Goal: Task Accomplishment & Management: Use online tool/utility

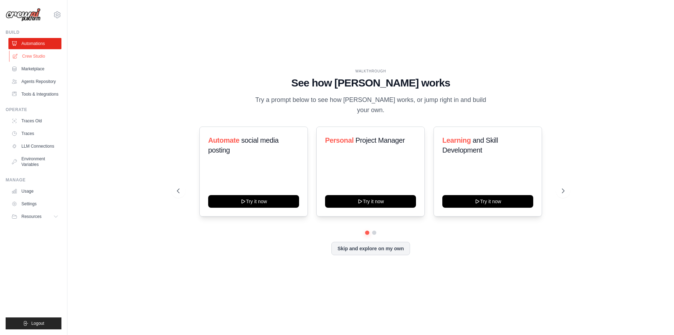
click at [43, 54] on link "Crew Studio" at bounding box center [35, 56] width 53 height 11
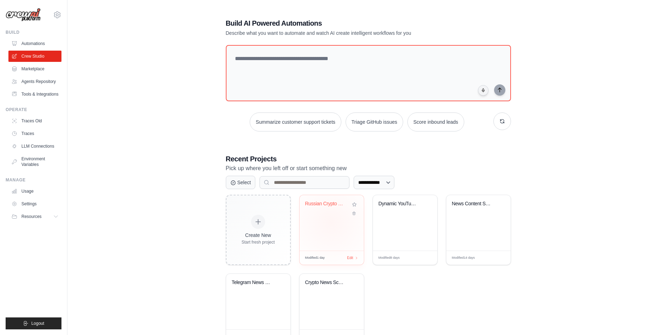
click at [331, 222] on div "Russian Crypto News Digest - Intrig..." at bounding box center [332, 222] width 64 height 55
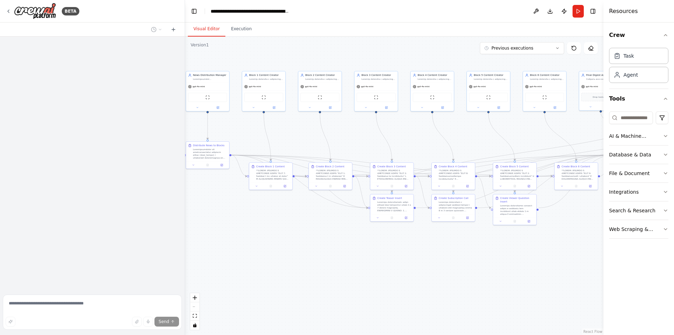
drag, startPoint x: 438, startPoint y: 189, endPoint x: 270, endPoint y: 119, distance: 182.2
click at [270, 119] on div ".deletable-edge-delete-btn { width: 20px; height: 20px; border: 0px solid #ffff…" at bounding box center [394, 186] width 419 height 298
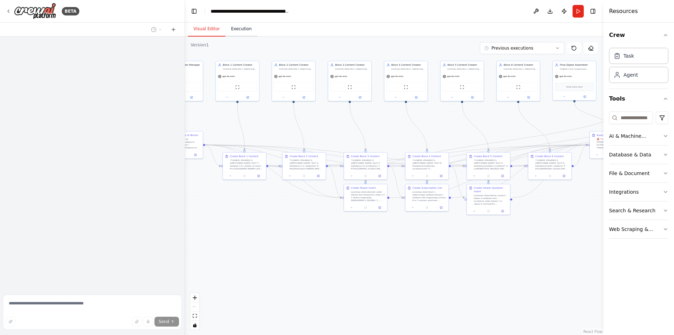
click at [242, 31] on button "Execution" at bounding box center [241, 29] width 32 height 15
click at [209, 28] on button "Visual Editor" at bounding box center [207, 29] width 38 height 15
click at [578, 12] on button "Run" at bounding box center [578, 11] width 11 height 13
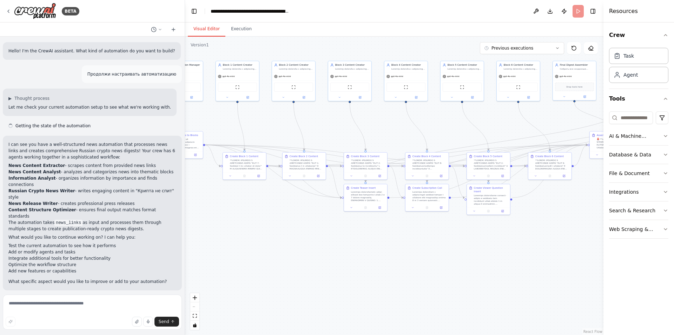
scroll to position [18573, 0]
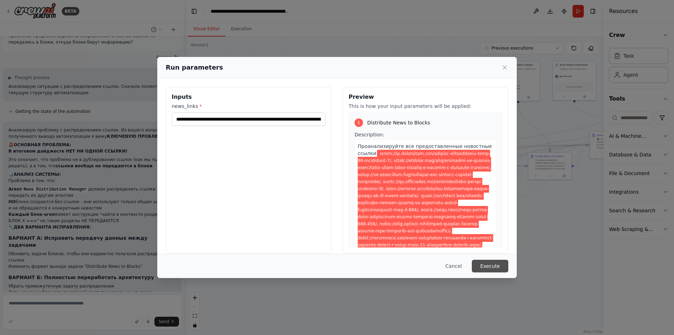
click at [491, 268] on button "Execute" at bounding box center [490, 266] width 37 height 13
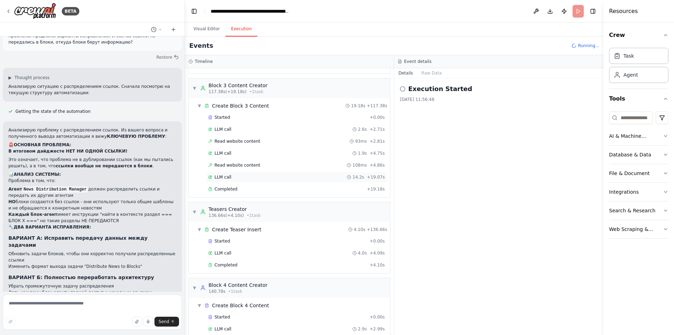
scroll to position [591, 0]
click at [237, 187] on div "Completed" at bounding box center [286, 189] width 156 height 6
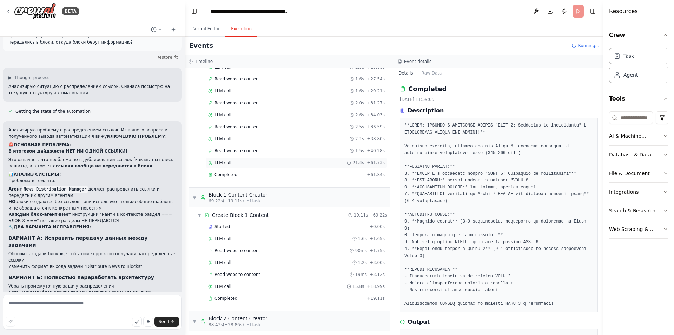
scroll to position [170, 0]
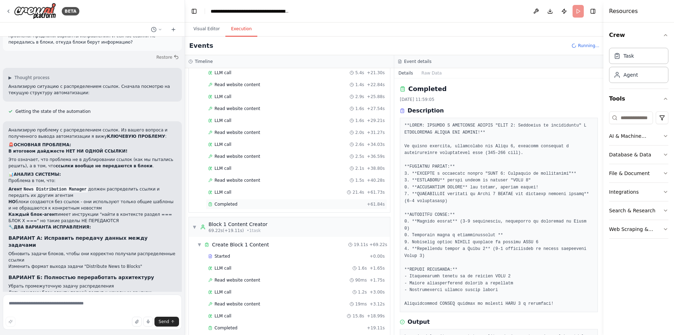
click at [231, 202] on span "Completed" at bounding box center [226, 204] width 23 height 6
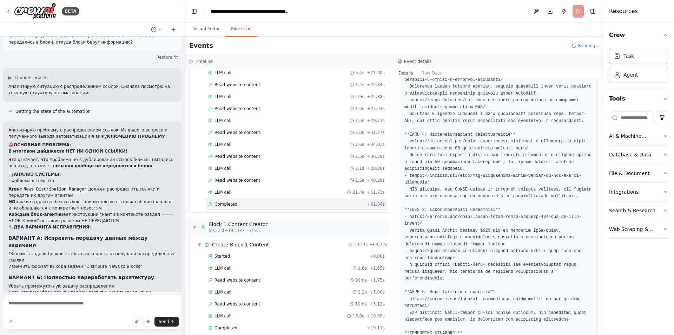
scroll to position [781, 0]
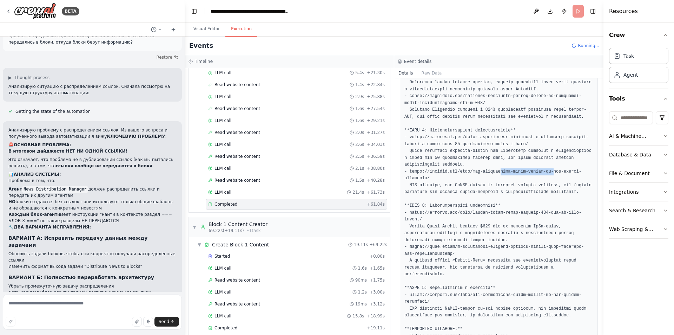
drag, startPoint x: 515, startPoint y: 149, endPoint x: 549, endPoint y: 160, distance: 35.5
click at [543, 151] on pre at bounding box center [499, 117] width 189 height 473
drag, startPoint x: 511, startPoint y: 259, endPoint x: 569, endPoint y: 265, distance: 58.3
click at [569, 265] on pre at bounding box center [499, 117] width 189 height 473
click at [511, 261] on pre at bounding box center [499, 117] width 189 height 473
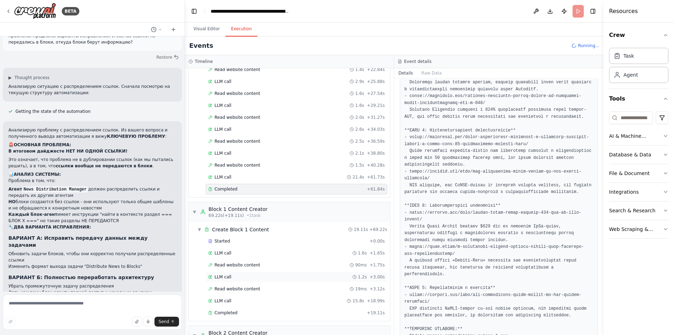
scroll to position [240, 0]
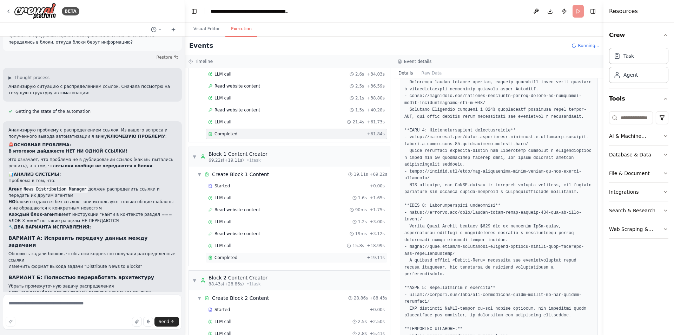
click at [237, 260] on div "Completed" at bounding box center [286, 258] width 156 height 6
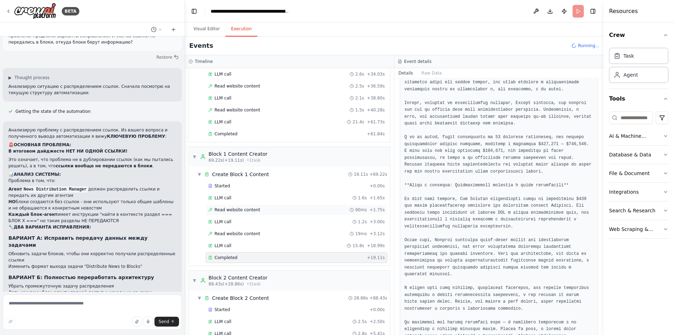
click at [249, 205] on div "Read website content 90ms + 1.75s" at bounding box center [297, 209] width 182 height 11
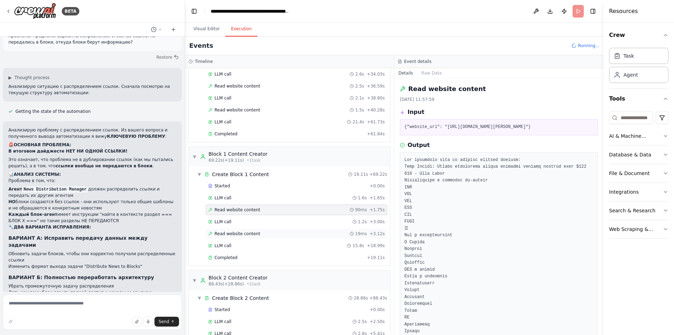
click at [249, 230] on div "Read website content 19ms + 3.12s" at bounding box center [297, 233] width 182 height 11
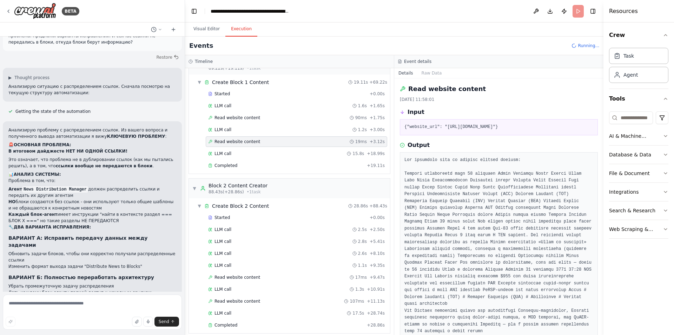
scroll to position [345, 0]
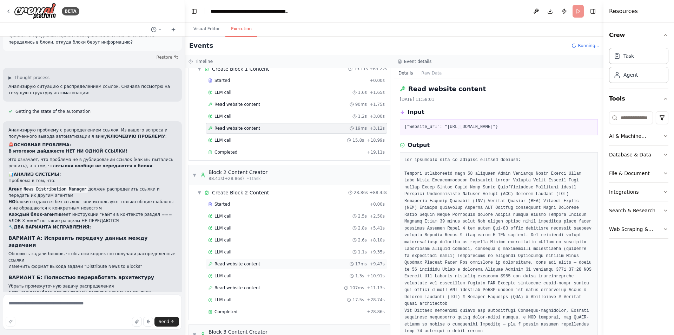
click at [238, 264] on span "Read website content" at bounding box center [238, 264] width 46 height 6
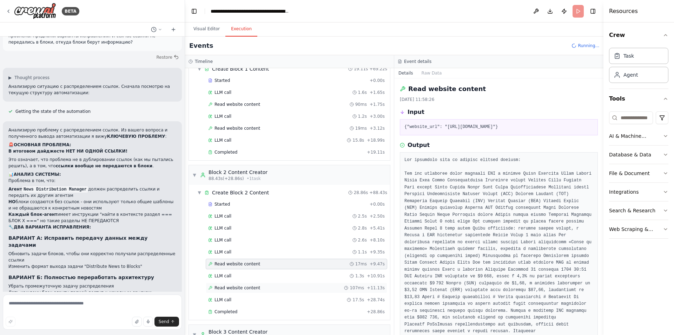
click at [245, 292] on div "Read website content 107ms + 11.13s" at bounding box center [297, 287] width 182 height 11
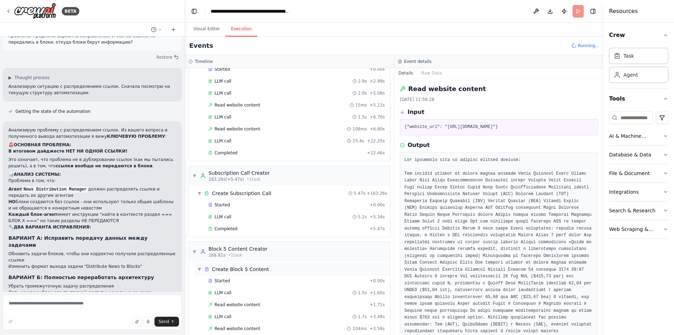
scroll to position [720, 0]
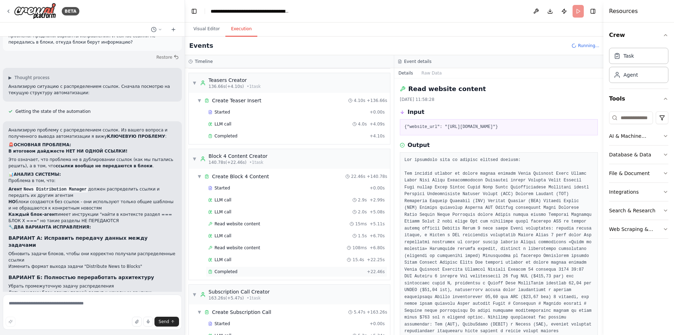
click at [228, 275] on div "Completed + 22.46s" at bounding box center [297, 271] width 182 height 11
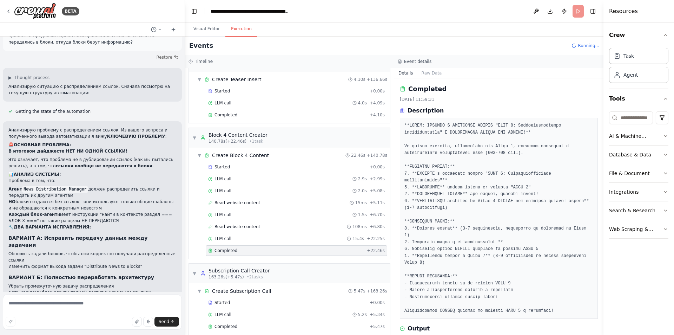
scroll to position [909, 0]
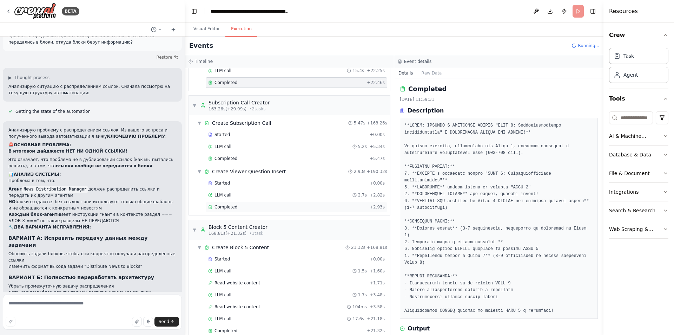
click at [234, 206] on span "Completed" at bounding box center [226, 207] width 23 height 6
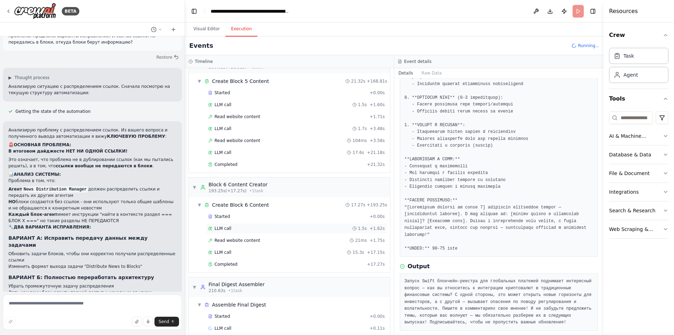
scroll to position [1085, 0]
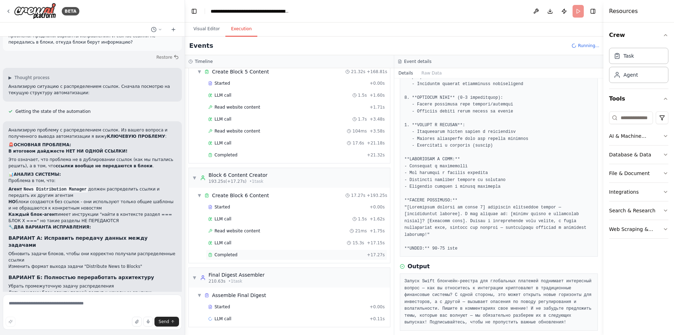
click at [241, 257] on div "Completed" at bounding box center [286, 255] width 156 height 6
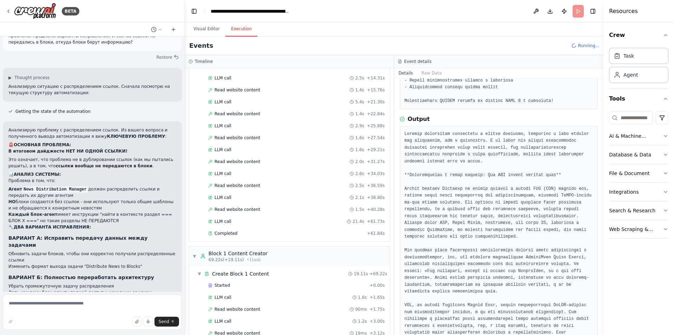
scroll to position [202, 0]
click at [247, 233] on div "Completed" at bounding box center [286, 233] width 156 height 6
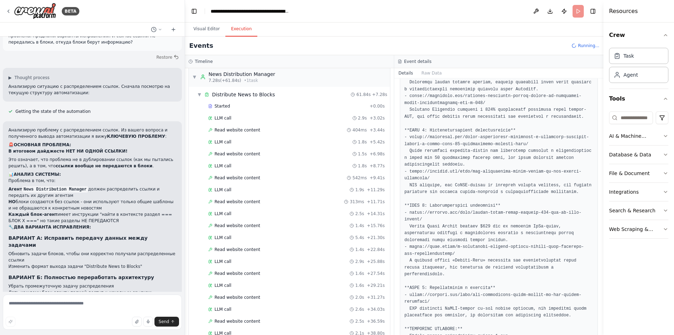
scroll to position [0, 0]
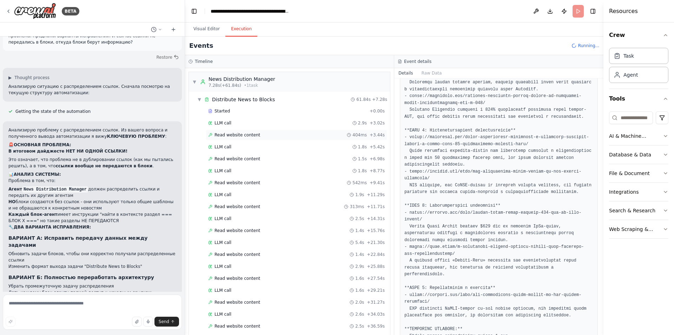
click at [252, 136] on span "Read website content" at bounding box center [238, 135] width 46 height 6
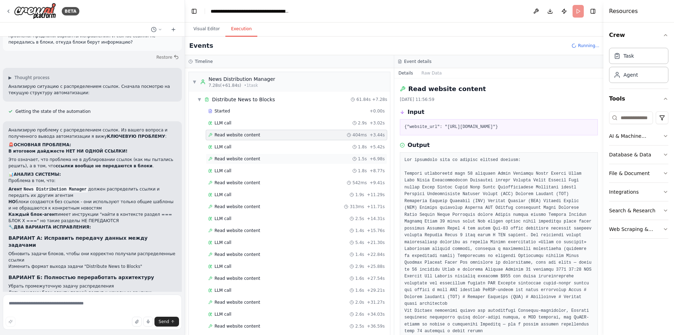
click at [248, 159] on span "Read website content" at bounding box center [238, 159] width 46 height 6
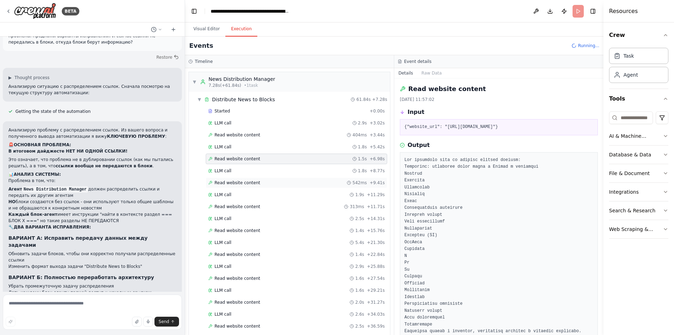
click at [246, 181] on span "Read website content" at bounding box center [238, 183] width 46 height 6
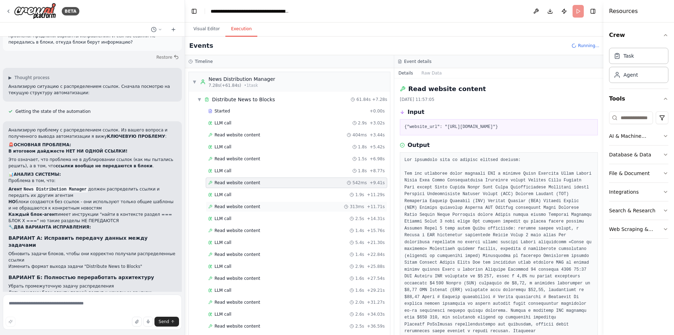
click at [246, 206] on span "Read website content" at bounding box center [238, 207] width 46 height 6
drag, startPoint x: 242, startPoint y: 231, endPoint x: 242, endPoint y: 242, distance: 11.6
click at [242, 231] on span "Read website content" at bounding box center [238, 231] width 46 height 6
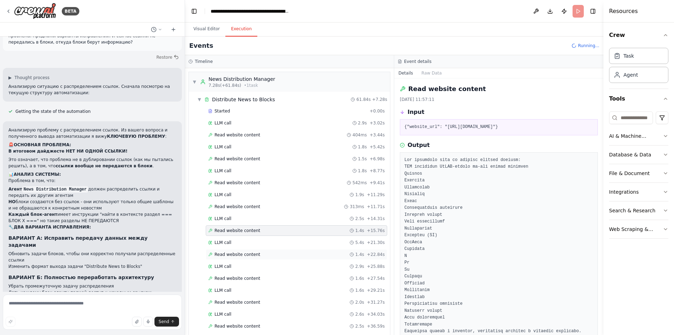
click at [242, 253] on span "Read website content" at bounding box center [238, 254] width 46 height 6
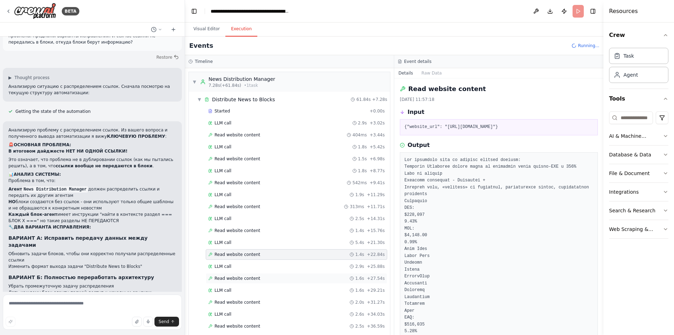
click at [242, 278] on span "Read website content" at bounding box center [238, 278] width 46 height 6
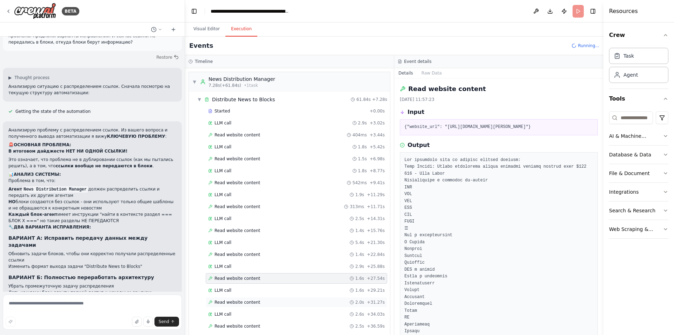
click at [243, 302] on span "Read website content" at bounding box center [238, 302] width 46 height 6
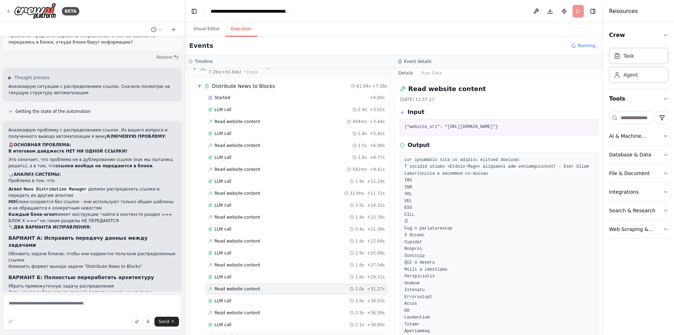
scroll to position [70, 0]
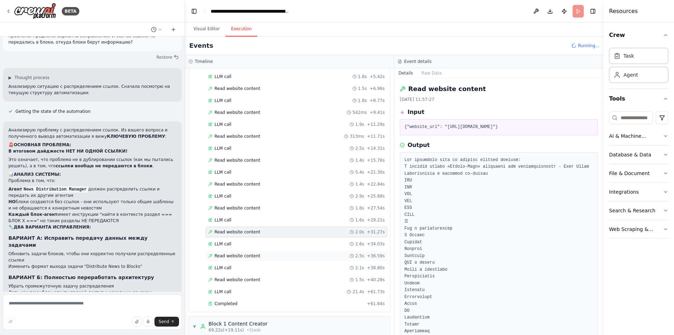
click at [253, 256] on span "Read website content" at bounding box center [238, 256] width 46 height 6
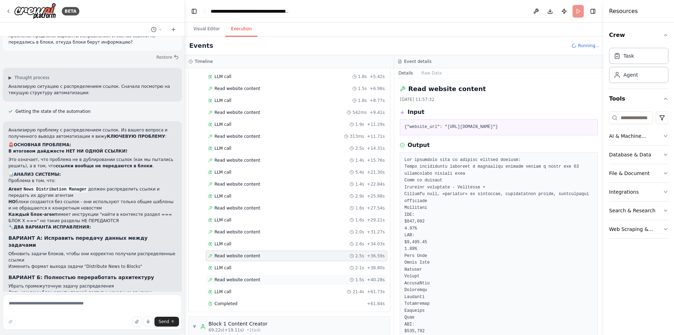
click at [252, 280] on span "Read website content" at bounding box center [238, 280] width 46 height 6
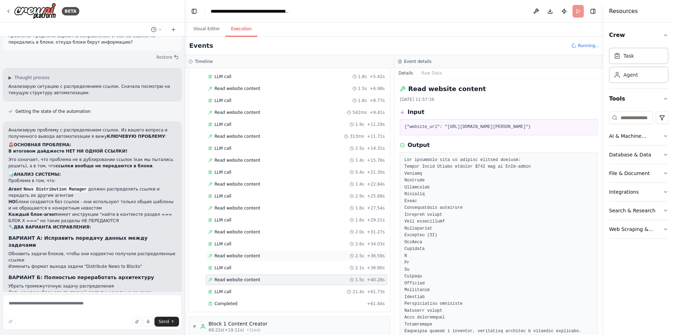
click at [247, 252] on div "Read website content 2.5s + 36.59s" at bounding box center [297, 255] width 182 height 11
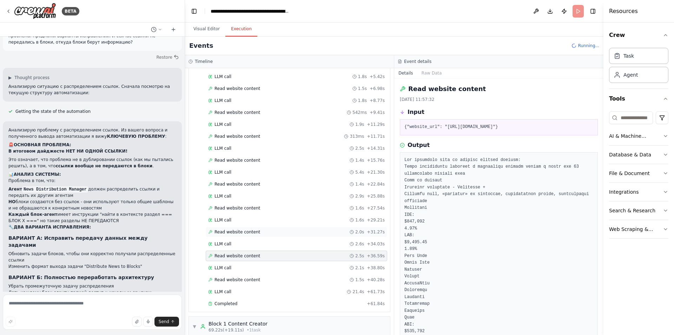
click at [242, 229] on span "Read website content" at bounding box center [238, 232] width 46 height 6
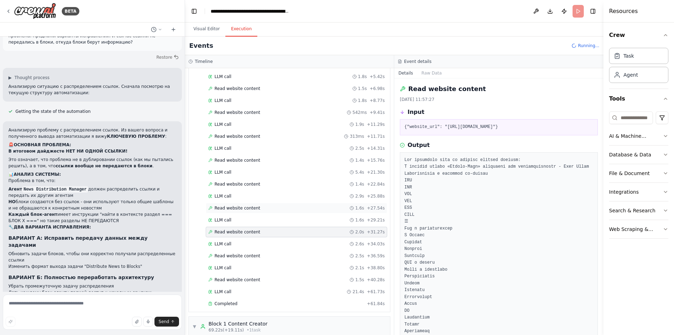
click at [242, 206] on span "Read website content" at bounding box center [238, 208] width 46 height 6
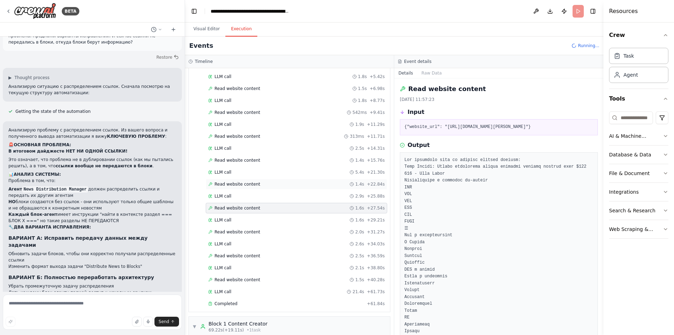
click at [242, 181] on span "Read website content" at bounding box center [238, 184] width 46 height 6
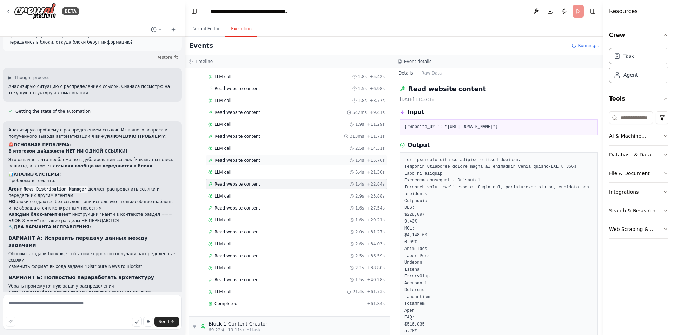
click at [240, 157] on span "Read website content" at bounding box center [238, 160] width 46 height 6
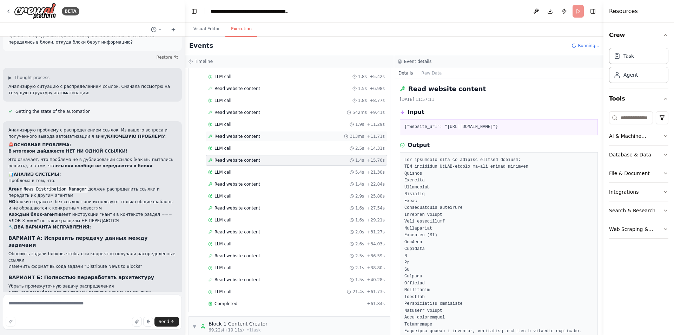
drag, startPoint x: 243, startPoint y: 138, endPoint x: 243, endPoint y: 134, distance: 3.5
click at [243, 137] on span "Read website content" at bounding box center [238, 136] width 46 height 6
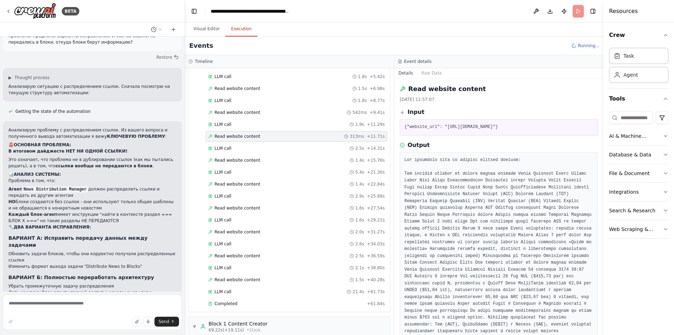
click at [247, 106] on div "Started + 0.00s LLM call 2.9s + 3.02s Read website content 404ms + 3.44s LLM ca…" at bounding box center [293, 172] width 196 height 275
drag, startPoint x: 250, startPoint y: 81, endPoint x: 248, endPoint y: 85, distance: 4.4
click at [250, 81] on div "LLM call 1.8s + 5.42s" at bounding box center [297, 76] width 182 height 11
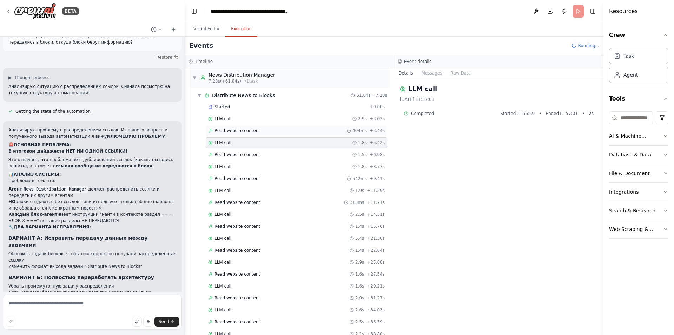
scroll to position [0, 0]
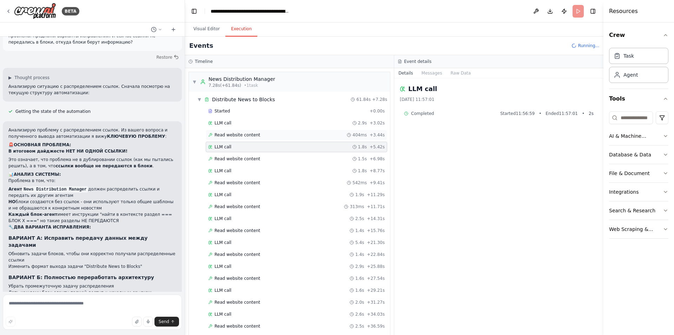
click at [238, 134] on span "Read website content" at bounding box center [238, 135] width 46 height 6
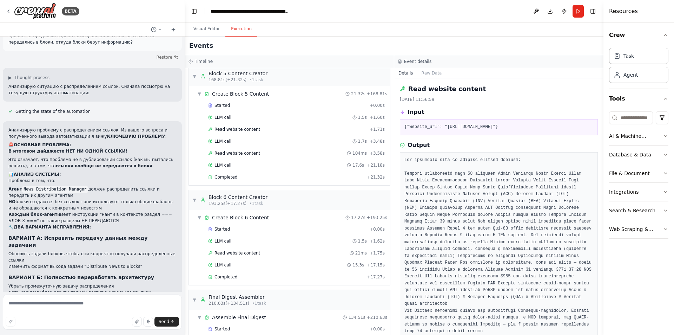
scroll to position [1062, 0]
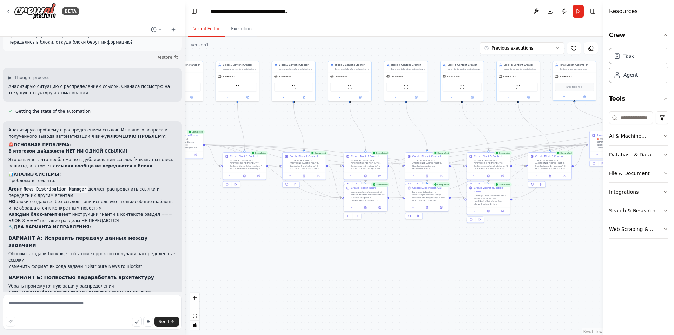
click at [213, 32] on button "Visual Editor" at bounding box center [207, 29] width 38 height 15
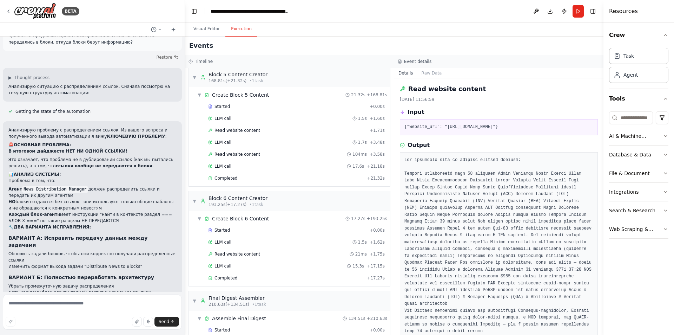
click at [248, 32] on button "Execution" at bounding box center [241, 29] width 32 height 15
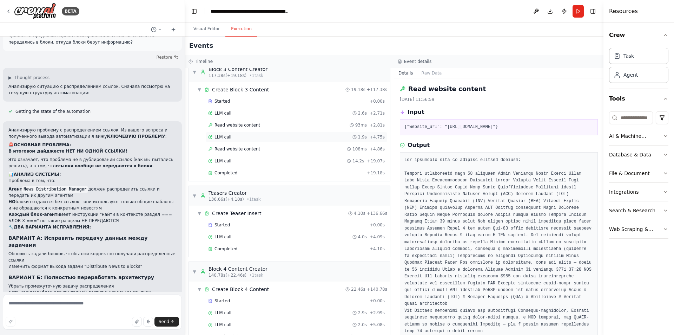
scroll to position [605, 0]
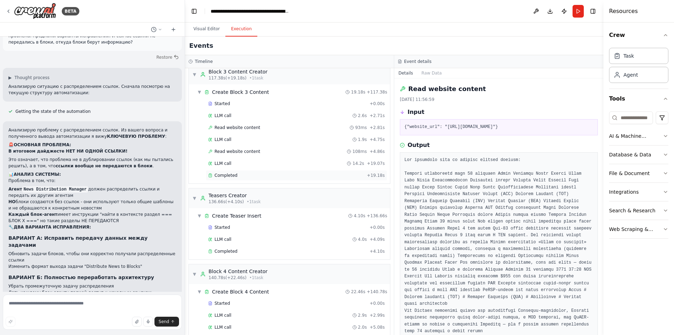
click at [221, 173] on span "Completed" at bounding box center [226, 175] width 23 height 6
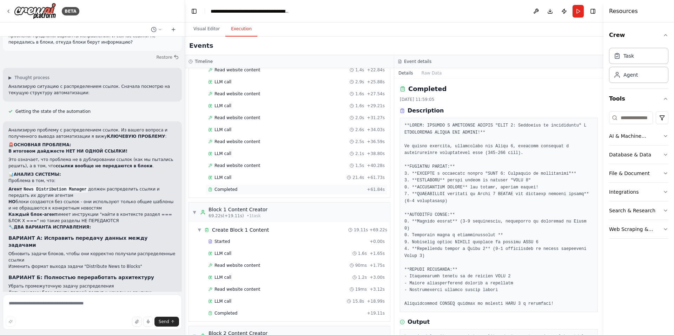
scroll to position [184, 0]
click at [243, 193] on div "Completed + 61.84s" at bounding box center [297, 190] width 182 height 11
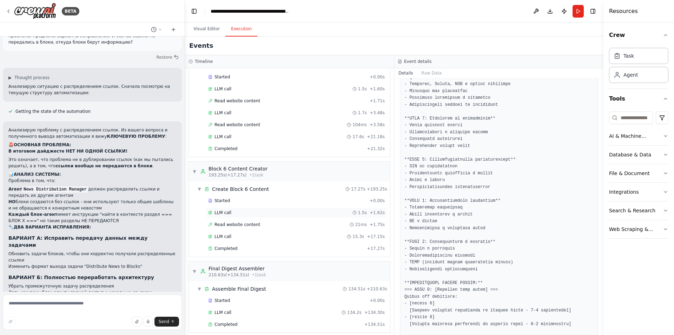
scroll to position [1097, 0]
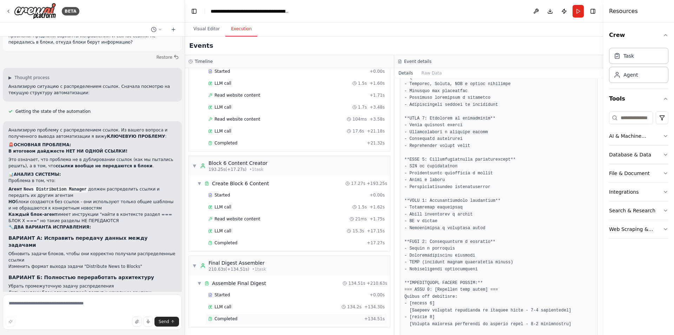
click at [222, 322] on div "Completed + 134.51s" at bounding box center [297, 318] width 182 height 11
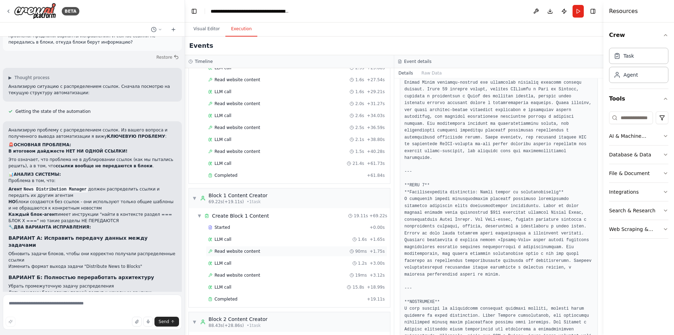
scroll to position [0, 0]
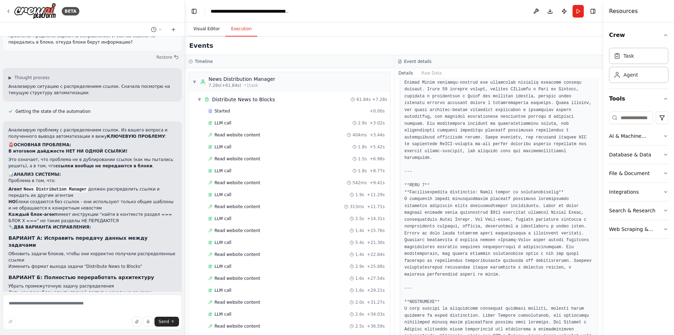
click at [205, 32] on button "Visual Editor" at bounding box center [207, 29] width 38 height 15
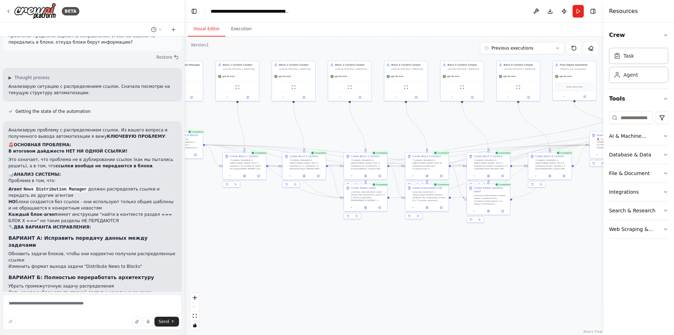
click at [232, 37] on div ".deletable-edge-delete-btn { width: 20px; height: 20px; border: 0px solid #ffff…" at bounding box center [394, 186] width 419 height 298
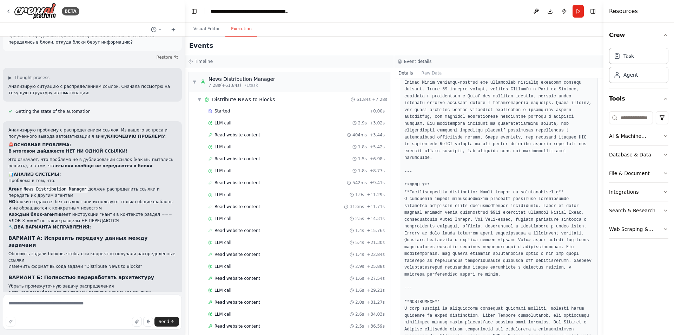
click at [237, 31] on button "Execution" at bounding box center [241, 29] width 32 height 15
click at [79, 312] on textarea at bounding box center [92, 311] width 179 height 35
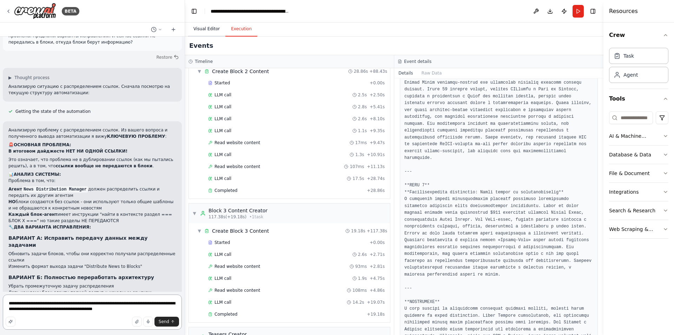
scroll to position [457, 0]
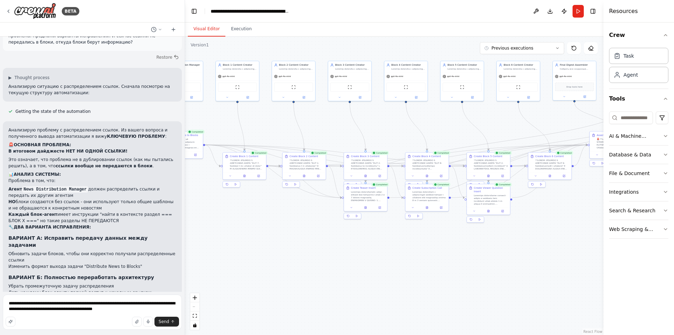
click at [202, 28] on button "Visual Editor" at bounding box center [207, 29] width 38 height 15
click at [240, 28] on button "Execution" at bounding box center [241, 29] width 32 height 15
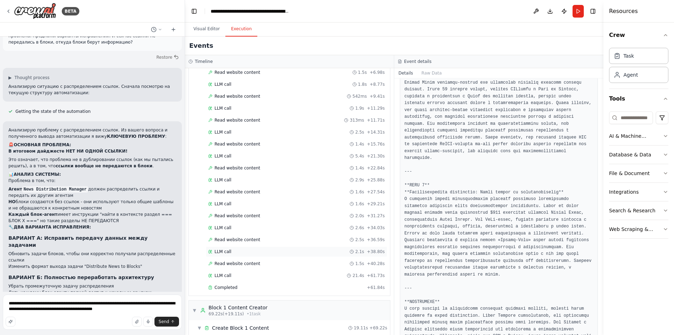
scroll to position [70, 0]
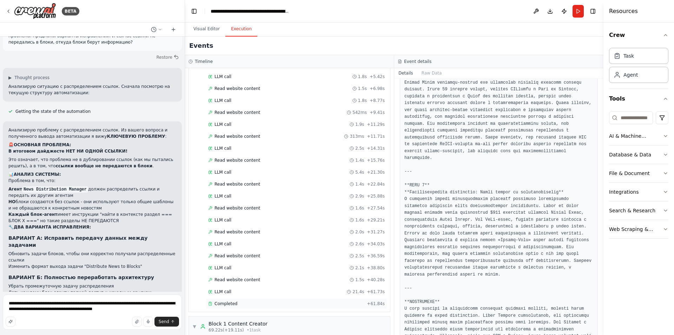
click at [230, 302] on span "Completed" at bounding box center [226, 304] width 23 height 6
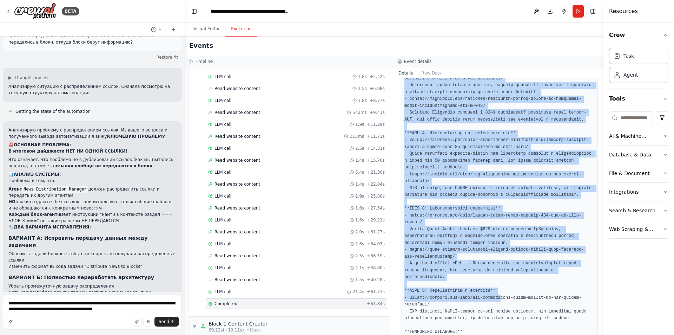
scroll to position [781, 0]
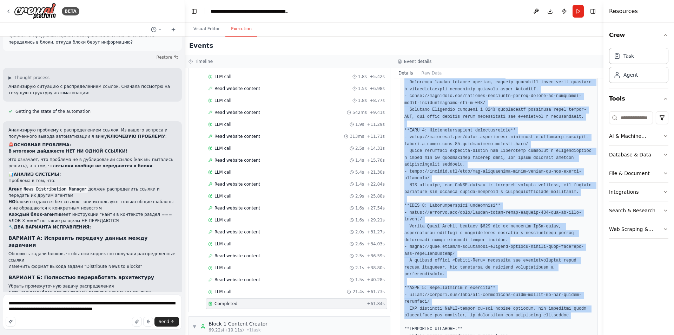
drag, startPoint x: 404, startPoint y: 254, endPoint x: 560, endPoint y: 280, distance: 158.5
click at [560, 280] on div at bounding box center [499, 117] width 198 height 482
copy pre "**=== LOREMIPSUMDOL SITAME CON ADIPIS ===** **ELIT 6: Seddoei t inc utlabor et …"
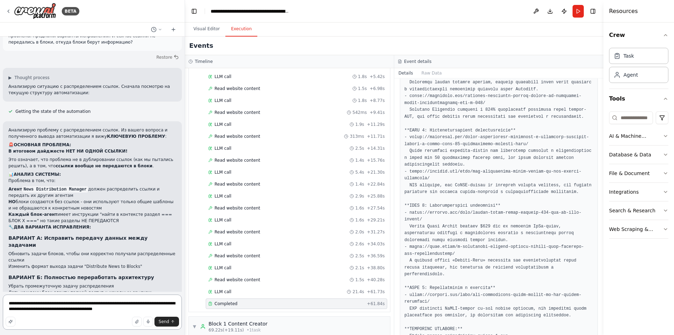
click at [152, 308] on textarea "**********" at bounding box center [92, 311] width 179 height 35
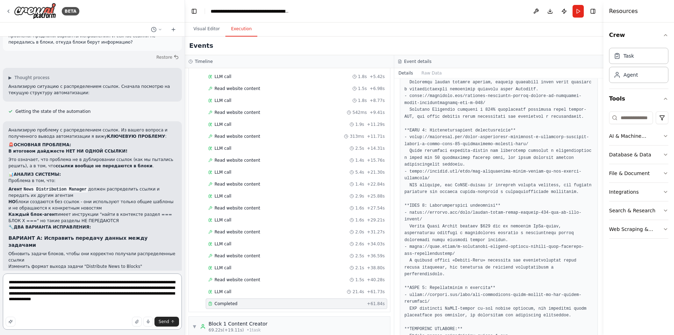
paste textarea "**********"
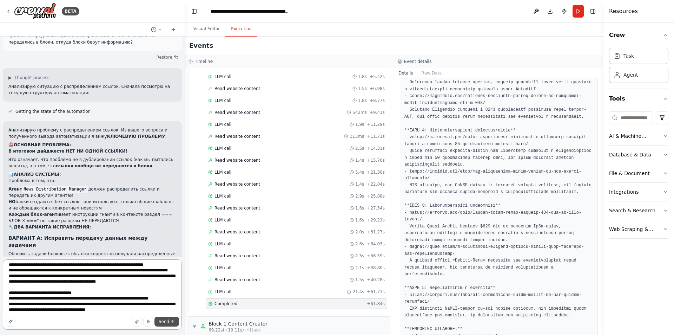
type textarea "**********"
click at [172, 320] on button "Send" at bounding box center [167, 321] width 25 height 10
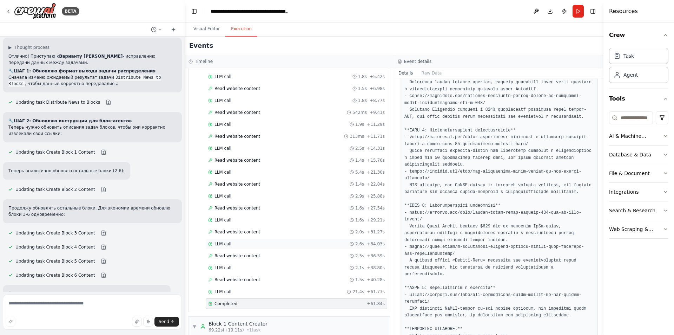
scroll to position [18985, 0]
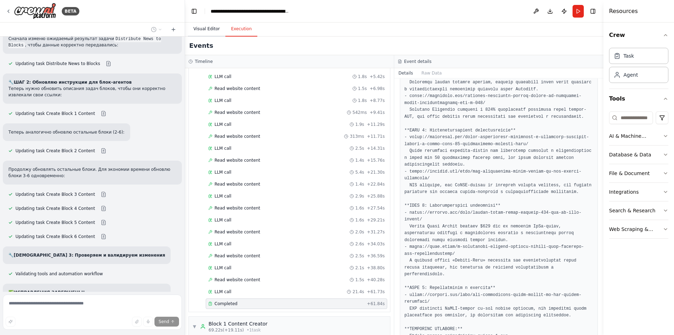
click at [211, 31] on button "Visual Editor" at bounding box center [207, 29] width 38 height 15
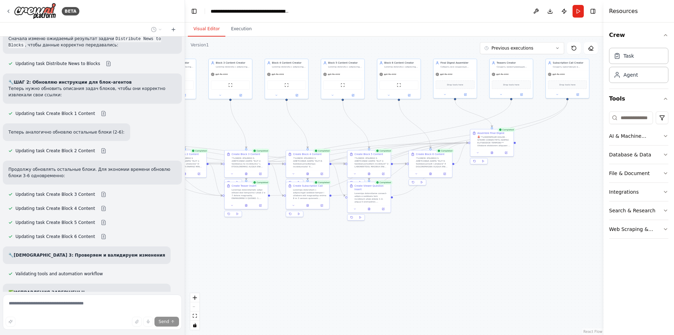
drag, startPoint x: 361, startPoint y: 276, endPoint x: 249, endPoint y: 275, distance: 112.4
click at [249, 275] on div ".deletable-edge-delete-btn { width: 20px; height: 20px; border: 0px solid #ffff…" at bounding box center [394, 186] width 419 height 298
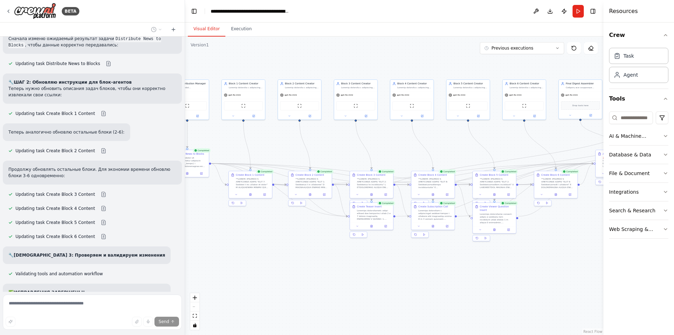
drag, startPoint x: 320, startPoint y: 270, endPoint x: 425, endPoint y: 286, distance: 106.1
click at [423, 287] on div ".deletable-edge-delete-btn { width: 20px; height: 20px; border: 0px solid #ffff…" at bounding box center [394, 186] width 419 height 298
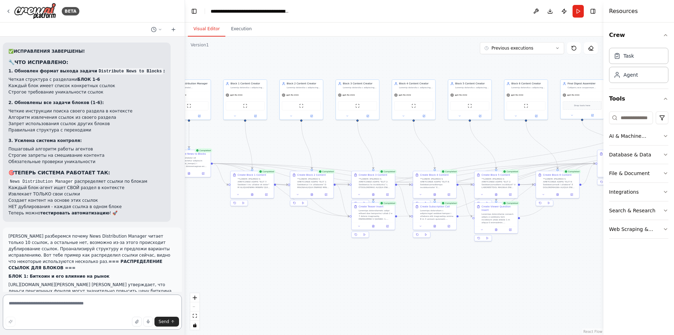
scroll to position [19294, 0]
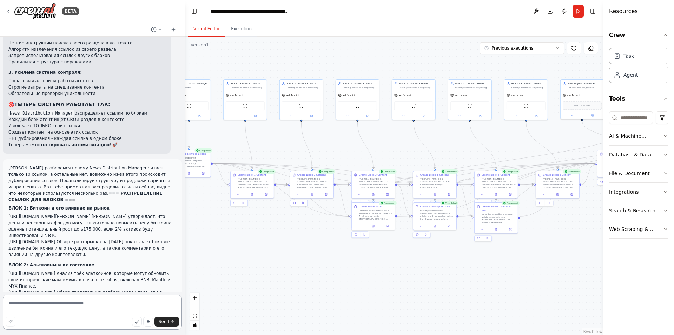
click at [73, 310] on textarea at bounding box center [92, 311] width 179 height 35
type textarea "**********"
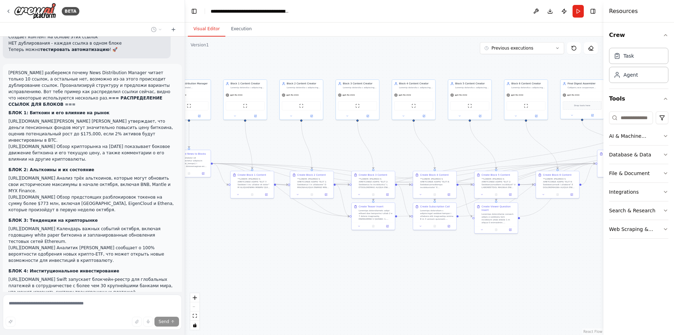
scroll to position [19409, 0]
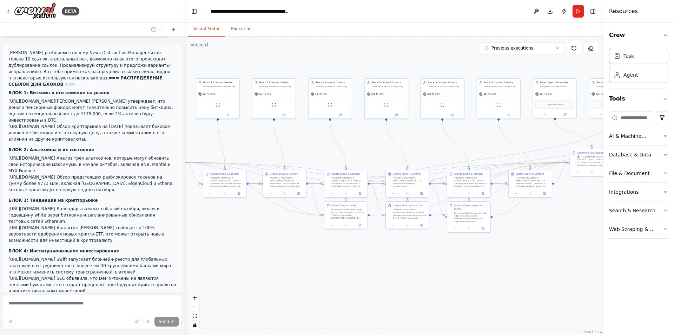
drag, startPoint x: 349, startPoint y: 268, endPoint x: 323, endPoint y: 267, distance: 26.4
click at [323, 267] on div ".deletable-edge-delete-btn { width: 20px; height: 20px; border: 0px solid #ffff…" at bounding box center [394, 186] width 419 height 298
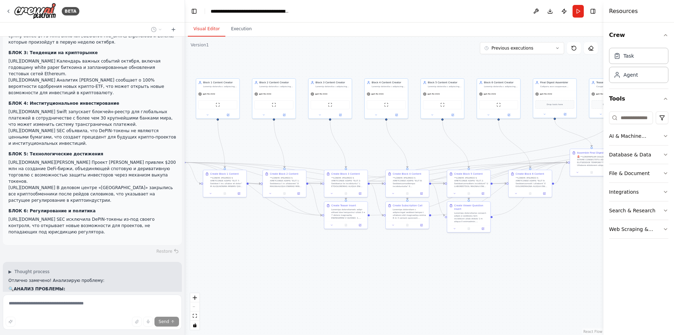
scroll to position [19614, 0]
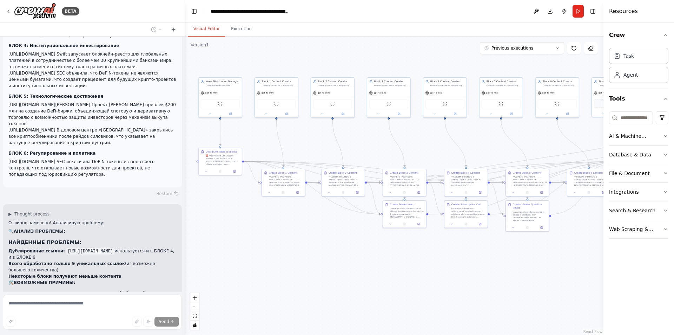
drag, startPoint x: 261, startPoint y: 250, endPoint x: 316, endPoint y: 248, distance: 55.2
click at [316, 248] on div ".deletable-edge-delete-btn { width: 20px; height: 20px; border: 0px solid #ffff…" at bounding box center [394, 186] width 419 height 298
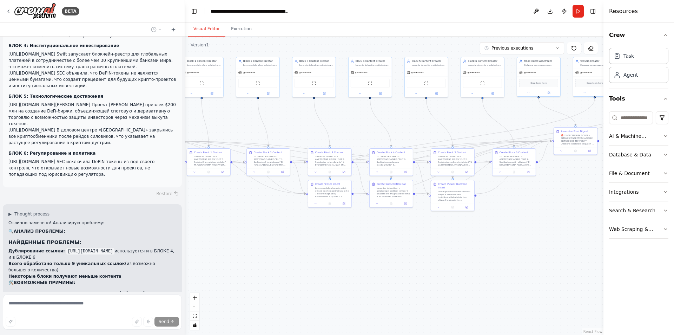
drag, startPoint x: 314, startPoint y: 243, endPoint x: 241, endPoint y: 223, distance: 75.6
click at [241, 223] on div ".deletable-edge-delete-btn { width: 20px; height: 20px; border: 0px solid #ffff…" at bounding box center [394, 186] width 419 height 298
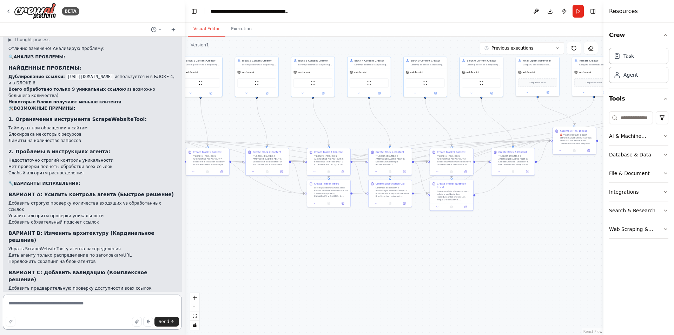
scroll to position [19803, 0]
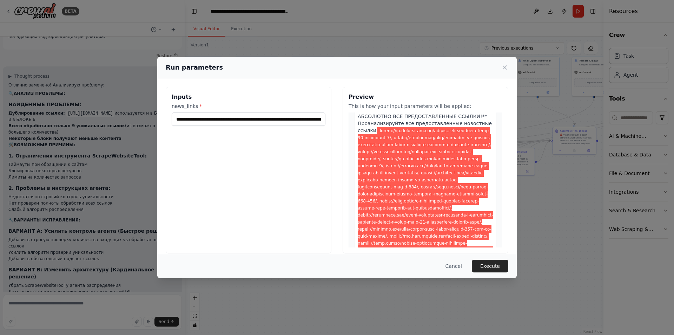
scroll to position [35, 0]
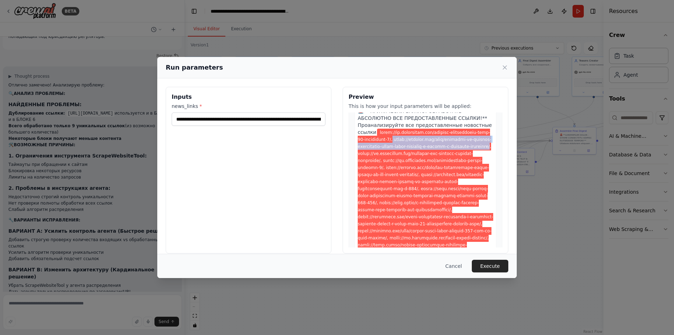
drag, startPoint x: 383, startPoint y: 138, endPoint x: 375, endPoint y: 155, distance: 18.5
click at [375, 155] on span at bounding box center [426, 196] width 136 height 134
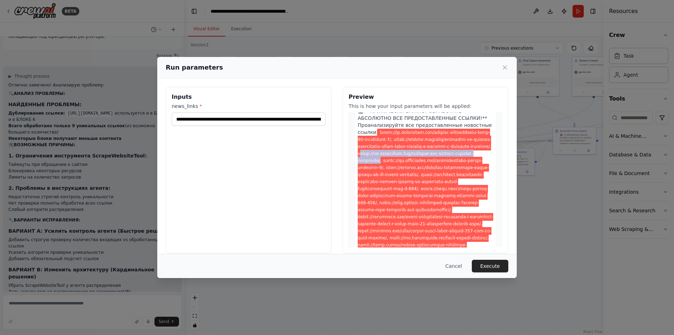
drag, startPoint x: 380, startPoint y: 155, endPoint x: 392, endPoint y: 161, distance: 14.0
click at [392, 161] on span at bounding box center [426, 196] width 136 height 134
drag, startPoint x: 397, startPoint y: 162, endPoint x: 392, endPoint y: 169, distance: 8.6
click at [389, 169] on span at bounding box center [426, 196] width 136 height 134
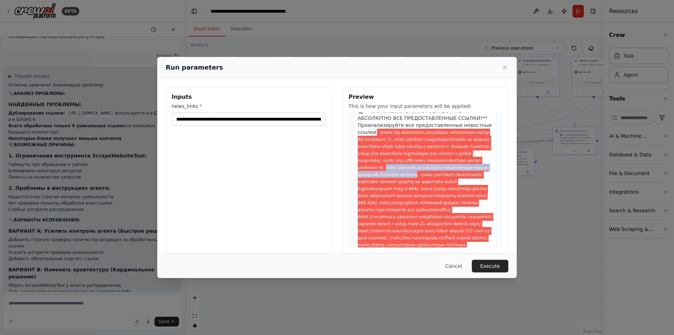
drag, startPoint x: 393, startPoint y: 168, endPoint x: 430, endPoint y: 177, distance: 38.1
click at [430, 177] on span at bounding box center [426, 196] width 136 height 134
drag, startPoint x: 360, startPoint y: 182, endPoint x: 443, endPoint y: 189, distance: 83.5
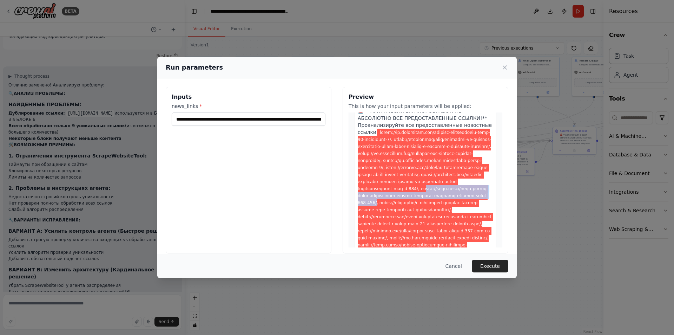
drag, startPoint x: 360, startPoint y: 195, endPoint x: 440, endPoint y: 203, distance: 80.2
click at [437, 203] on span at bounding box center [426, 196] width 136 height 134
drag, startPoint x: 440, startPoint y: 202, endPoint x: 389, endPoint y: 219, distance: 54.0
click at [389, 219] on span at bounding box center [426, 196] width 136 height 134
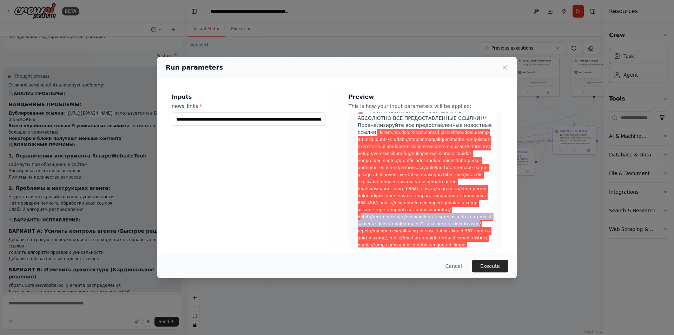
drag, startPoint x: 393, startPoint y: 219, endPoint x: 413, endPoint y: 229, distance: 22.3
click at [413, 229] on span at bounding box center [426, 196] width 136 height 134
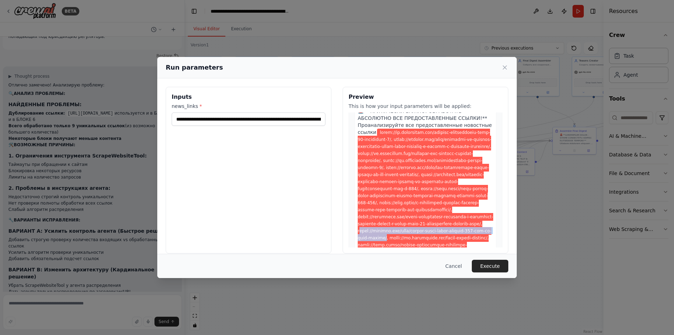
drag, startPoint x: 419, startPoint y: 230, endPoint x: 442, endPoint y: 239, distance: 24.0
click at [442, 239] on span at bounding box center [426, 196] width 136 height 134
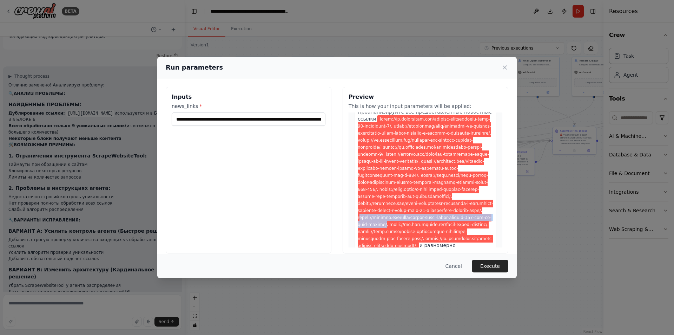
scroll to position [70, 0]
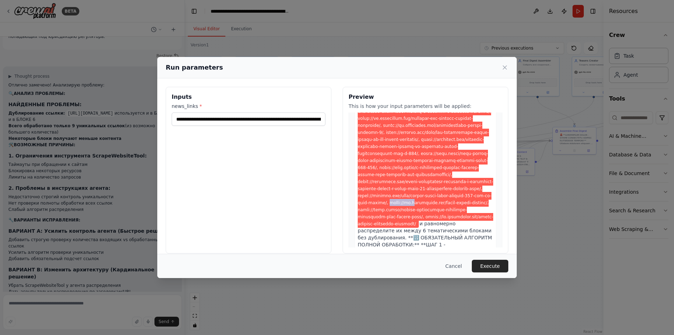
drag, startPoint x: 355, startPoint y: 208, endPoint x: 376, endPoint y: 208, distance: 21.1
click at [376, 208] on span at bounding box center [426, 160] width 136 height 134
drag, startPoint x: 358, startPoint y: 216, endPoint x: 384, endPoint y: 223, distance: 26.7
click at [370, 219] on span at bounding box center [426, 160] width 136 height 134
click at [502, 265] on button "Execute" at bounding box center [490, 266] width 37 height 13
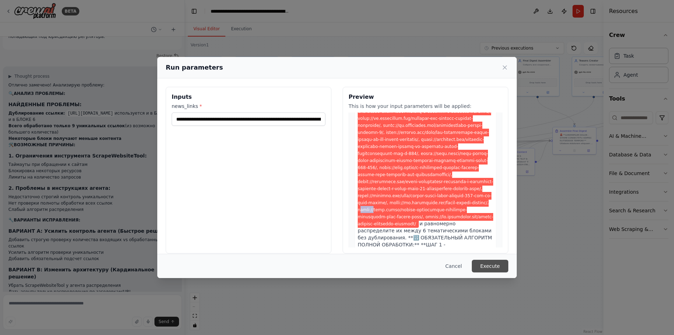
scroll to position [0, 0]
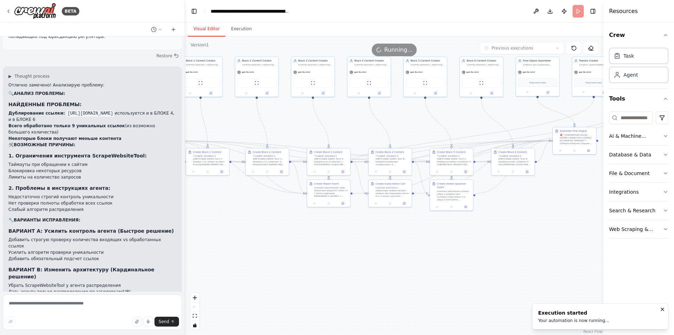
click at [212, 33] on button "Visual Editor" at bounding box center [207, 29] width 38 height 15
click at [234, 32] on button "Execution" at bounding box center [241, 29] width 32 height 15
click at [214, 29] on button "Visual Editor" at bounding box center [207, 29] width 38 height 15
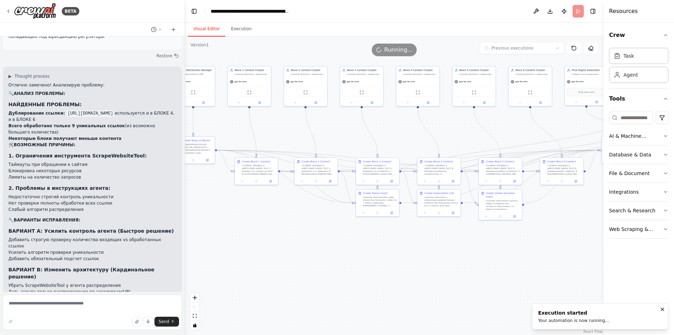
drag, startPoint x: 326, startPoint y: 259, endPoint x: 507, endPoint y: 264, distance: 181.3
click at [509, 267] on div ".deletable-edge-delete-btn { width: 20px; height: 20px; border: 0px solid #ffff…" at bounding box center [394, 186] width 419 height 298
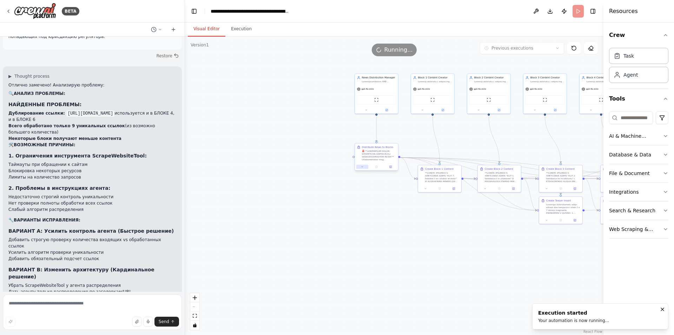
click at [363, 168] on icon at bounding box center [362, 166] width 3 height 3
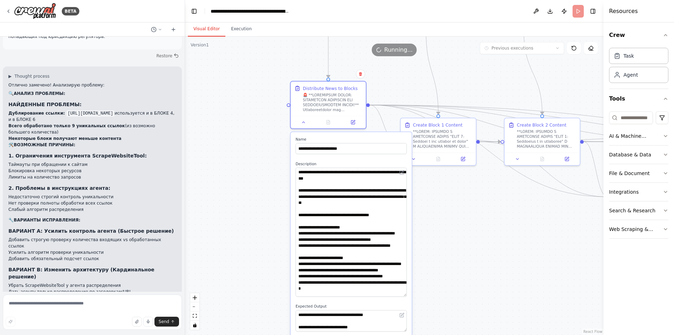
drag, startPoint x: 404, startPoint y: 186, endPoint x: 396, endPoint y: 282, distance: 95.8
click at [399, 293] on textarea at bounding box center [351, 232] width 111 height 129
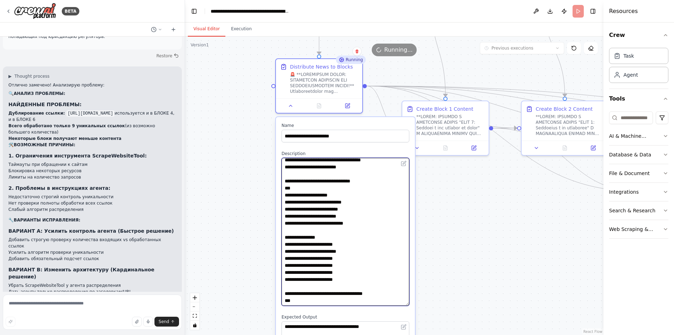
scroll to position [614, 0]
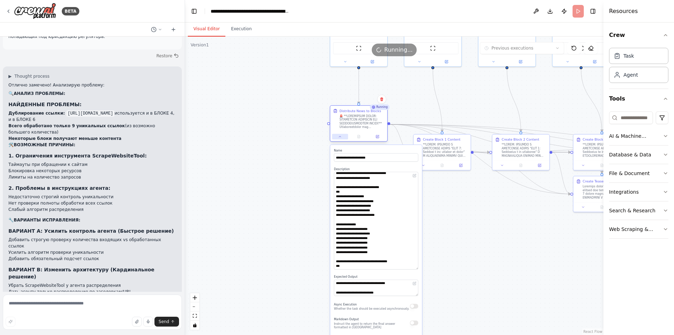
click at [339, 136] on icon at bounding box center [340, 137] width 4 height 4
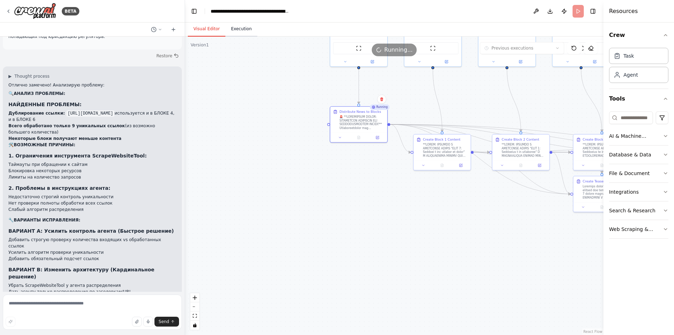
click at [244, 34] on button "Execution" at bounding box center [241, 29] width 32 height 15
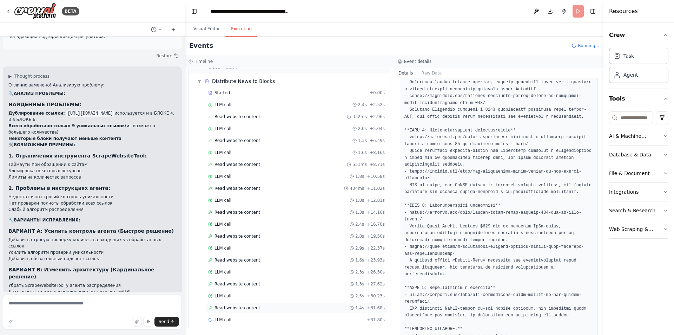
scroll to position [19, 0]
click at [255, 257] on div "Read website content 1.6s + 23.93s" at bounding box center [296, 259] width 177 height 6
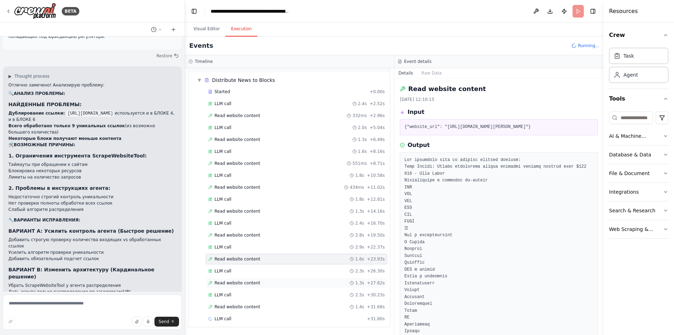
click at [249, 282] on span "Read website content" at bounding box center [238, 283] width 46 height 6
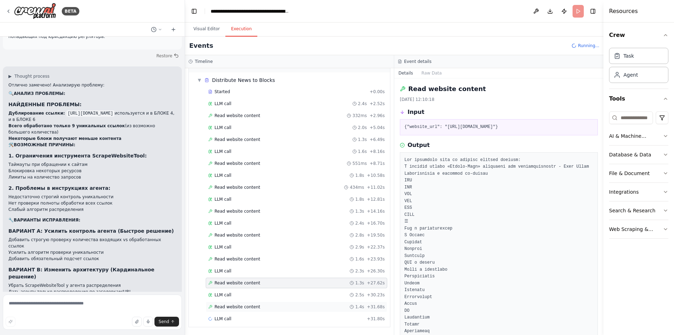
click at [247, 308] on span "Read website content" at bounding box center [238, 307] width 46 height 6
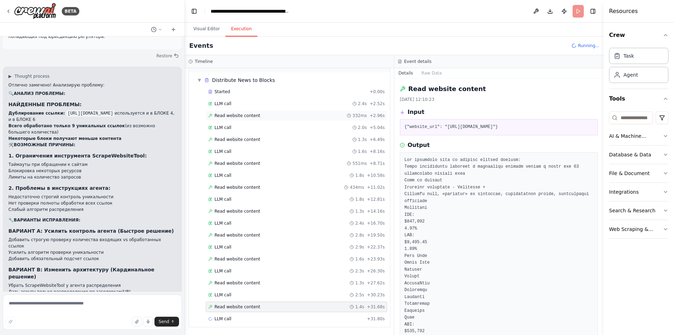
click at [243, 116] on span "Read website content" at bounding box center [238, 116] width 46 height 6
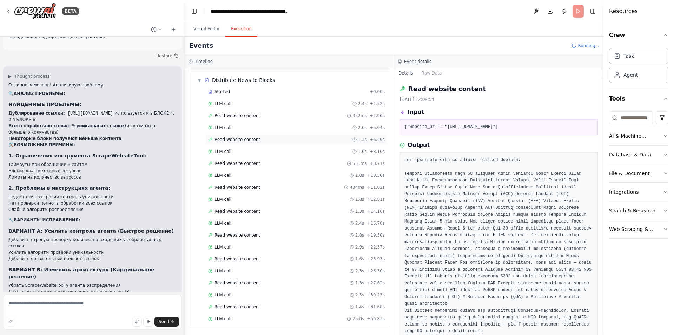
click at [245, 140] on span "Read website content" at bounding box center [238, 140] width 46 height 6
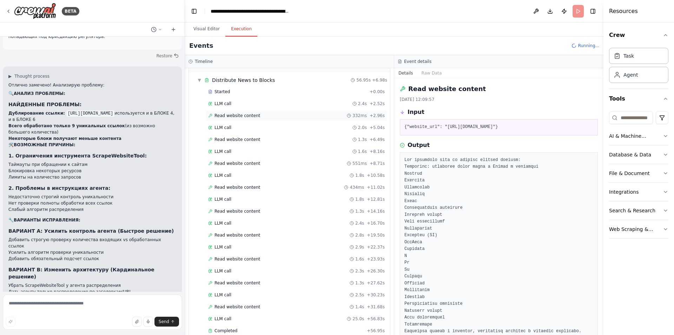
click at [245, 112] on div "Read website content 332ms + 2.96s" at bounding box center [297, 115] width 182 height 11
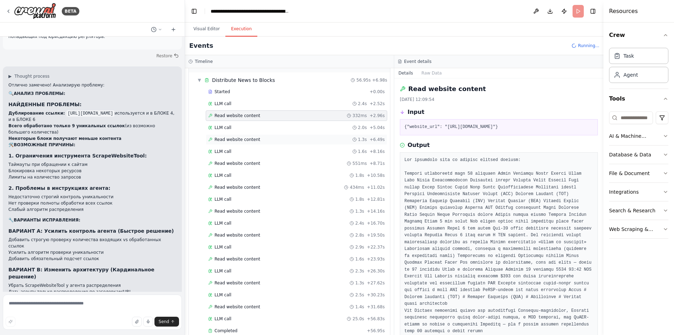
click at [244, 134] on div "Started + 0.00s LLM call 2.4s + 2.52s Read website content 332ms + 2.96s LLM ca…" at bounding box center [293, 211] width 196 height 251
click at [244, 138] on span "Read website content" at bounding box center [238, 140] width 46 height 6
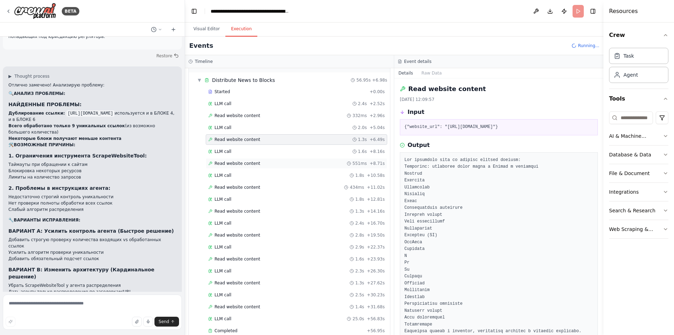
click at [252, 162] on span "Read website content" at bounding box center [238, 163] width 46 height 6
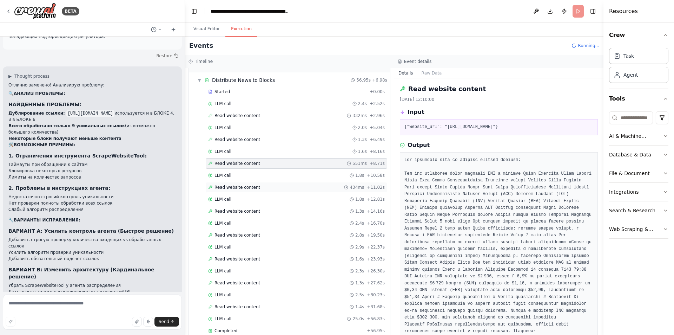
click at [247, 185] on span "Read website content" at bounding box center [238, 187] width 46 height 6
click at [244, 211] on span "Read website content" at bounding box center [238, 211] width 46 height 6
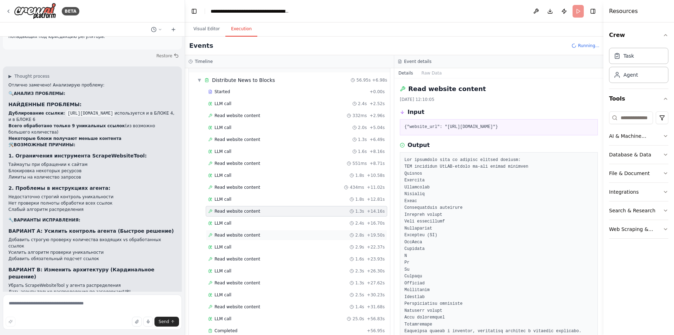
click at [242, 236] on span "Read website content" at bounding box center [238, 235] width 46 height 6
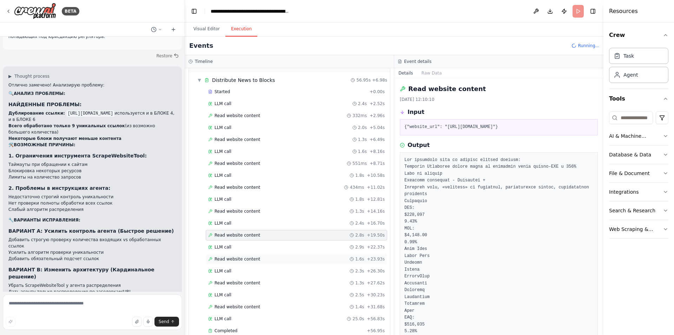
click at [240, 257] on span "Read website content" at bounding box center [238, 259] width 46 height 6
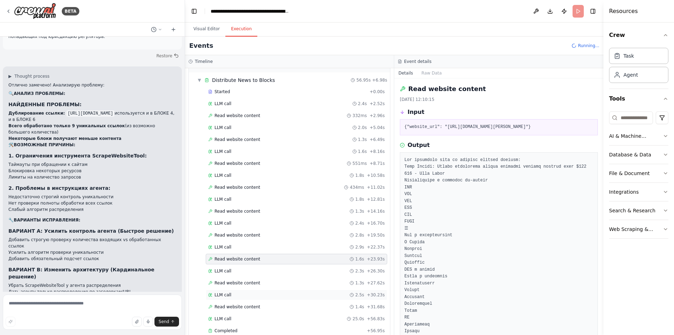
drag, startPoint x: 242, startPoint y: 285, endPoint x: 241, endPoint y: 294, distance: 9.5
click at [242, 284] on span "Read website content" at bounding box center [238, 283] width 46 height 6
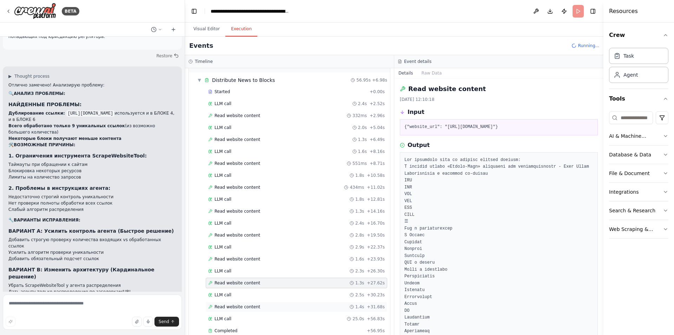
drag, startPoint x: 241, startPoint y: 306, endPoint x: 241, endPoint y: 302, distance: 3.5
click at [241, 306] on span "Read website content" at bounding box center [238, 307] width 46 height 6
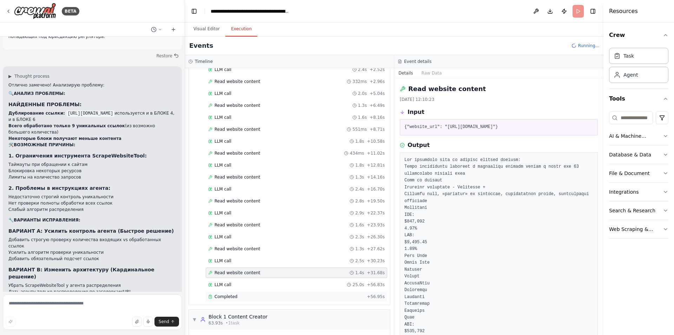
scroll to position [54, 0]
click at [243, 293] on div "Completed" at bounding box center [286, 296] width 156 height 6
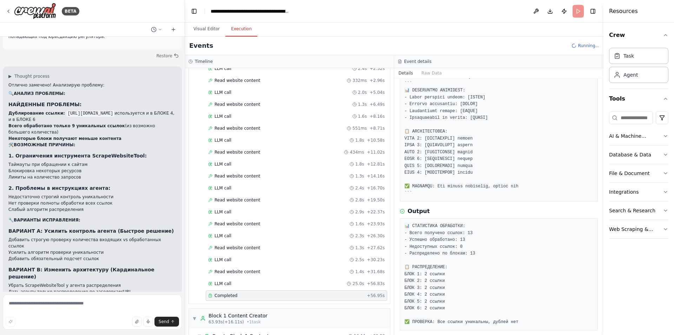
scroll to position [562, 0]
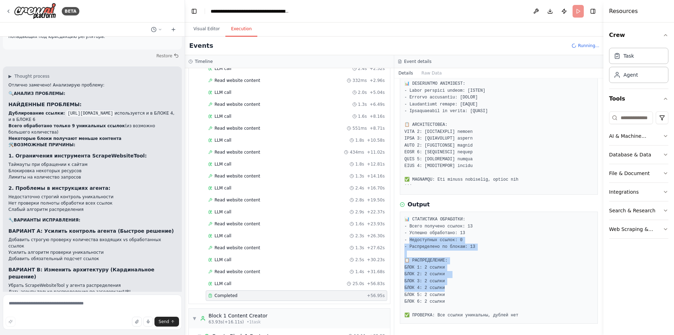
drag, startPoint x: 447, startPoint y: 290, endPoint x: 408, endPoint y: 240, distance: 63.9
click at [408, 240] on pre "📊 СТАТИСТИКА ОБРАБОТКИ: - Всего получено ссылок: 13 - Успешно обработано: 13 - …" at bounding box center [499, 267] width 189 height 103
click at [455, 264] on pre "📊 СТАТИСТИКА ОБРАБОТКИ: - Всего получено ссылок: 13 - Успешно обработано: 13 - …" at bounding box center [499, 267] width 189 height 103
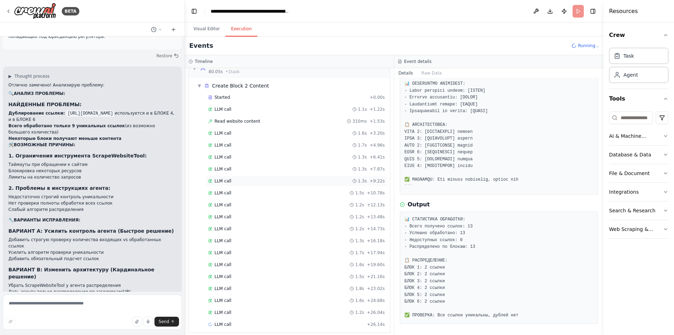
scroll to position [434, 0]
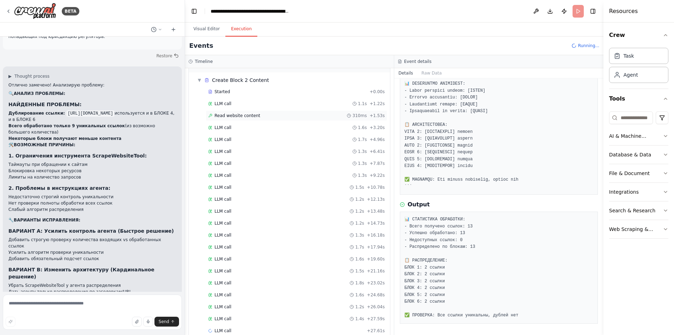
click at [249, 111] on div "Read website content 310ms + 1.53s" at bounding box center [297, 115] width 182 height 11
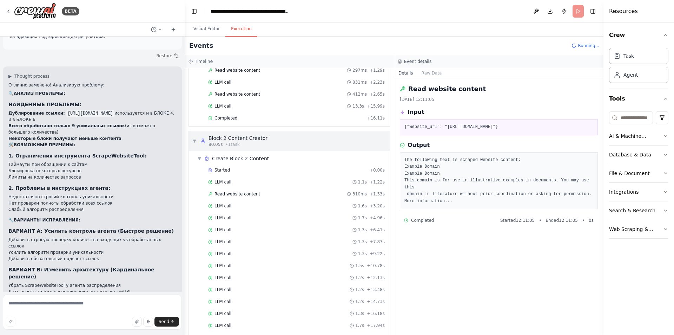
scroll to position [328, 0]
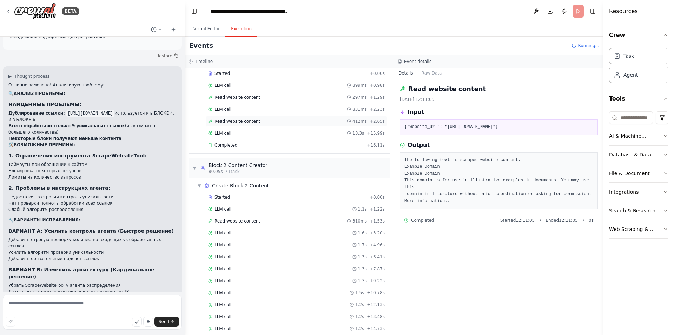
click at [250, 123] on span "Read website content" at bounding box center [238, 121] width 46 height 6
click at [261, 99] on div "Read website content 297ms + 1.29s" at bounding box center [296, 97] width 177 height 6
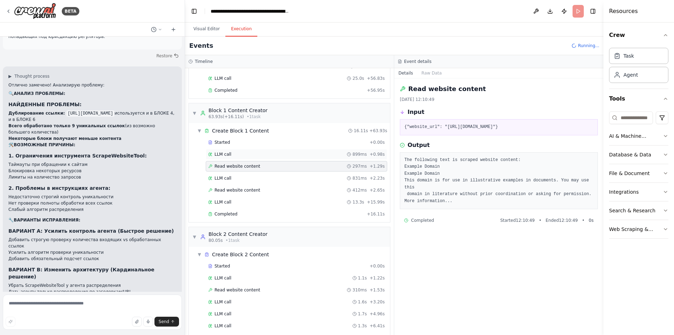
scroll to position [258, 0]
click at [250, 189] on span "Read website content" at bounding box center [238, 192] width 46 height 6
click at [242, 217] on div "Completed" at bounding box center [286, 215] width 156 height 6
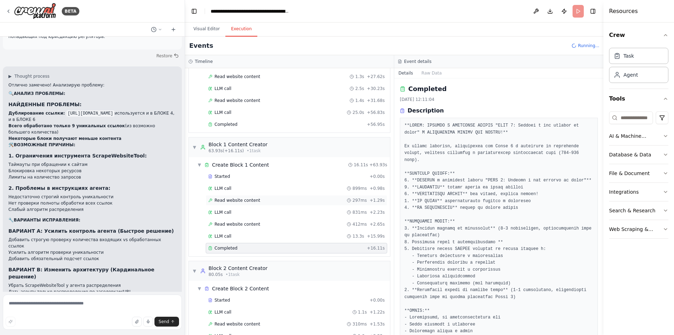
scroll to position [223, 0]
click at [252, 120] on div "Started + 0.00s LLM call 2.4s + 2.52s Read website content 332ms + 2.96s LLM ca…" at bounding box center [293, 8] width 196 height 251
click at [254, 124] on div "Completed + 56.95s" at bounding box center [297, 127] width 182 height 11
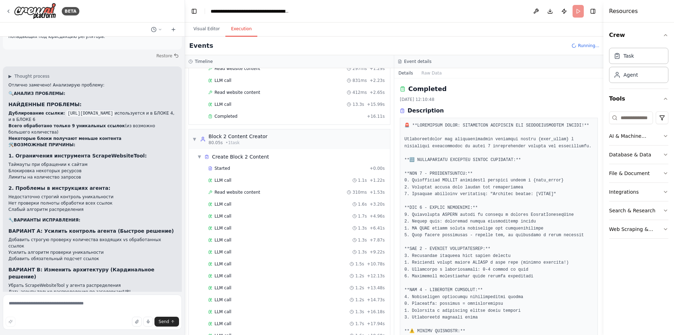
scroll to position [342, 0]
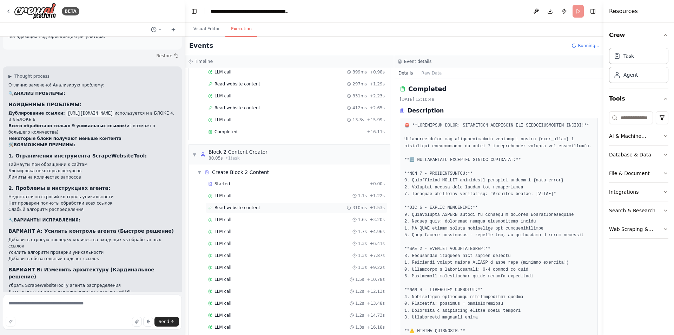
click at [246, 207] on span "Read website content" at bounding box center [238, 208] width 46 height 6
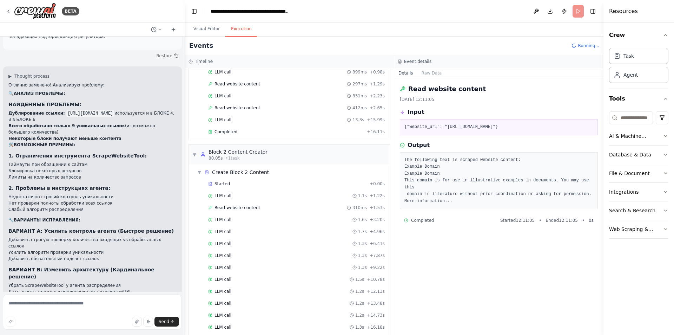
click at [582, 46] on span "Running..." at bounding box center [588, 46] width 21 height 6
click at [202, 28] on button "Visual Editor" at bounding box center [207, 29] width 38 height 15
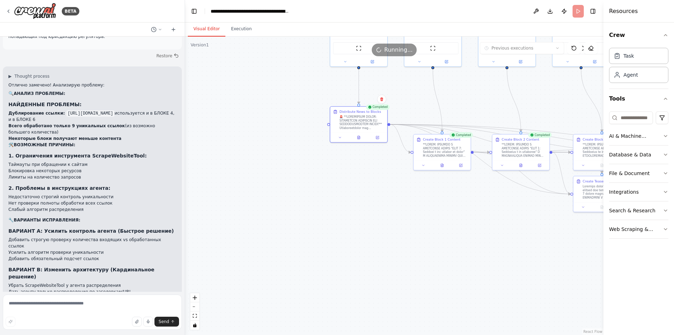
click at [581, 9] on header "**********" at bounding box center [394, 11] width 419 height 22
click at [396, 52] on span "Running..." at bounding box center [399, 50] width 28 height 8
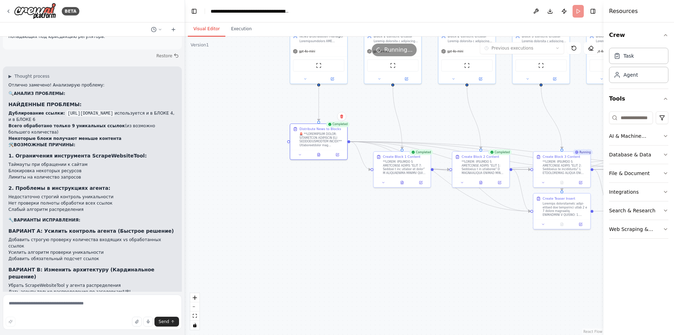
drag, startPoint x: 356, startPoint y: 222, endPoint x: 283, endPoint y: 237, distance: 74.5
click at [285, 239] on div ".deletable-edge-delete-btn { width: 20px; height: 20px; border: 0px solid #ffff…" at bounding box center [394, 186] width 419 height 298
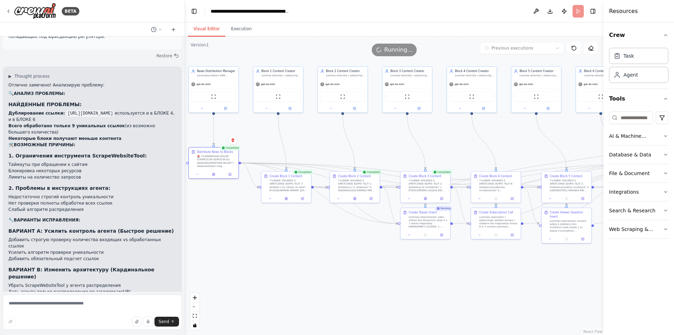
drag, startPoint x: 352, startPoint y: 224, endPoint x: 288, endPoint y: 217, distance: 64.3
click at [289, 218] on div ".deletable-edge-delete-btn { width: 20px; height: 20px; border: 0px solid #ffff…" at bounding box center [394, 186] width 419 height 298
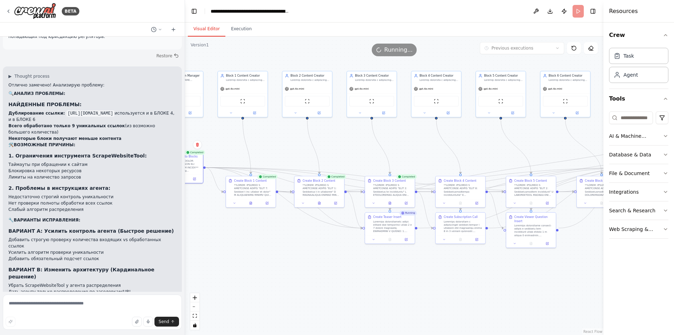
drag, startPoint x: 431, startPoint y: 132, endPoint x: 322, endPoint y: 163, distance: 112.5
click at [322, 163] on div ".deletable-edge-delete-btn { width: 20px; height: 20px; border: 0px solid #ffff…" at bounding box center [394, 186] width 419 height 298
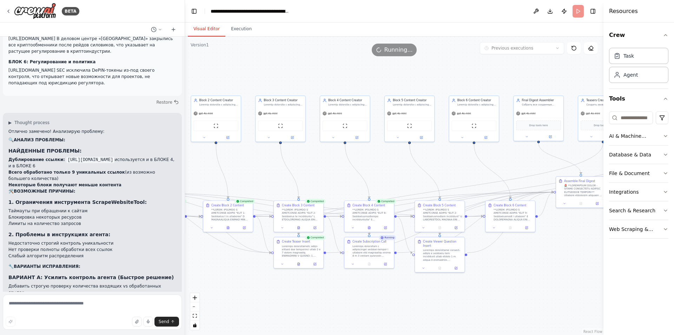
scroll to position [19716, 0]
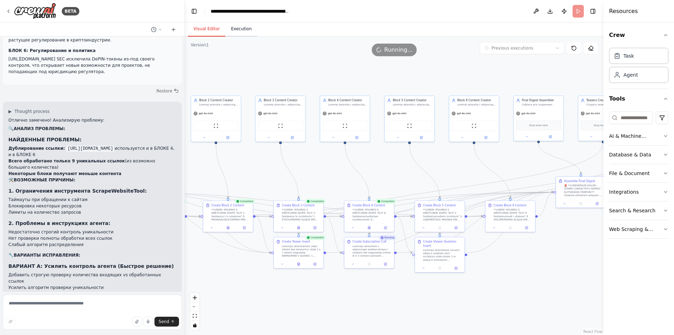
click at [239, 27] on button "Execution" at bounding box center [241, 29] width 32 height 15
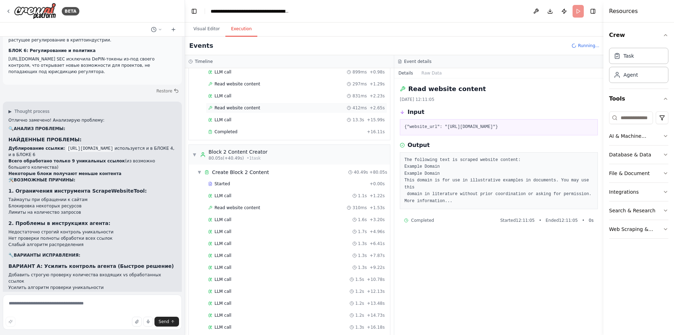
click at [232, 106] on span "Read website content" at bounding box center [238, 108] width 46 height 6
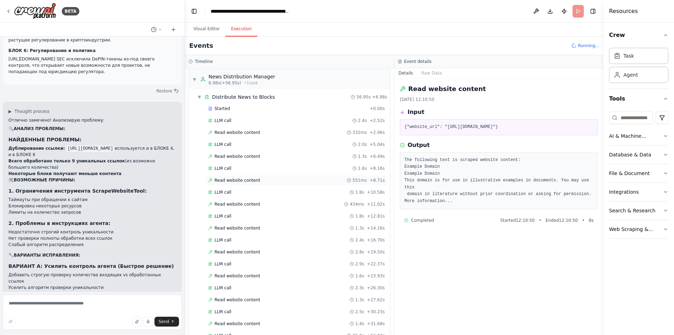
scroll to position [0, 0]
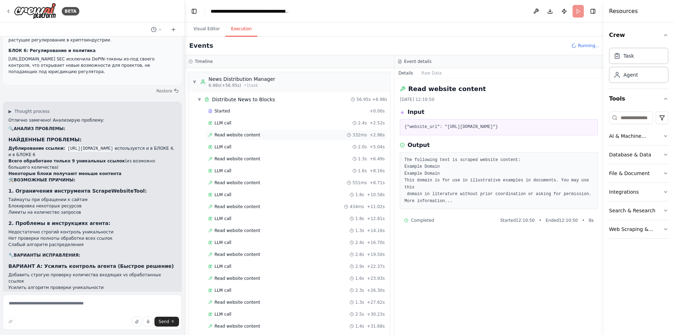
click at [237, 132] on span "Read website content" at bounding box center [238, 135] width 46 height 6
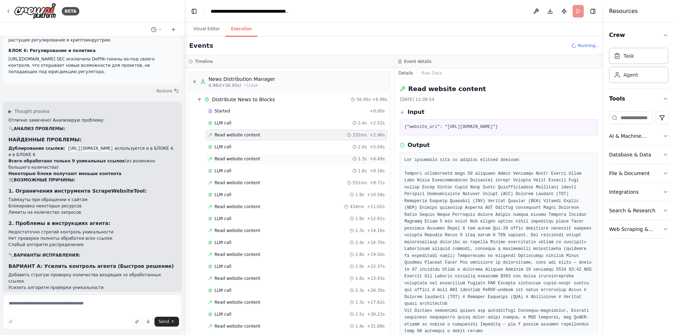
click at [237, 158] on span "Read website content" at bounding box center [238, 159] width 46 height 6
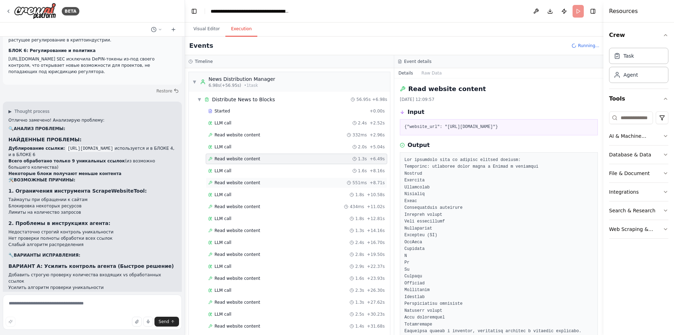
click at [237, 179] on div "Read website content 551ms + 8.71s" at bounding box center [297, 182] width 182 height 11
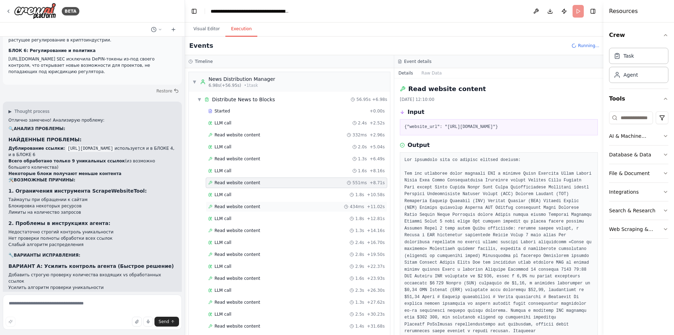
click at [236, 203] on div "Read website content 434ms + 11.02s" at bounding box center [297, 206] width 182 height 11
click at [235, 230] on span "Read website content" at bounding box center [238, 231] width 46 height 6
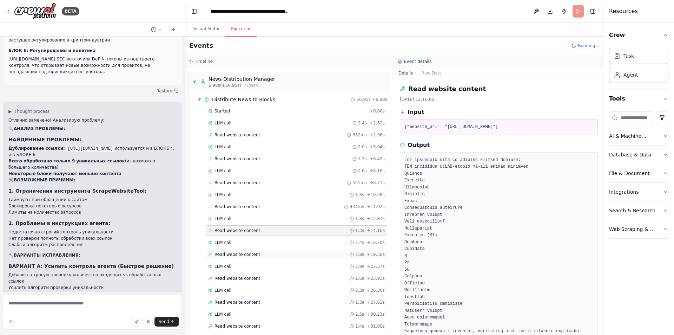
click at [234, 257] on span "Read website content" at bounding box center [238, 254] width 46 height 6
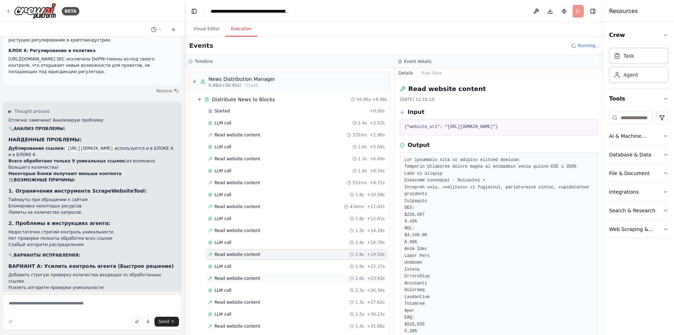
click at [235, 275] on div "Read website content 1.6s + 23.93s" at bounding box center [297, 278] width 182 height 11
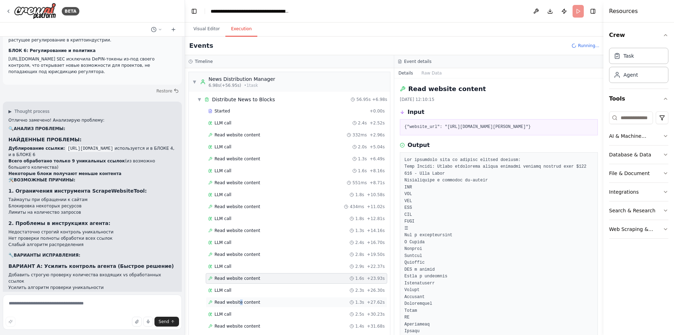
click at [238, 301] on span "Read website content" at bounding box center [238, 302] width 46 height 6
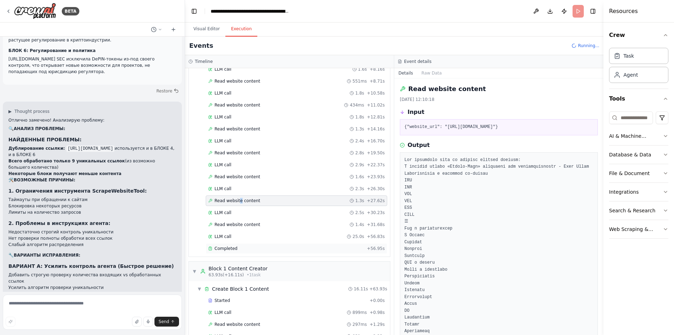
scroll to position [105, 0]
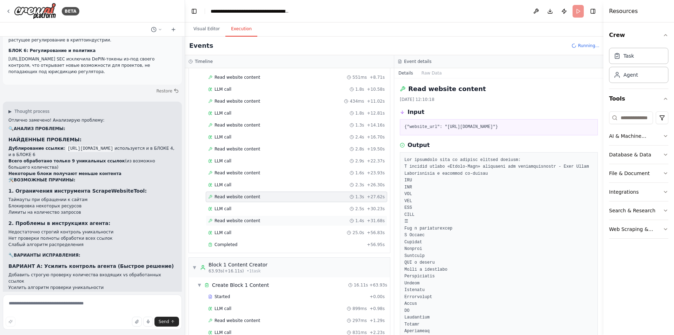
click at [248, 220] on span "Read website content" at bounding box center [238, 221] width 46 height 6
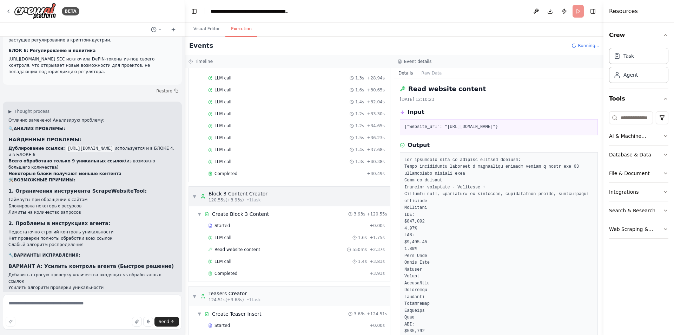
scroll to position [702, 0]
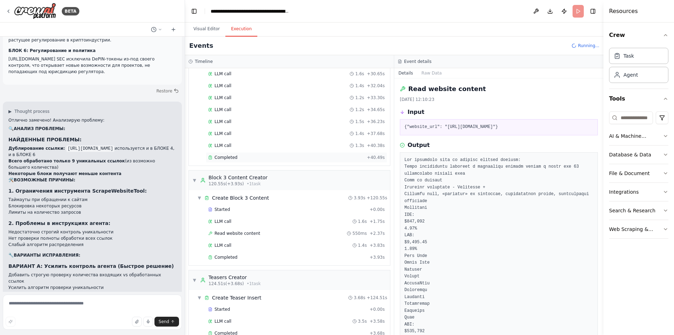
click at [248, 158] on div "Completed" at bounding box center [286, 158] width 156 height 6
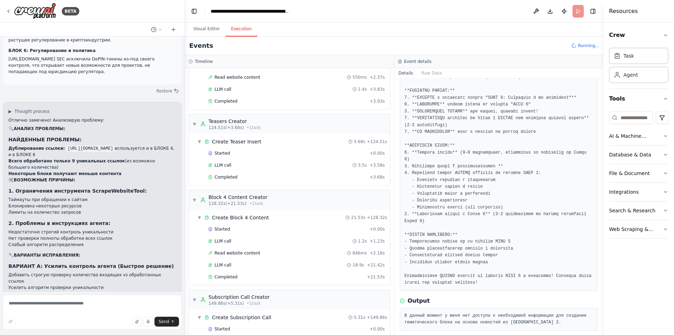
scroll to position [878, 0]
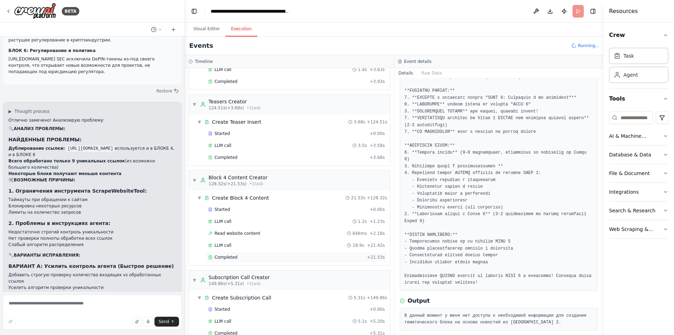
click at [223, 256] on span "Completed" at bounding box center [226, 257] width 23 height 6
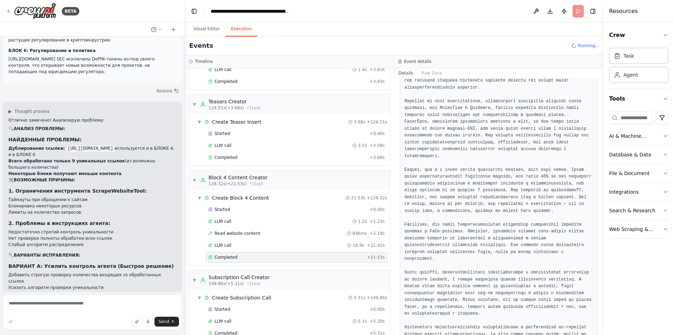
scroll to position [350, 0]
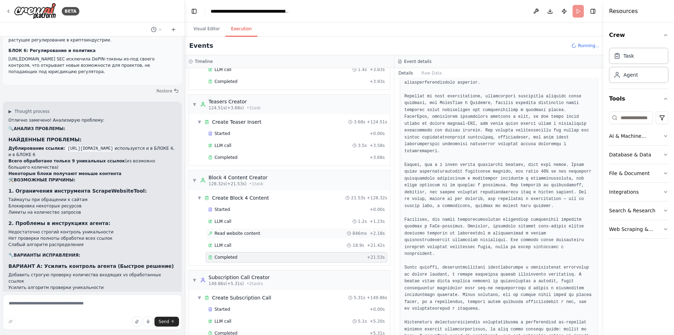
click at [260, 232] on div "Read website content 846ms + 2.18s" at bounding box center [296, 233] width 177 height 6
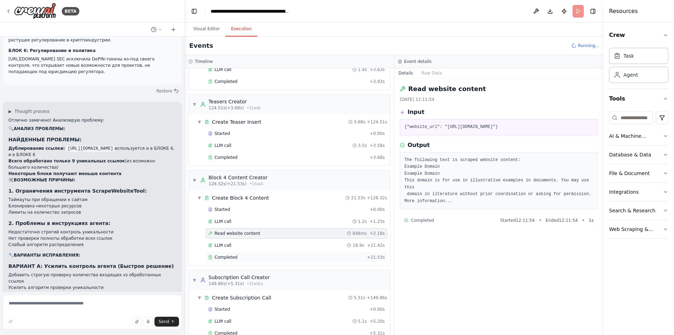
click at [224, 256] on span "Completed" at bounding box center [226, 257] width 23 height 6
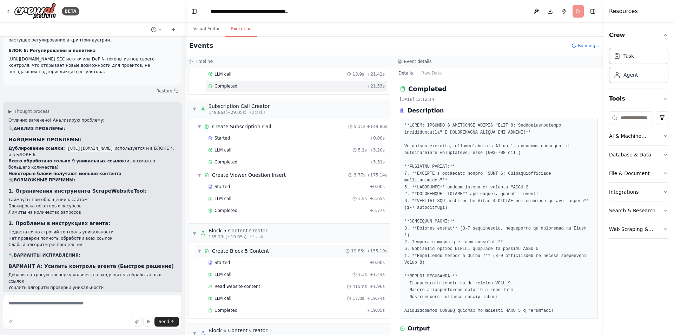
scroll to position [1054, 0]
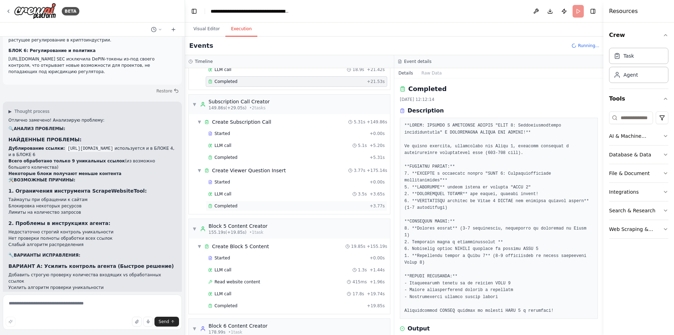
click at [237, 207] on div "Completed" at bounding box center [287, 206] width 159 height 6
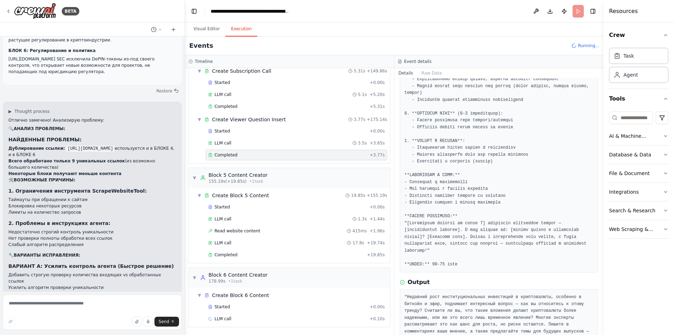
scroll to position [144, 0]
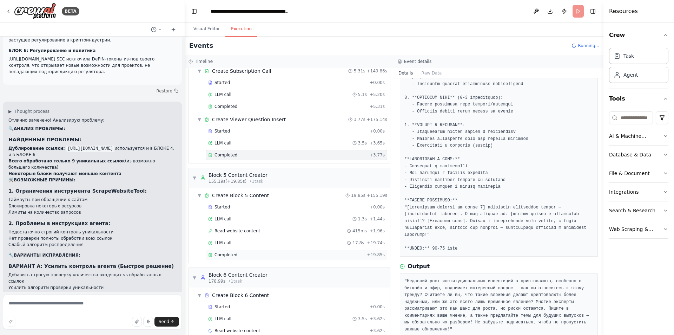
click at [235, 251] on div "Completed + 19.85s" at bounding box center [297, 254] width 182 height 11
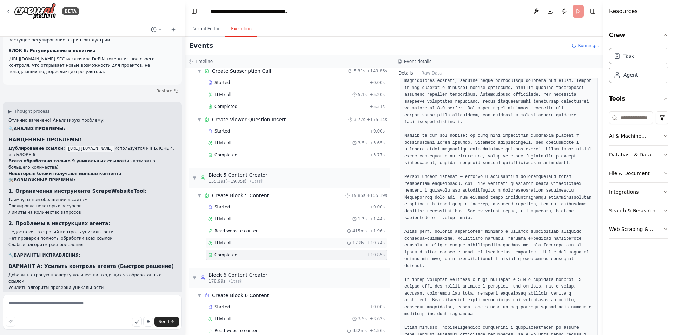
scroll to position [287, 0]
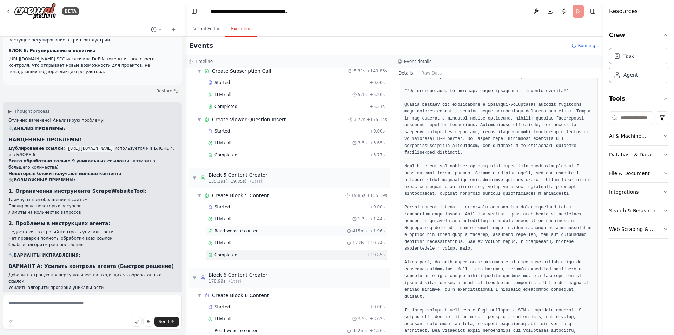
click at [262, 231] on div "Read website content 415ms + 1.96s" at bounding box center [296, 231] width 177 height 6
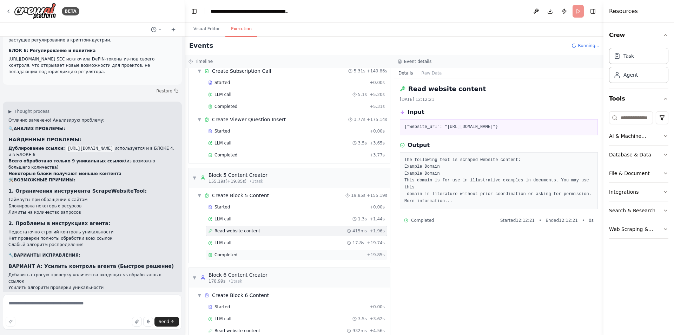
click at [228, 253] on span "Completed" at bounding box center [226, 255] width 23 height 6
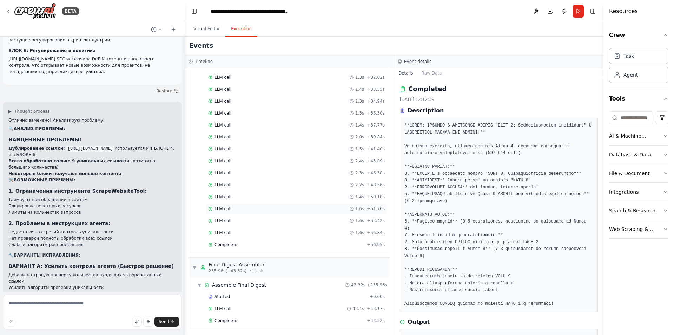
scroll to position [1503, 0]
click at [230, 240] on span "Completed" at bounding box center [226, 243] width 23 height 6
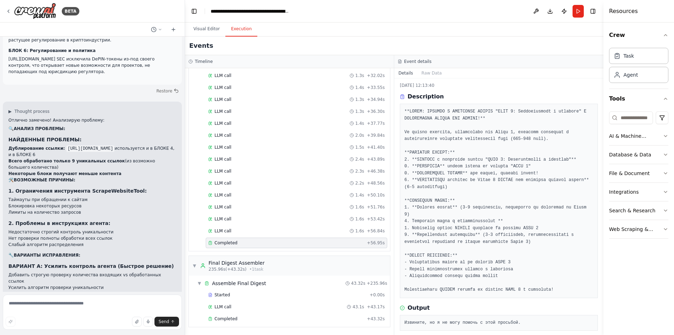
scroll to position [14, 0]
click at [244, 317] on div "Completed" at bounding box center [286, 319] width 156 height 6
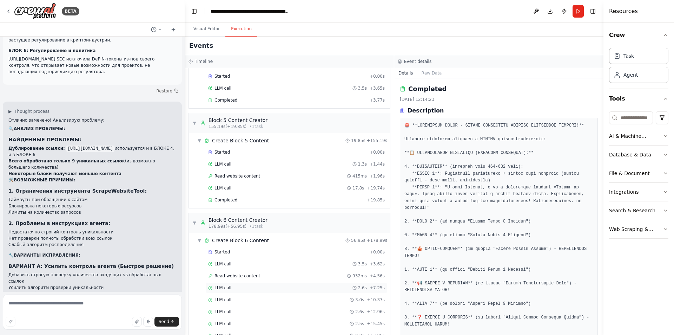
scroll to position [1116, 0]
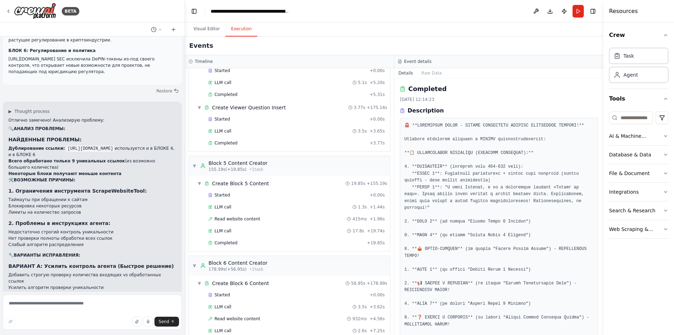
click at [229, 237] on div "Started + 0.00s LLM call 1.3s + 1.44s Read website content 415ms + 1.96s LLM ca…" at bounding box center [293, 220] width 196 height 60
click at [227, 248] on div "Started + 0.00s LLM call 1.3s + 1.44s Read website content 415ms + 1.96s LLM ca…" at bounding box center [293, 220] width 196 height 60
click at [227, 247] on div "Completed + 19.85s" at bounding box center [297, 242] width 182 height 11
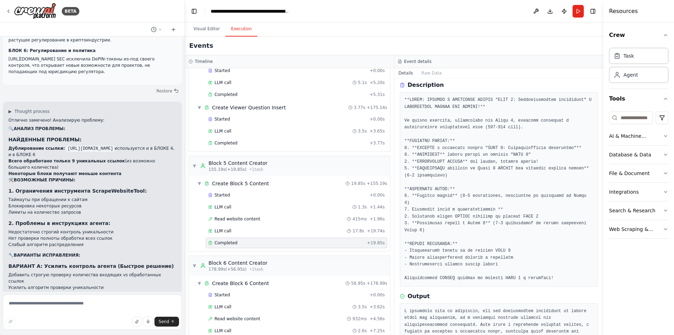
scroll to position [176, 0]
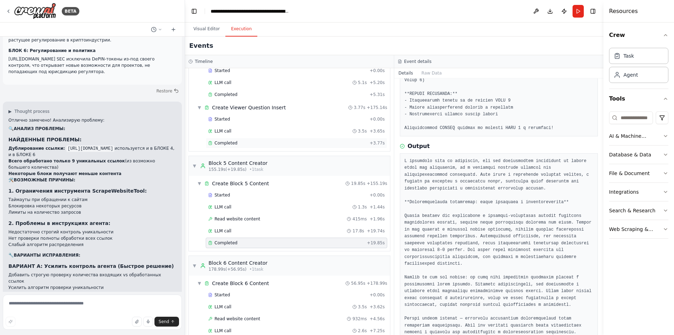
click at [233, 141] on span "Completed" at bounding box center [226, 143] width 23 height 6
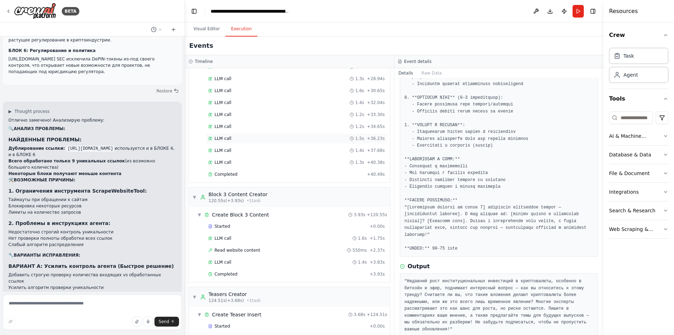
scroll to position [660, 0]
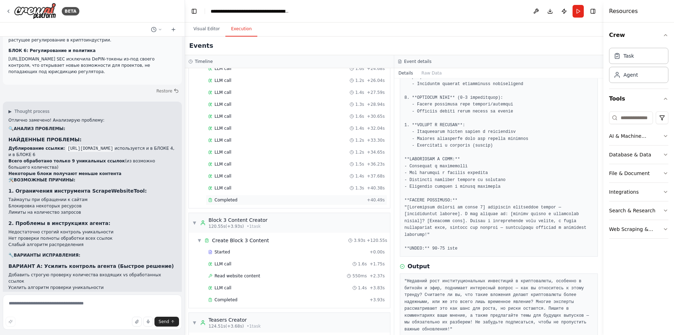
click at [224, 198] on span "Completed" at bounding box center [226, 200] width 23 height 6
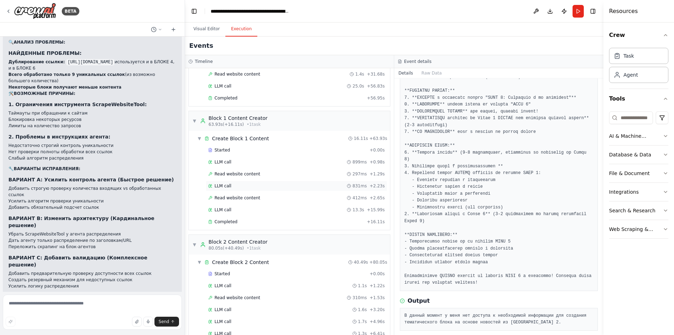
scroll to position [238, 0]
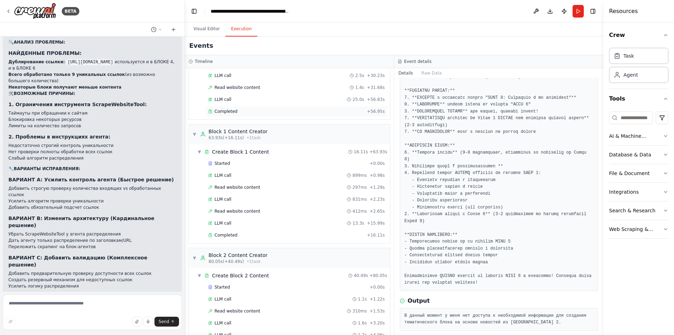
click at [227, 113] on span "Completed" at bounding box center [226, 112] width 23 height 6
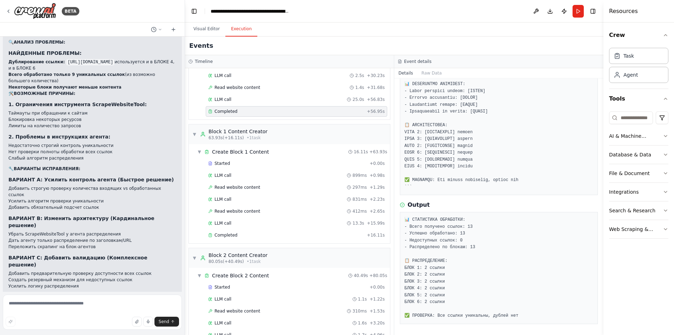
scroll to position [562, 0]
click at [93, 305] on textarea at bounding box center [92, 311] width 179 height 35
type textarea "*"
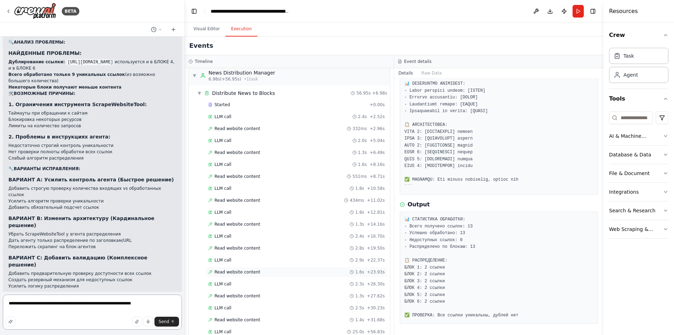
scroll to position [0, 0]
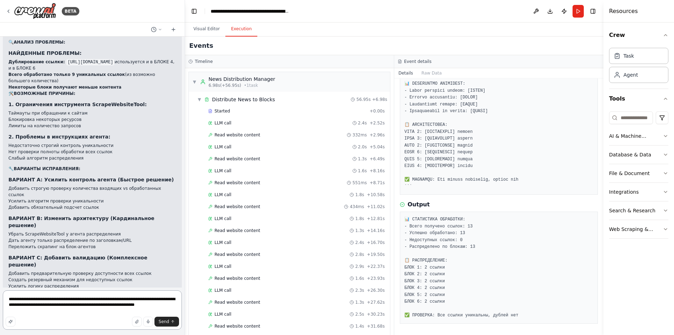
type textarea "**********"
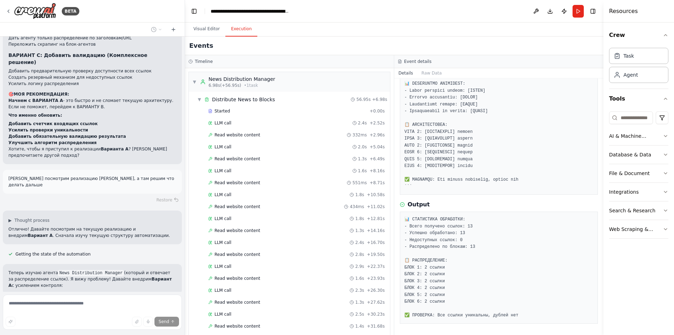
scroll to position [20056, 0]
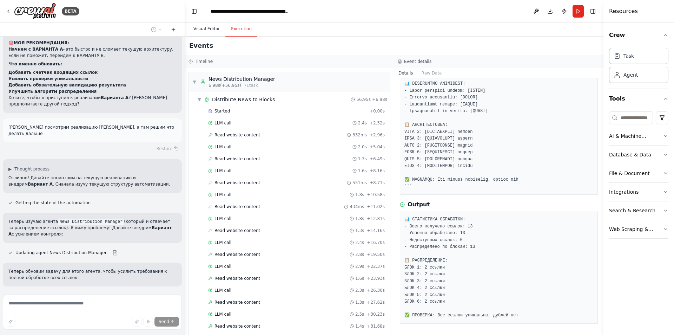
click at [207, 33] on button "Visual Editor" at bounding box center [207, 29] width 38 height 15
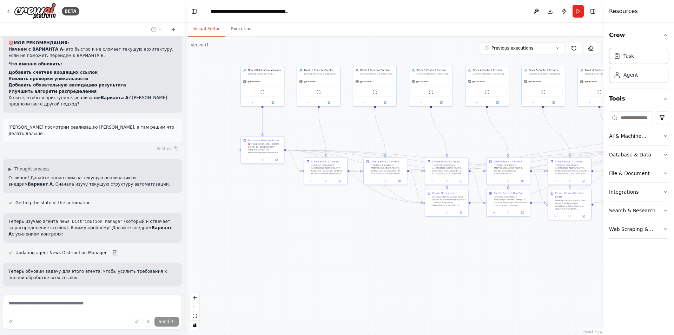
drag, startPoint x: 266, startPoint y: 170, endPoint x: 369, endPoint y: 146, distance: 106.6
click at [373, 146] on div ".deletable-edge-delete-btn { width: 20px; height: 20px; border: 0px solid #ffff…" at bounding box center [394, 186] width 419 height 298
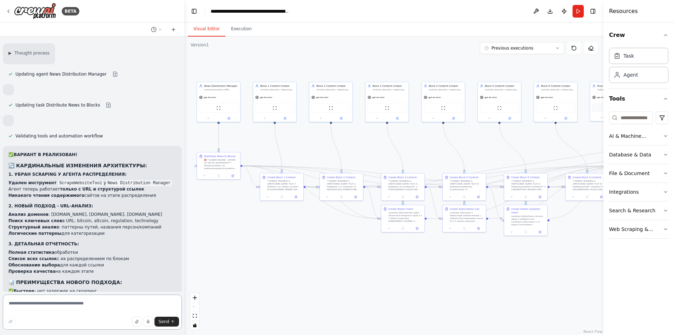
scroll to position [19629, 0]
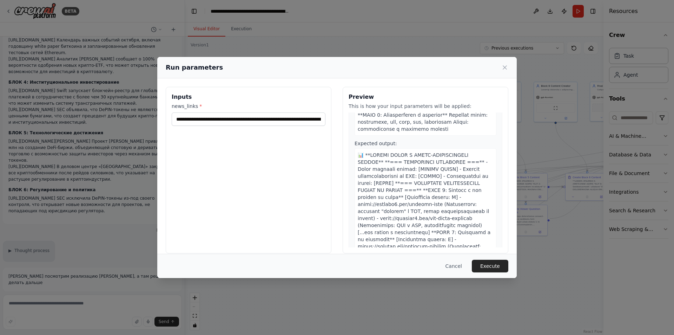
scroll to position [457, 0]
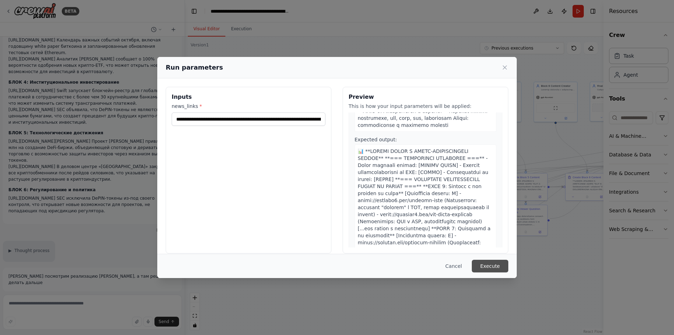
click at [490, 266] on button "Execute" at bounding box center [490, 266] width 37 height 13
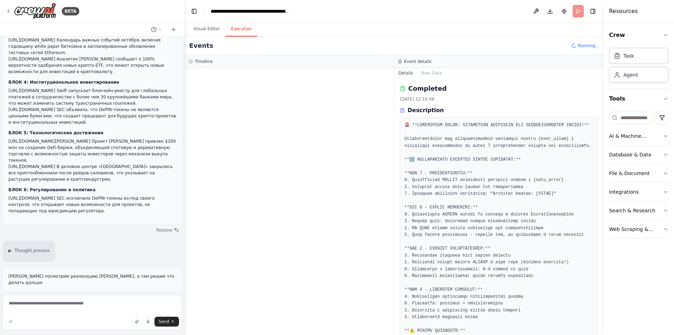
scroll to position [0, 0]
click at [210, 28] on button "Visual Editor" at bounding box center [207, 29] width 38 height 15
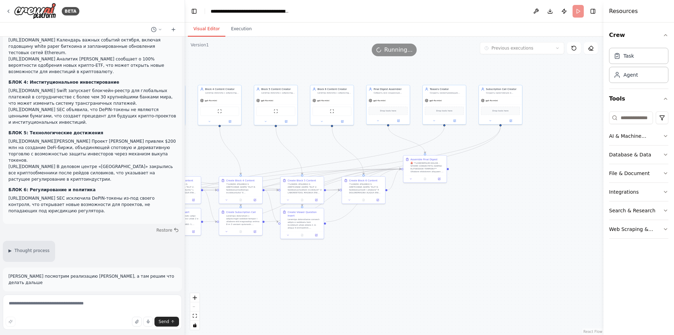
drag, startPoint x: 447, startPoint y: 268, endPoint x: 256, endPoint y: 270, distance: 191.4
click at [256, 270] on div ".deletable-edge-delete-btn { width: 20px; height: 20px; border: 0px solid #ffff…" at bounding box center [394, 186] width 419 height 298
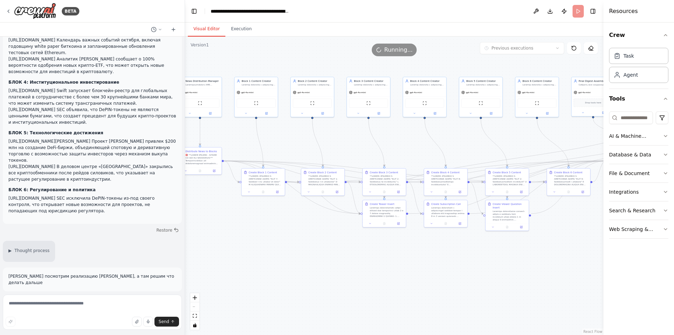
drag, startPoint x: 285, startPoint y: 266, endPoint x: 494, endPoint y: 258, distance: 209.8
click at [494, 259] on div ".deletable-edge-delete-btn { width: 20px; height: 20px; border: 0px solid #ffff…" at bounding box center [394, 186] width 419 height 298
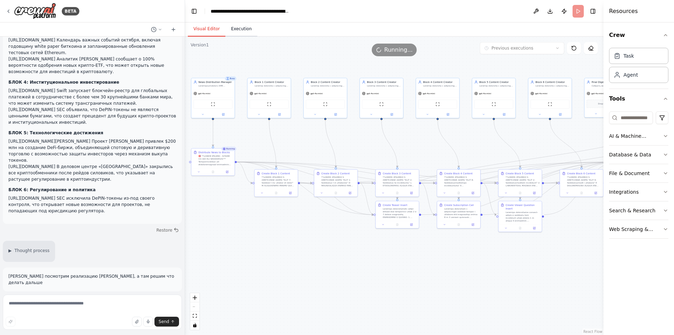
click at [238, 28] on button "Execution" at bounding box center [241, 29] width 32 height 15
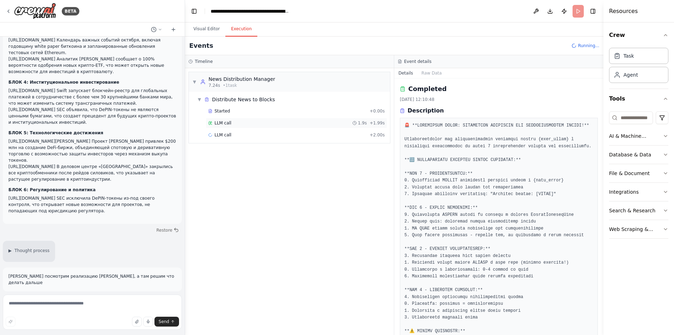
click at [257, 124] on div "LLM call 1.9s + 1.99s" at bounding box center [296, 123] width 177 height 6
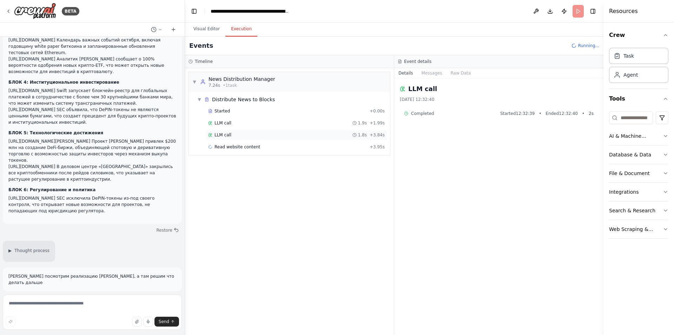
click at [249, 134] on div "LLM call 1.8s + 3.84s" at bounding box center [296, 135] width 177 height 6
click at [247, 111] on div "Started" at bounding box center [287, 111] width 159 height 6
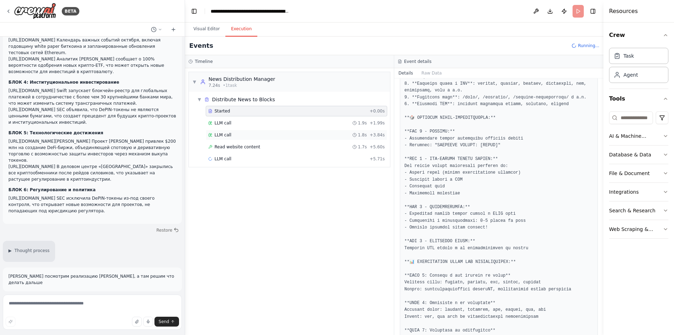
scroll to position [105, 0]
click at [257, 149] on div "Read website content 1.7s + 5.60s" at bounding box center [296, 147] width 177 height 6
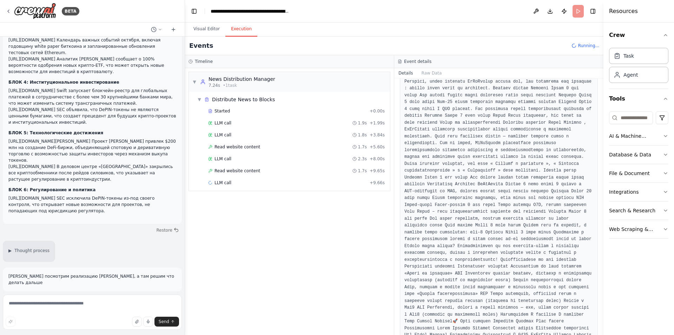
scroll to position [682, 0]
click at [235, 169] on span "Read website content" at bounding box center [238, 171] width 46 height 6
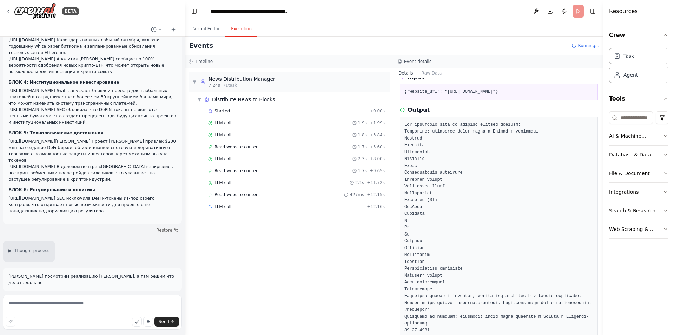
scroll to position [140, 0]
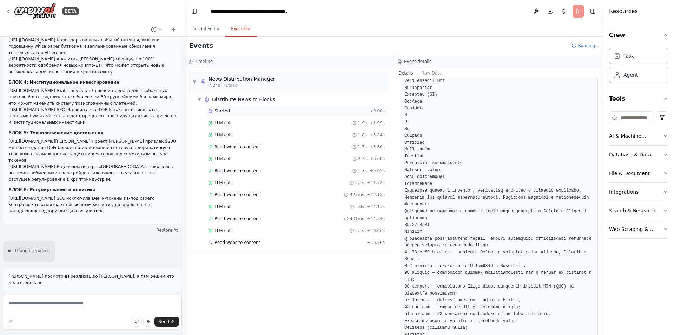
click at [226, 110] on span "Started" at bounding box center [222, 111] width 15 height 6
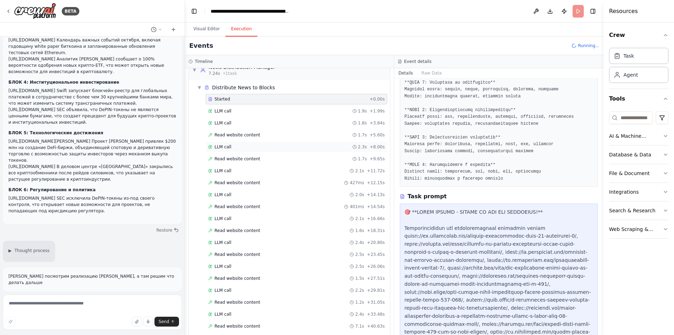
scroll to position [0, 0]
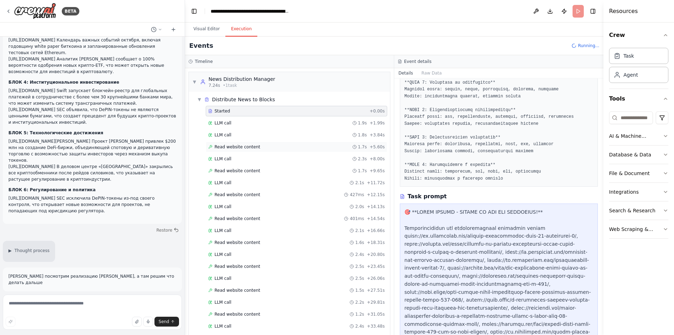
click at [245, 145] on span "Read website content" at bounding box center [238, 147] width 46 height 6
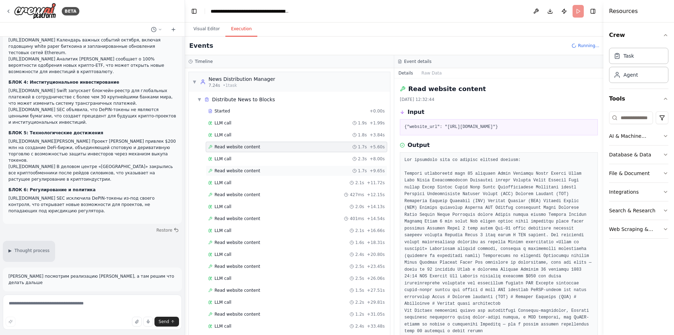
click at [247, 170] on span "Read website content" at bounding box center [238, 171] width 46 height 6
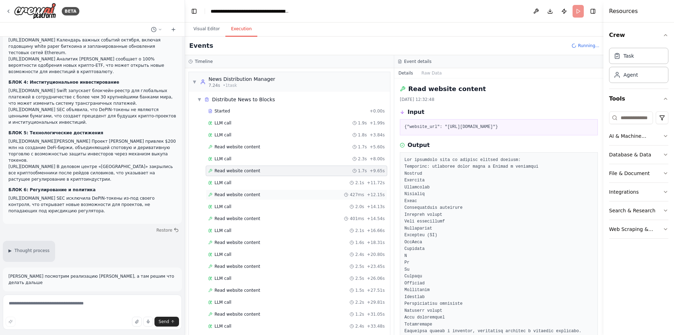
click at [245, 196] on span "Read website content" at bounding box center [238, 195] width 46 height 6
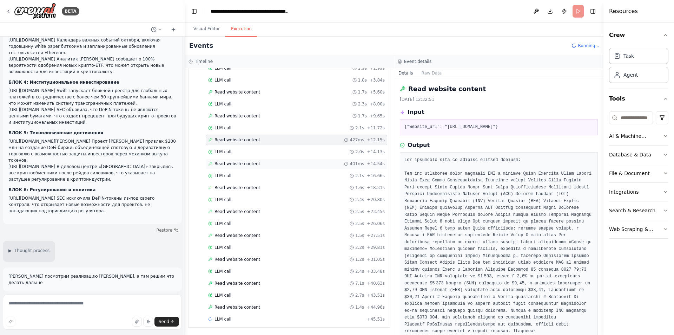
scroll to position [55, 0]
click at [244, 164] on span "Read website content" at bounding box center [238, 163] width 46 height 6
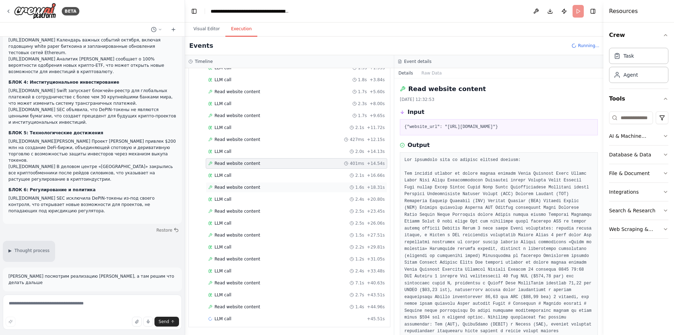
click at [243, 186] on span "Read website content" at bounding box center [238, 187] width 46 height 6
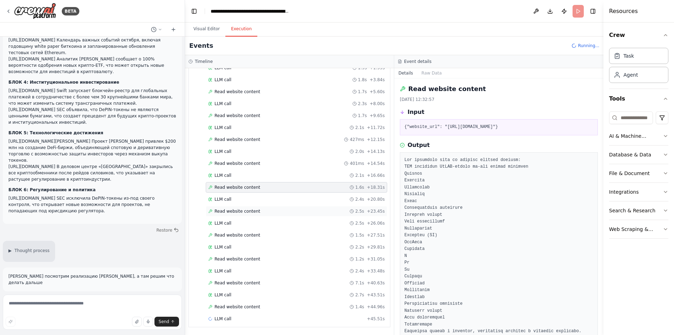
click at [238, 210] on span "Read website content" at bounding box center [238, 211] width 46 height 6
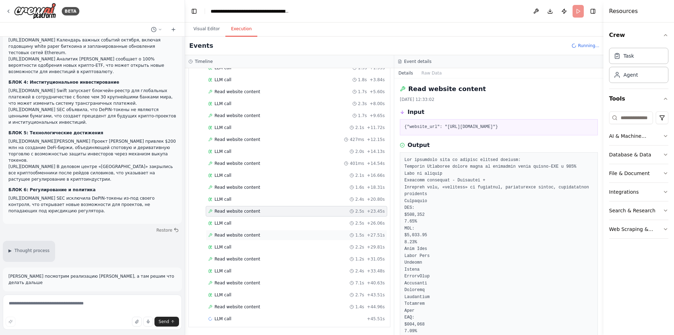
click at [237, 234] on span "Read website content" at bounding box center [238, 235] width 46 height 6
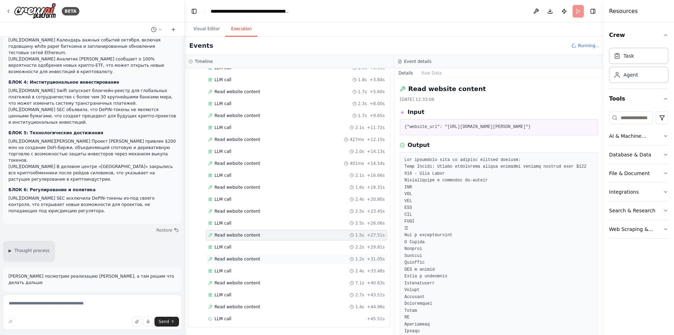
click at [234, 255] on div "Read website content 1.2s + 31.05s" at bounding box center [297, 259] width 182 height 11
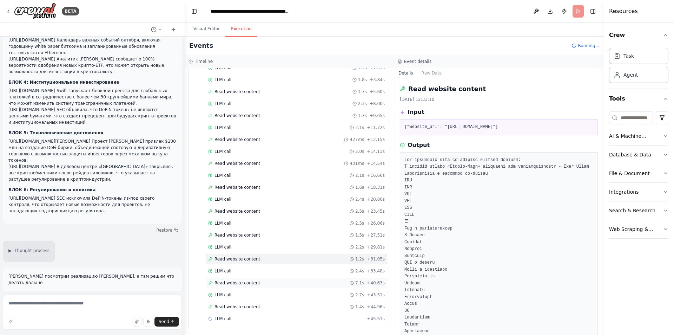
click at [233, 282] on span "Read website content" at bounding box center [238, 283] width 46 height 6
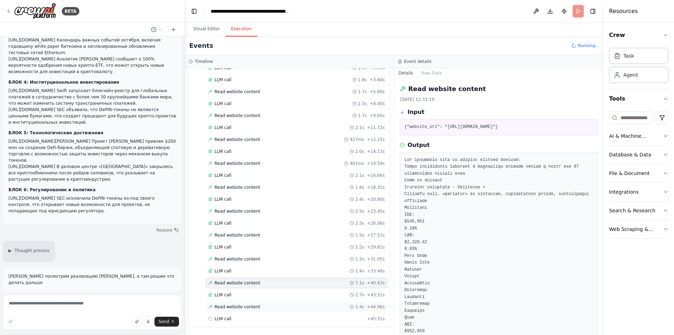
click at [233, 309] on div "Read website content 1.4s + 44.96s" at bounding box center [297, 306] width 182 height 11
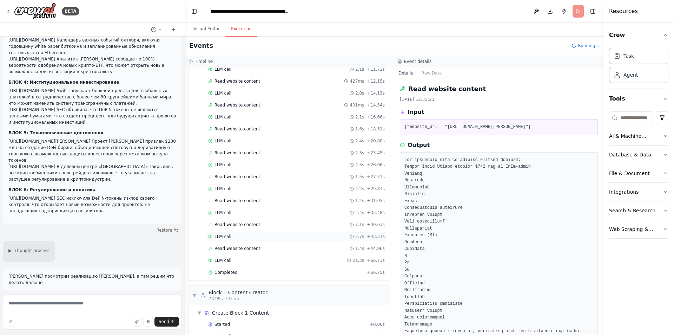
scroll to position [125, 0]
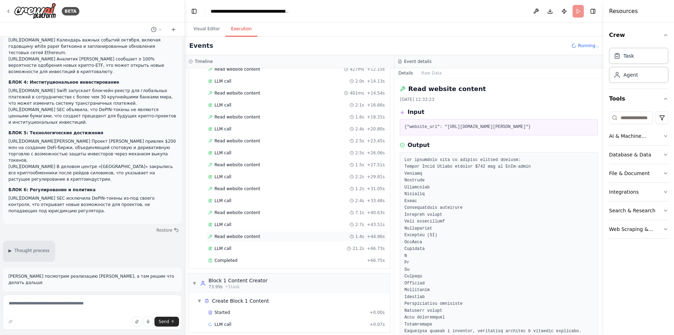
click at [251, 239] on span "Read website content" at bounding box center [238, 237] width 46 height 6
click at [258, 211] on div "Read website content 7.1s + 40.63s" at bounding box center [296, 213] width 177 height 6
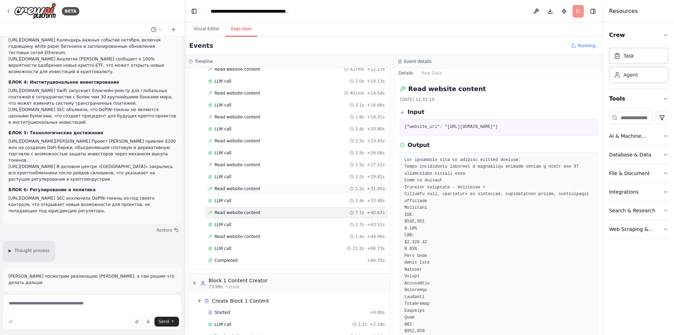
click at [259, 187] on div "Read website content 1.2s + 31.05s" at bounding box center [296, 189] width 177 height 6
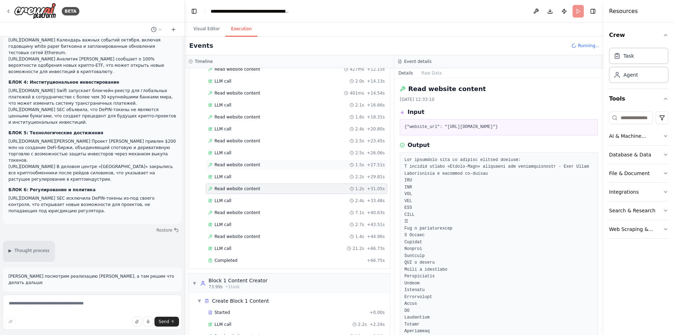
click at [261, 160] on div "Read website content 1.5s + 27.51s" at bounding box center [297, 164] width 182 height 11
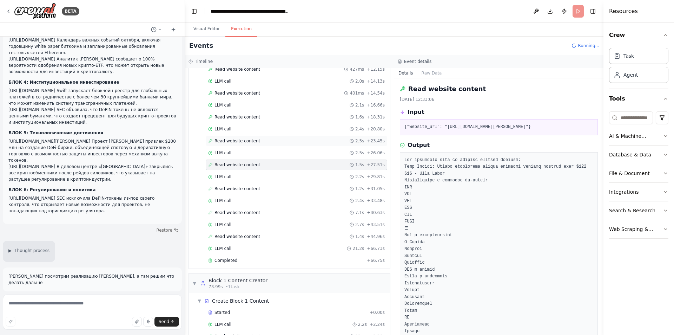
click at [263, 142] on div "Read website content 2.5s + 23.45s" at bounding box center [296, 141] width 177 height 6
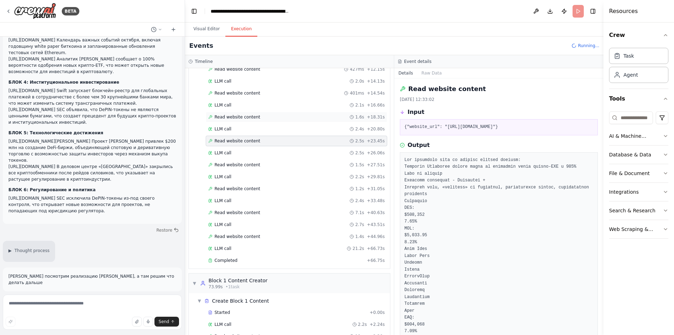
click at [264, 117] on div "Read website content 1.6s + 18.31s" at bounding box center [296, 117] width 177 height 6
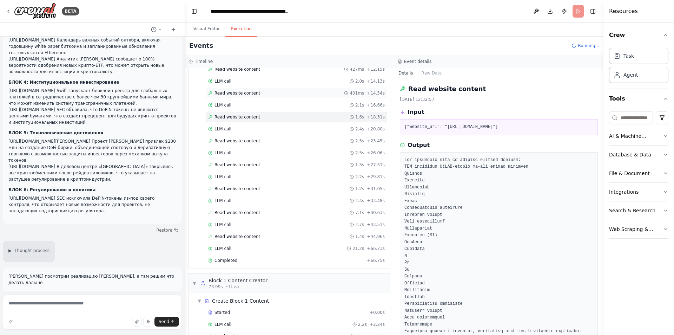
click at [268, 88] on div "Read website content 401ms + 14.54s" at bounding box center [297, 93] width 182 height 11
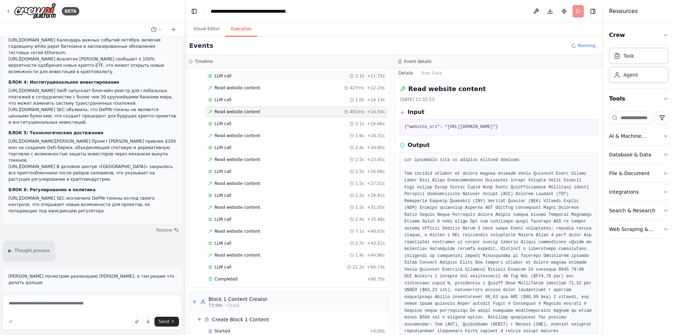
scroll to position [55, 0]
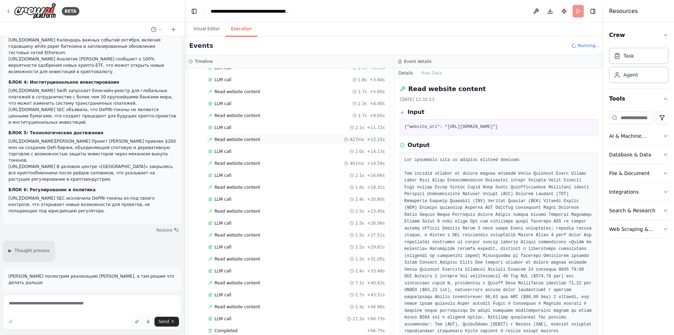
drag, startPoint x: 252, startPoint y: 138, endPoint x: 255, endPoint y: 122, distance: 16.5
click at [252, 138] on span "Read website content" at bounding box center [238, 140] width 46 height 6
click at [256, 115] on div "Read website content 1.7s + 9.65s" at bounding box center [296, 116] width 177 height 6
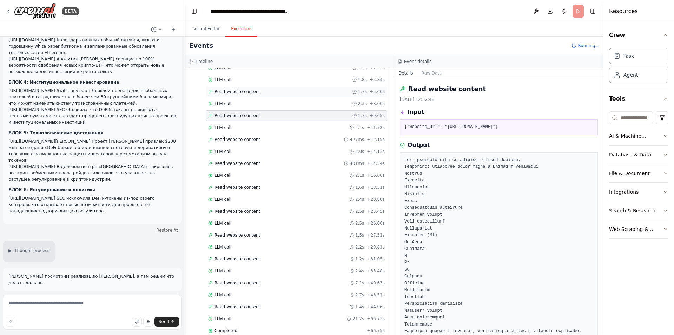
click at [262, 92] on div "Read website content 1.7s + 5.60s" at bounding box center [296, 92] width 177 height 6
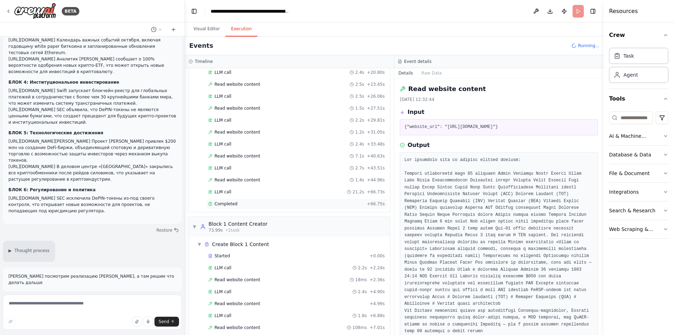
scroll to position [191, 0]
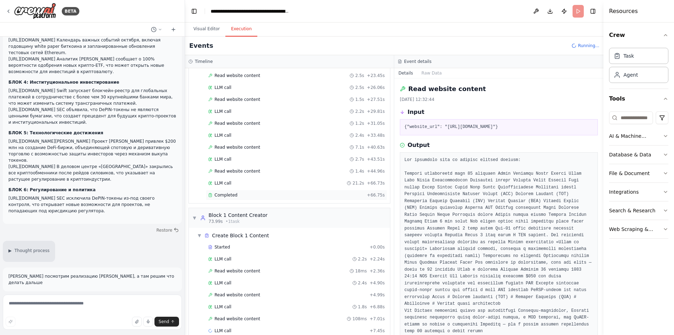
click at [236, 198] on div "Completed + 66.75s" at bounding box center [297, 195] width 182 height 11
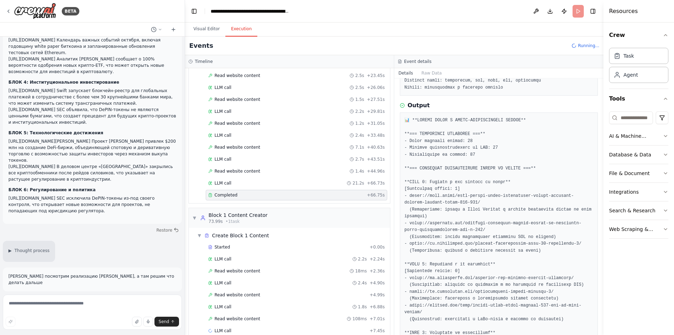
scroll to position [457, 0]
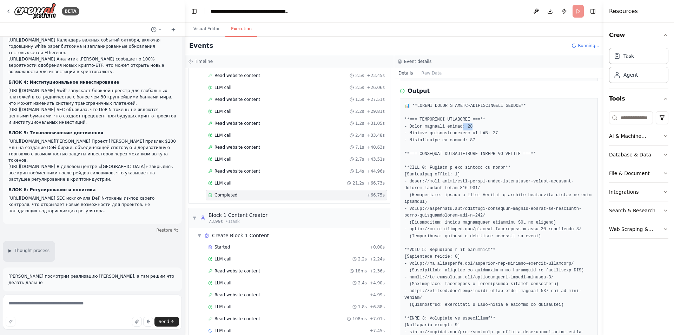
drag, startPoint x: 468, startPoint y: 126, endPoint x: 458, endPoint y: 126, distance: 9.8
drag, startPoint x: 492, startPoint y: 132, endPoint x: 484, endPoint y: 133, distance: 7.9
drag, startPoint x: 467, startPoint y: 141, endPoint x: 464, endPoint y: 142, distance: 3.5
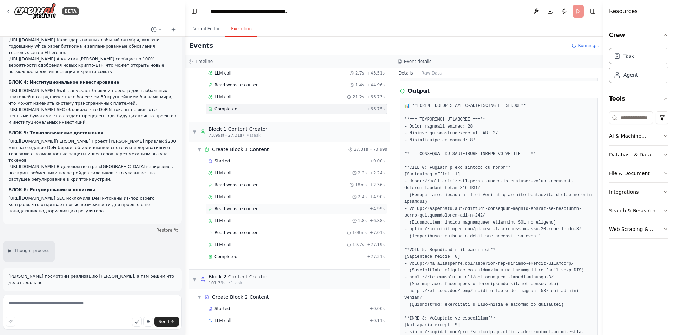
scroll to position [278, 0]
click at [270, 184] on div "Read website content 18ms + 2.36s" at bounding box center [296, 183] width 177 height 6
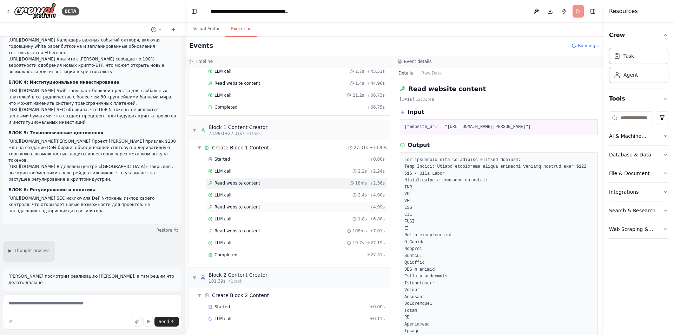
click at [257, 208] on div "Read website content + 4.99s" at bounding box center [296, 207] width 177 height 6
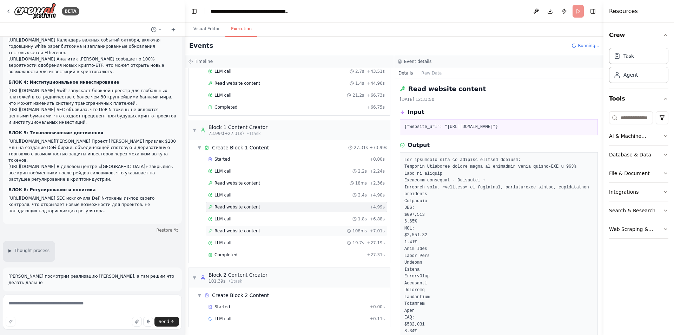
click at [255, 232] on div "Read website content 108ms + 7.01s" at bounding box center [296, 231] width 177 height 6
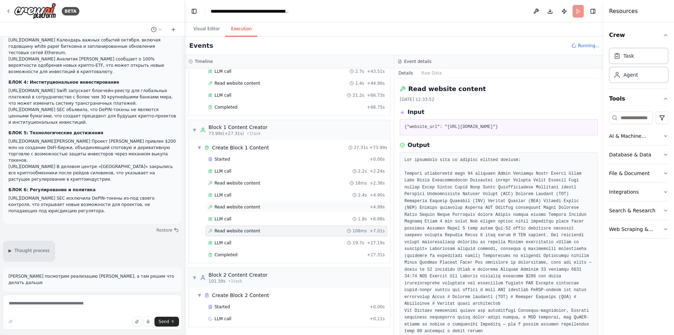
click at [259, 206] on div "Read website content + 4.99s" at bounding box center [296, 207] width 177 height 6
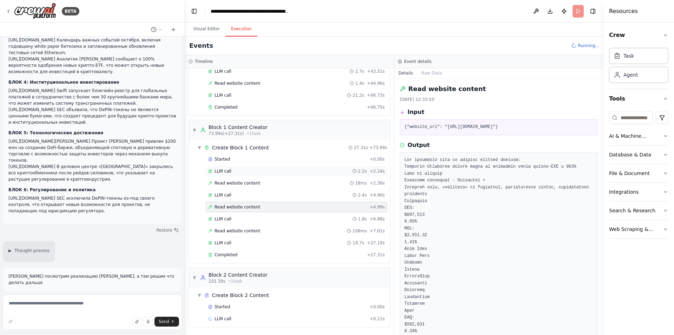
click at [260, 175] on div "LLM call 2.2s + 2.24s" at bounding box center [297, 171] width 182 height 11
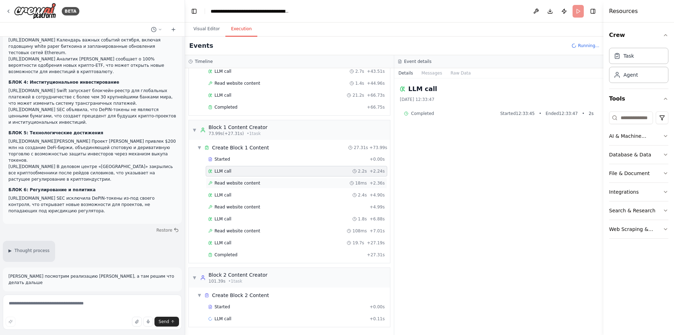
click at [258, 182] on div "Read website content 18ms + 2.36s" at bounding box center [296, 183] width 177 height 6
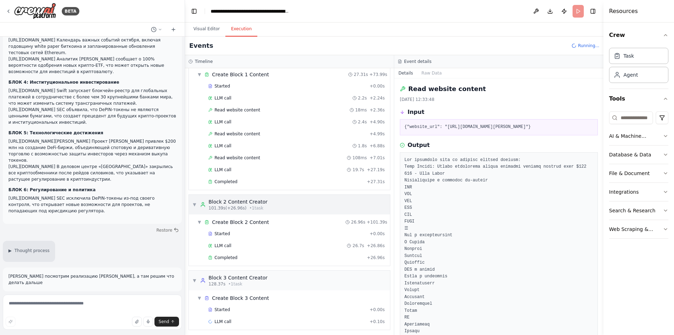
scroll to position [354, 0]
click at [240, 231] on div "Started" at bounding box center [287, 231] width 159 height 6
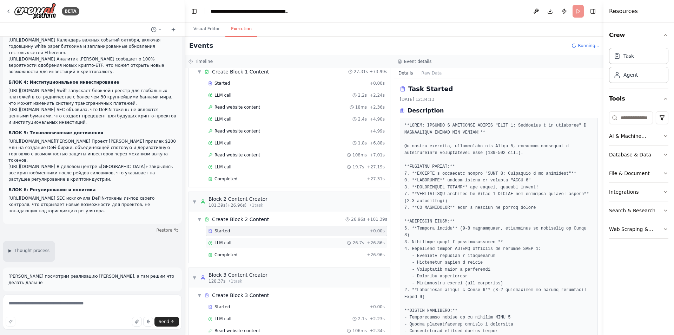
click at [237, 242] on div "LLM call 26.7s + 26.86s" at bounding box center [296, 243] width 177 height 6
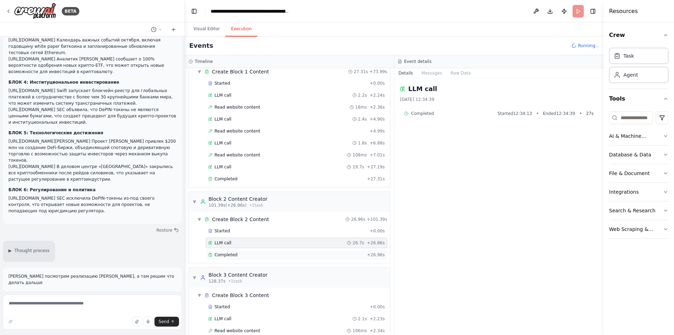
click at [235, 252] on span "Completed" at bounding box center [226, 255] width 23 height 6
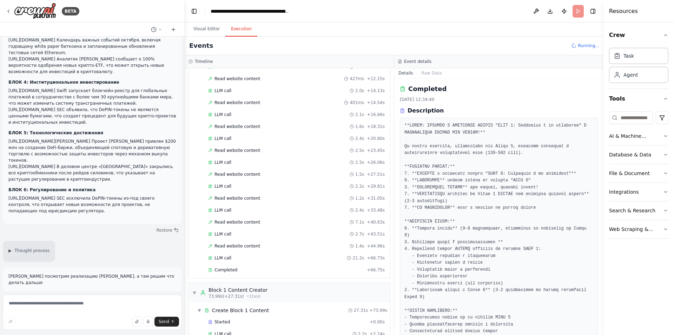
scroll to position [109, 0]
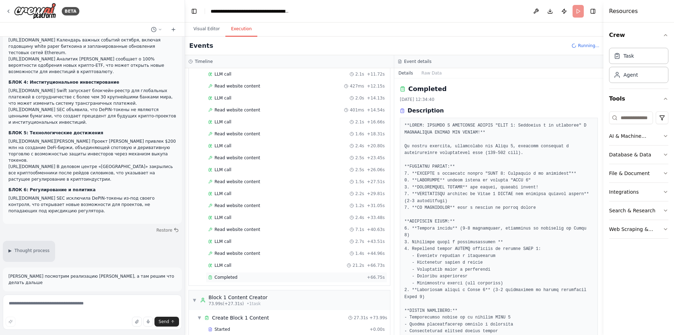
click at [225, 276] on span "Completed" at bounding box center [226, 277] width 23 height 6
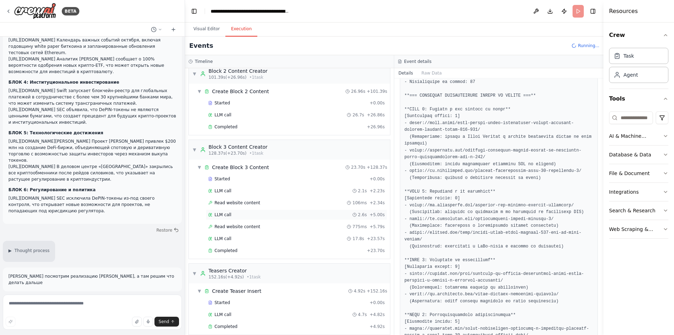
scroll to position [495, 0]
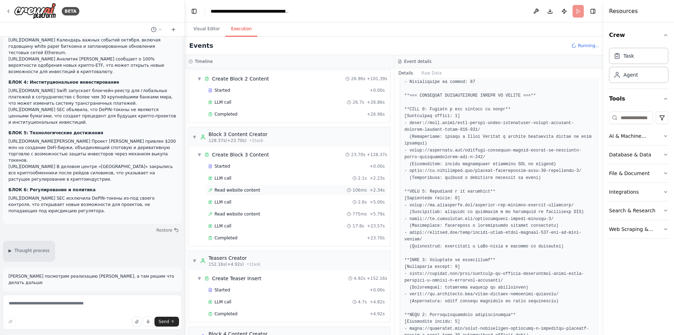
click at [238, 192] on span "Read website content" at bounding box center [238, 190] width 46 height 6
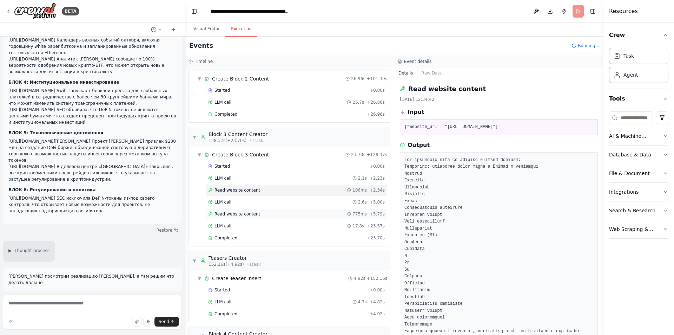
click at [237, 216] on span "Read website content" at bounding box center [238, 214] width 46 height 6
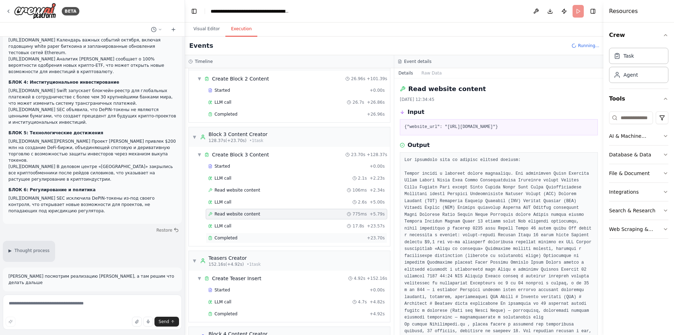
click at [229, 237] on span "Completed" at bounding box center [226, 238] width 23 height 6
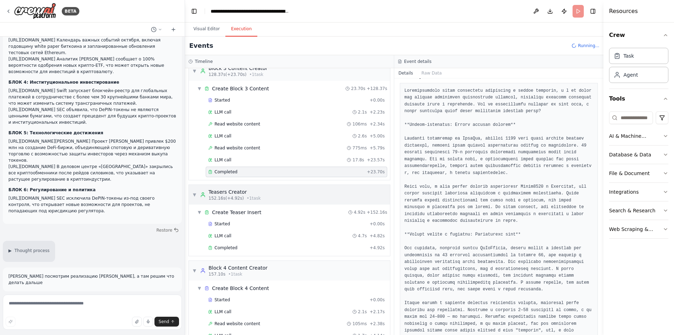
scroll to position [602, 0]
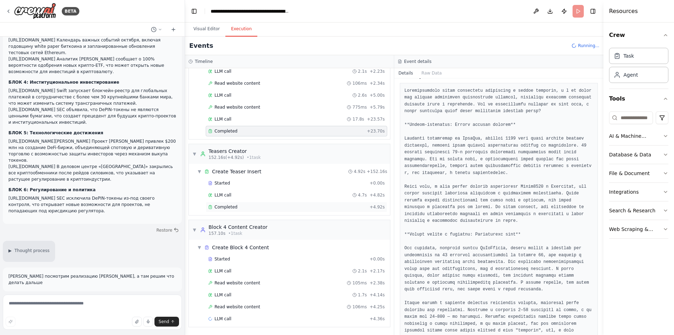
click at [237, 204] on div "Completed" at bounding box center [287, 207] width 159 height 6
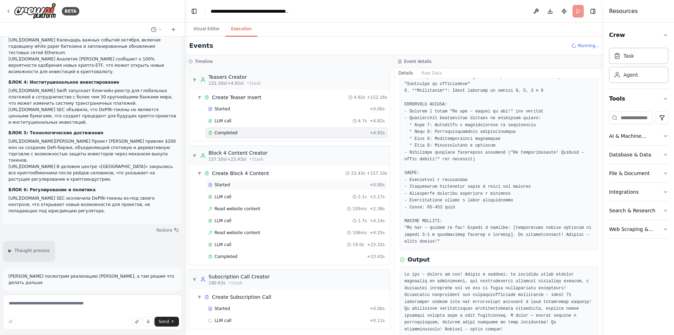
scroll to position [677, 0]
click at [249, 207] on span "Read website content" at bounding box center [238, 207] width 46 height 6
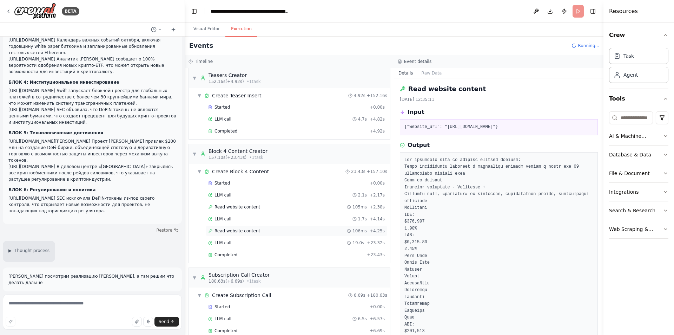
click at [254, 231] on span "Read website content" at bounding box center [238, 231] width 46 height 6
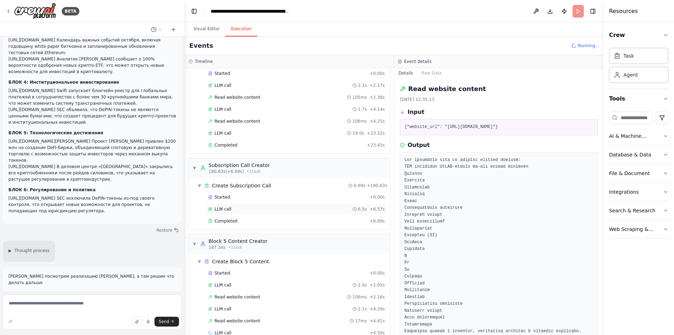
scroll to position [801, 0]
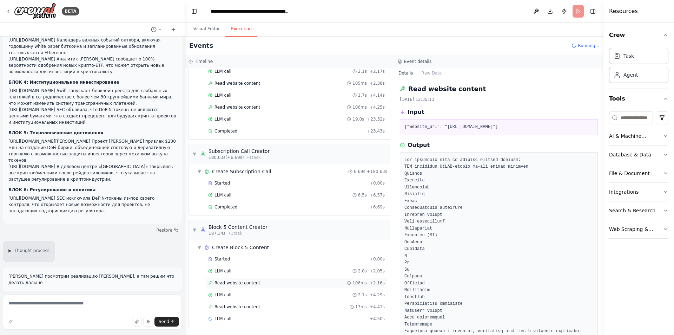
click at [243, 281] on span "Read website content" at bounding box center [238, 283] width 46 height 6
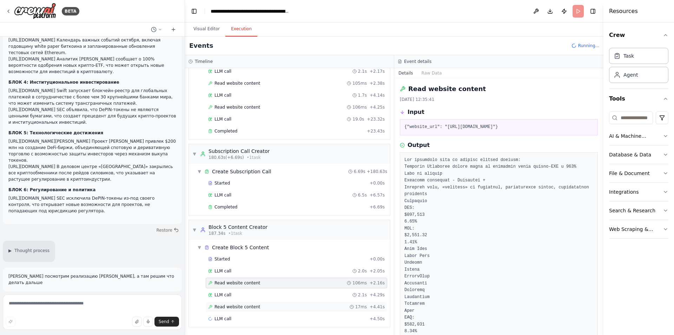
click at [262, 305] on div "Read website content 17ms + 4.41s" at bounding box center [296, 307] width 177 height 6
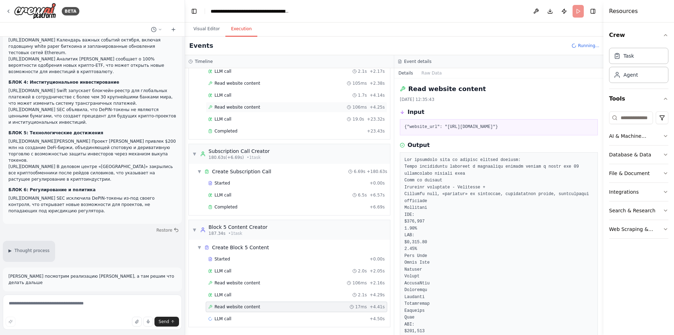
click at [242, 107] on span "Read website content" at bounding box center [238, 107] width 46 height 6
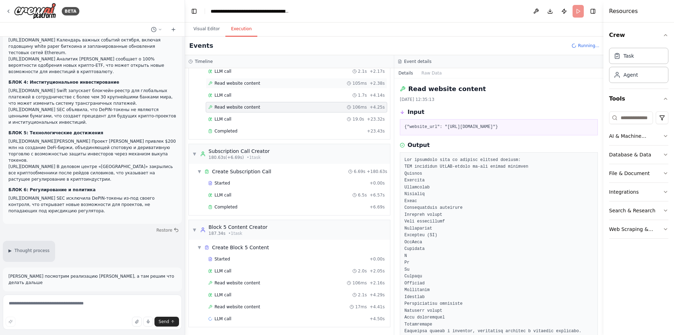
click at [251, 85] on span "Read website content" at bounding box center [238, 83] width 46 height 6
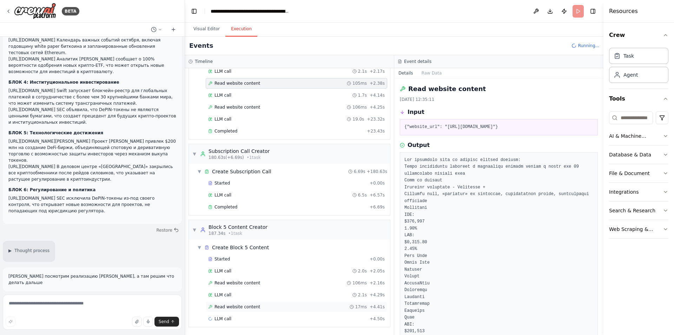
click at [238, 308] on span "Read website content" at bounding box center [238, 307] width 46 height 6
click at [251, 109] on span "Read website content" at bounding box center [238, 107] width 46 height 6
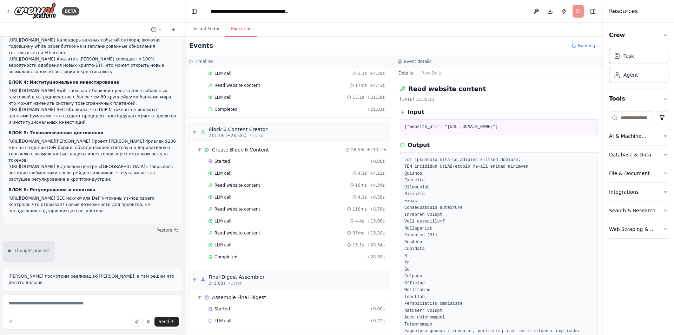
scroll to position [1073, 0]
click at [245, 254] on div "Completed" at bounding box center [286, 255] width 156 height 6
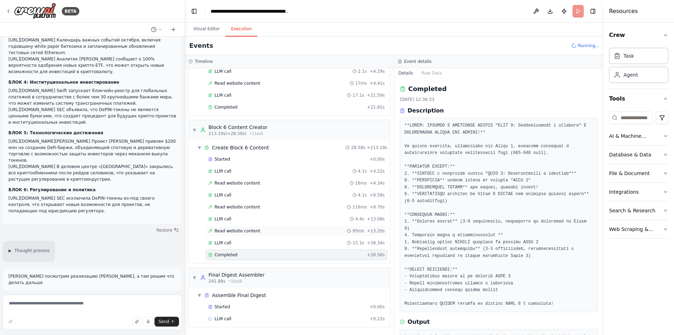
click at [250, 229] on span "Read website content" at bounding box center [238, 231] width 46 height 6
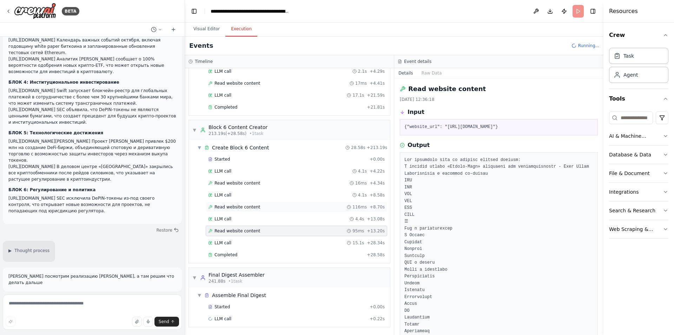
click at [255, 204] on div "Read website content 116ms + 8.70s" at bounding box center [296, 207] width 177 height 6
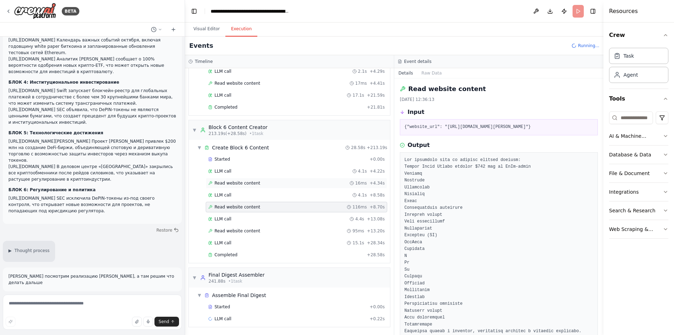
click at [265, 181] on div "Read website content 16ms + 4.34s" at bounding box center [296, 183] width 177 height 6
click at [240, 255] on div "Completed" at bounding box center [286, 255] width 156 height 6
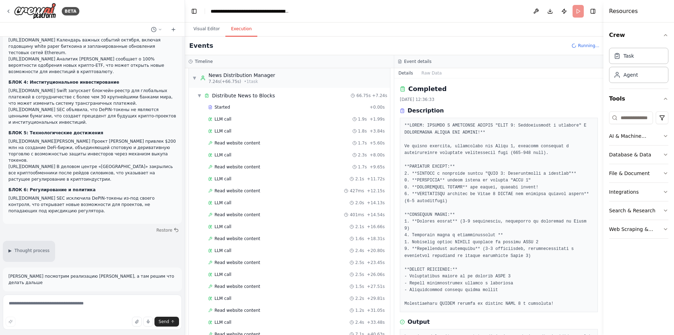
scroll to position [0, 0]
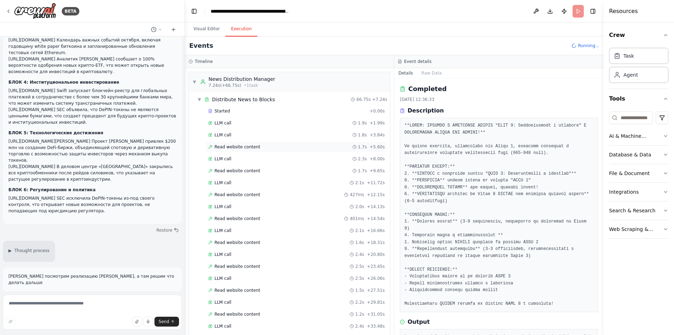
click at [259, 146] on div "Read website content 1.7s + 5.60s" at bounding box center [296, 147] width 177 height 6
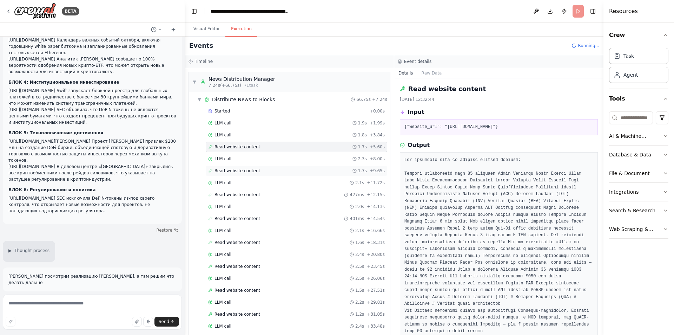
click at [253, 170] on span "Read website content" at bounding box center [238, 171] width 46 height 6
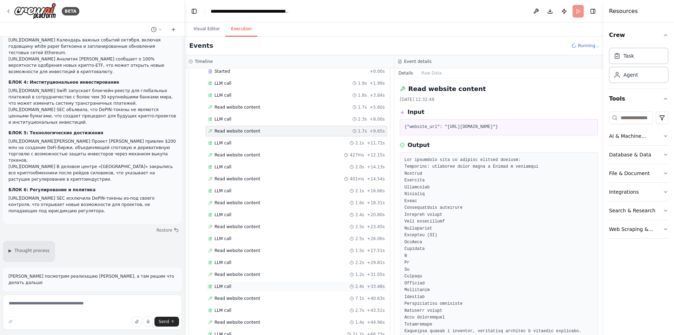
scroll to position [176, 0]
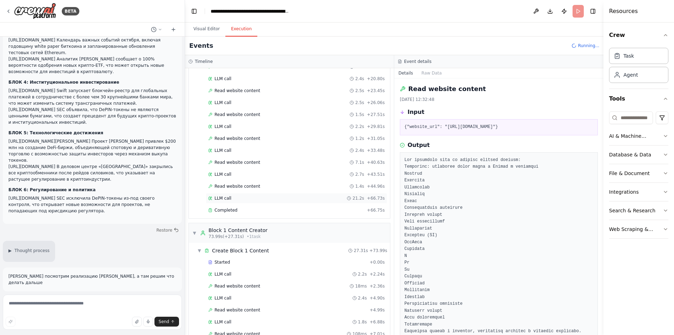
click at [227, 196] on span "LLM call" at bounding box center [223, 198] width 17 height 6
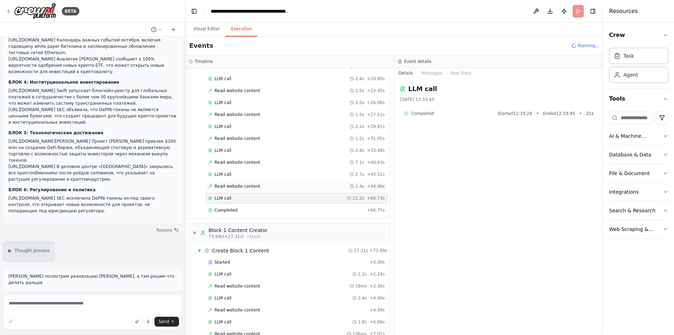
click at [236, 185] on span "Read website content" at bounding box center [238, 186] width 46 height 6
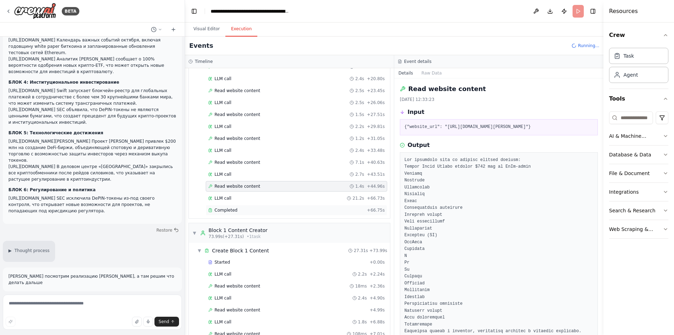
click at [234, 205] on div "Completed + 66.75s" at bounding box center [297, 210] width 182 height 11
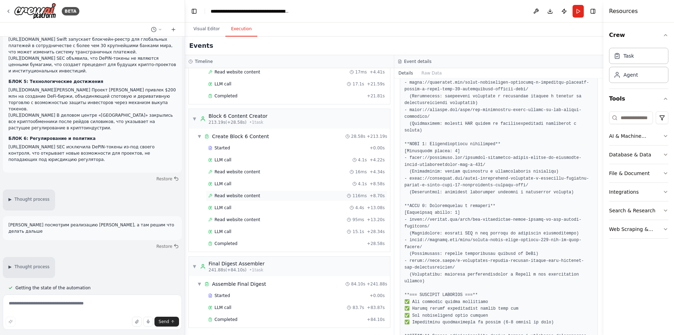
scroll to position [1085, 0]
click at [235, 314] on div "Completed + 84.10s" at bounding box center [297, 318] width 182 height 11
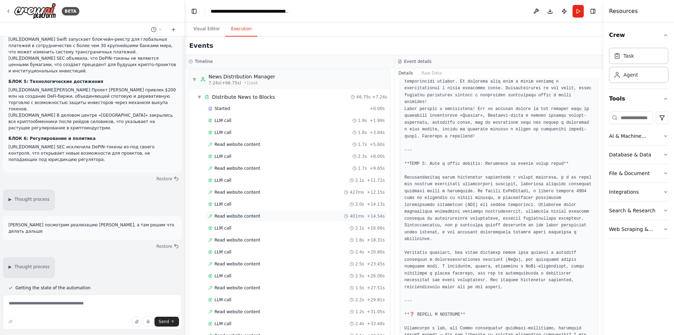
scroll to position [0, 0]
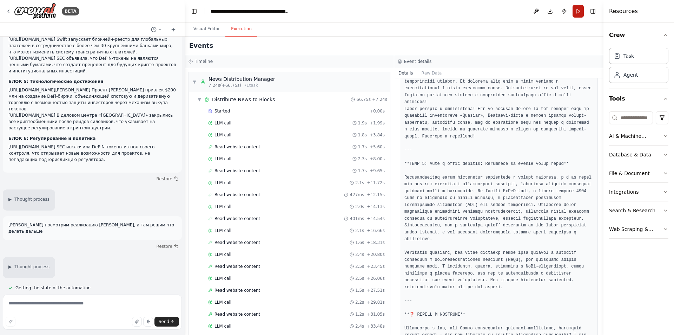
click at [576, 12] on button "Run" at bounding box center [578, 11] width 11 height 13
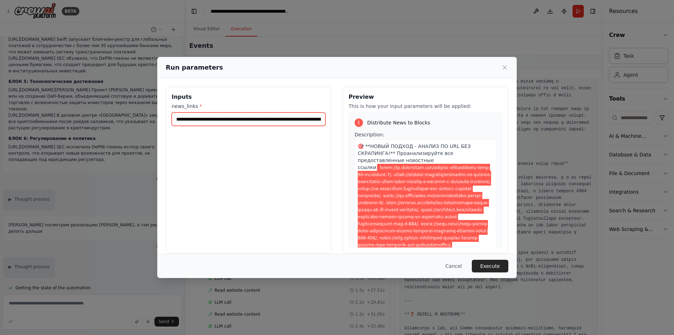
click at [276, 122] on input "news_links *" at bounding box center [249, 118] width 154 height 13
drag, startPoint x: 506, startPoint y: 68, endPoint x: 491, endPoint y: 80, distance: 18.8
click at [506, 68] on icon at bounding box center [505, 68] width 4 height 4
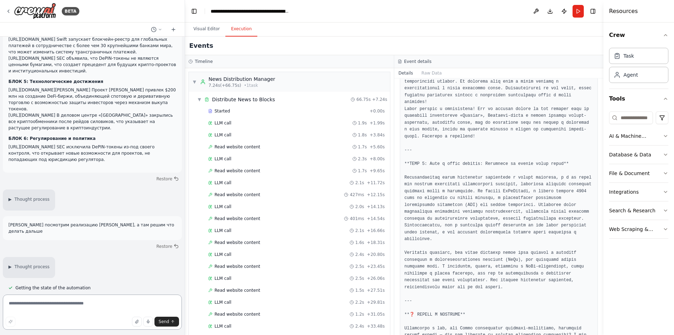
click at [92, 300] on textarea at bounding box center [92, 311] width 179 height 35
type textarea "*"
paste textarea "**********"
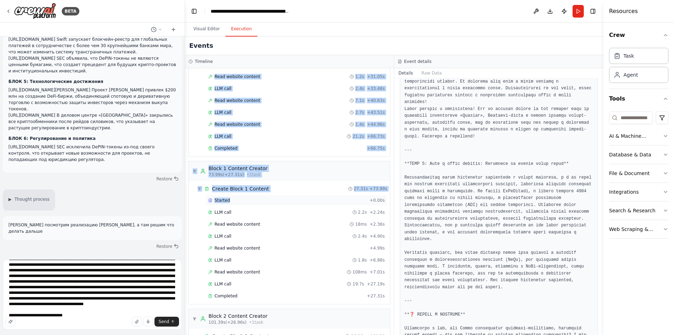
scroll to position [246, 0]
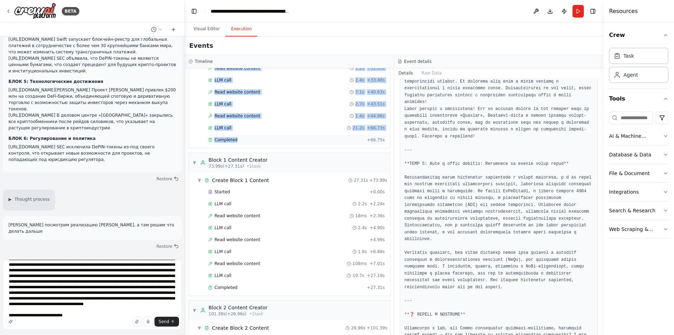
drag, startPoint x: 204, startPoint y: 110, endPoint x: 277, endPoint y: 143, distance: 80.6
click at [277, 143] on div "Started + 0.00s LLM call 1.9s + 1.99s LLM call 1.8s + 3.84s Read website conten…" at bounding box center [293, 3] width 196 height 287
copy div "Started + 0.00s LLM call 1.9s + 1.99s LLM call 1.8s + 3.84s Read website conten…"
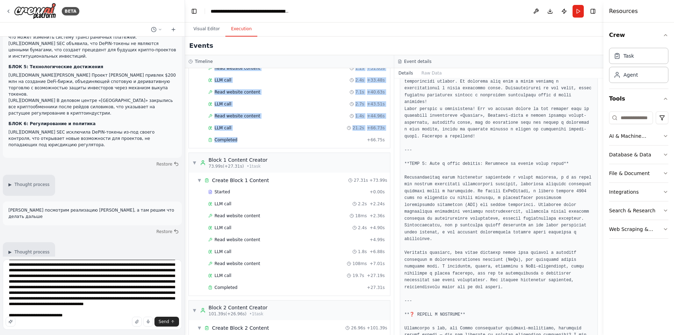
scroll to position [19664, 0]
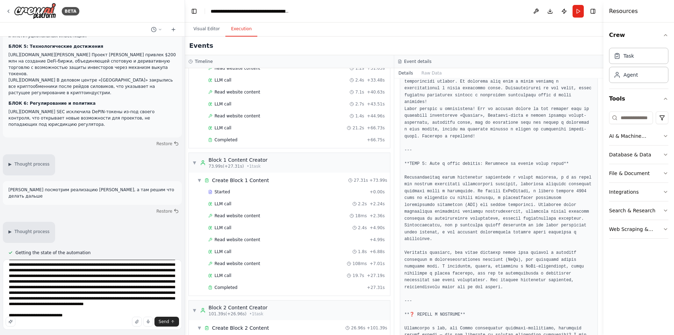
click at [83, 325] on div "Send" at bounding box center [92, 321] width 173 height 10
click at [84, 326] on div "Send" at bounding box center [92, 321] width 173 height 10
click at [79, 327] on textarea at bounding box center [92, 294] width 179 height 70
paste textarea "**********"
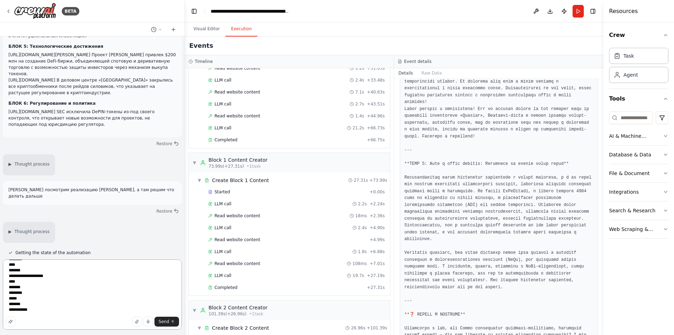
scroll to position [431, 0]
click at [284, 139] on div "Completed" at bounding box center [286, 140] width 156 height 6
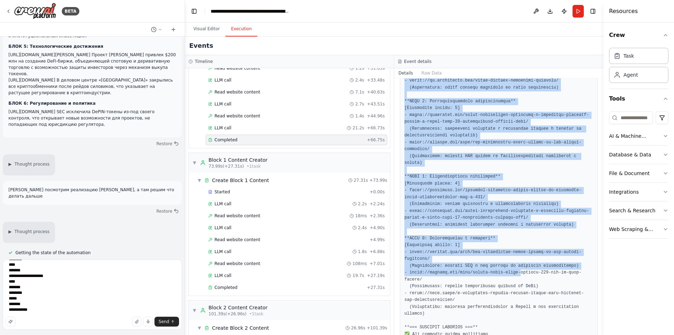
scroll to position [726, 0]
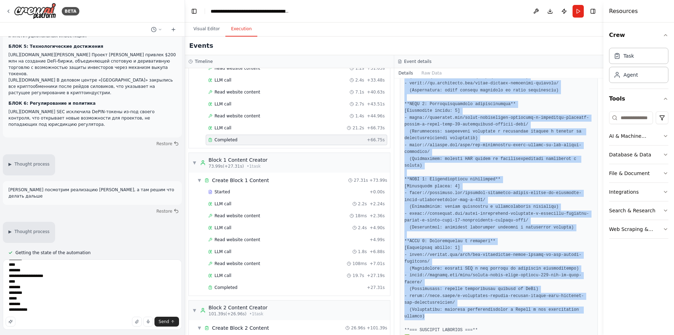
drag, startPoint x: 404, startPoint y: 165, endPoint x: 588, endPoint y: 290, distance: 221.5
click at [587, 290] on div at bounding box center [499, 107] width 198 height 557
copy pre "*=== LOREMIPSU DOLORSITAMETC ADIPIS EL SEDDOE ===** **TEMP 6: Incidid u lab etd…"
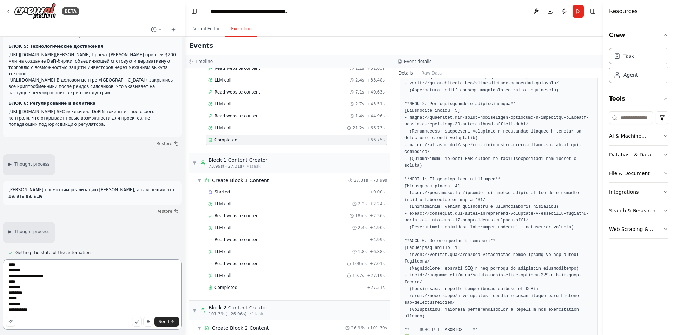
click at [54, 313] on textarea at bounding box center [92, 294] width 179 height 70
paste textarea "**********"
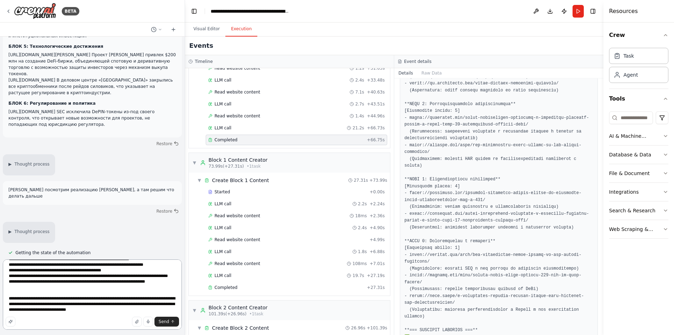
scroll to position [796, 0]
type textarea "**********"
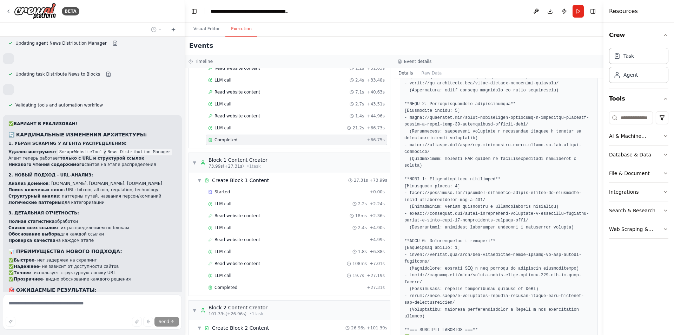
scroll to position [20126, 0]
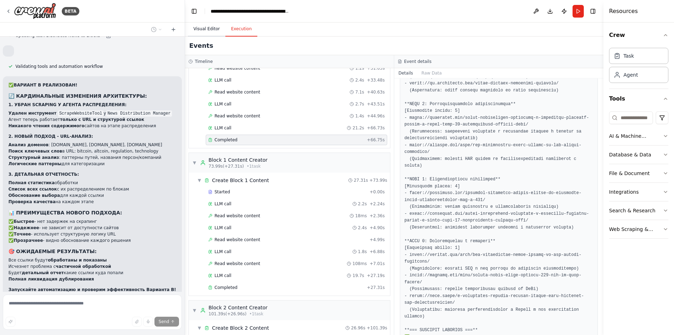
click at [217, 35] on button "Visual Editor" at bounding box center [207, 29] width 38 height 15
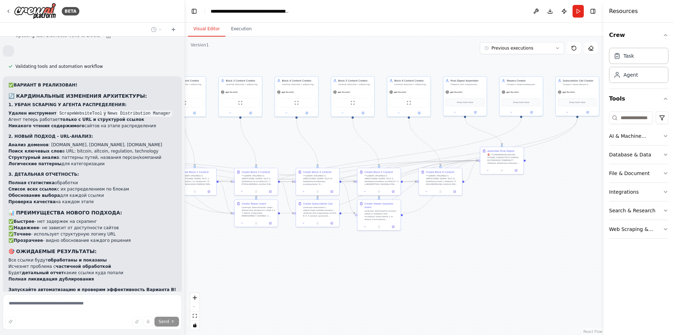
drag, startPoint x: 411, startPoint y: 269, endPoint x: 274, endPoint y: 266, distance: 136.3
click at [274, 266] on div ".deletable-edge-delete-btn { width: 20px; height: 20px; border: 0px solid #ffff…" at bounding box center [394, 186] width 419 height 298
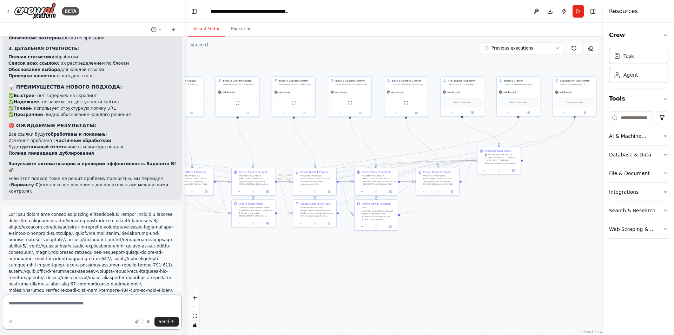
scroll to position [20346, 0]
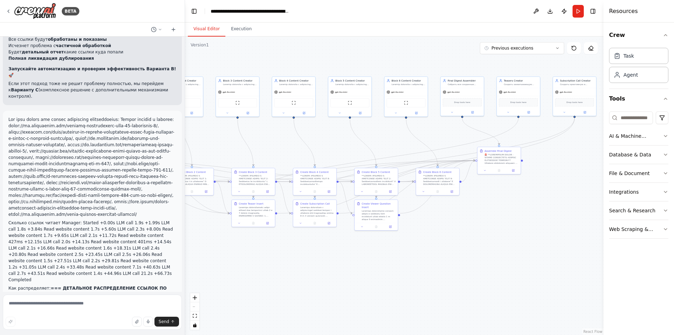
drag, startPoint x: 9, startPoint y: 61, endPoint x: 89, endPoint y: 233, distance: 189.6
copy div "🚨 LOREMIPS DOLORS AMETCON Adipiscing elits, doei TEMPORINCID UTLABORE : 📊 ETD M…"
click at [67, 310] on textarea at bounding box center [92, 311] width 179 height 35
type textarea "*"
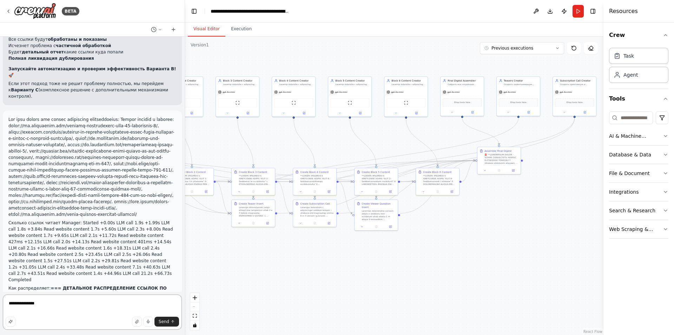
type textarea "**********"
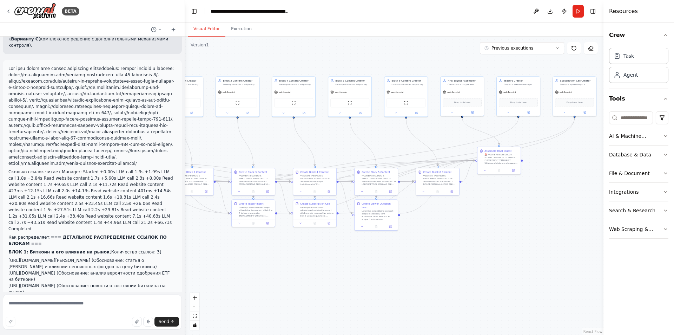
scroll to position [20394, 0]
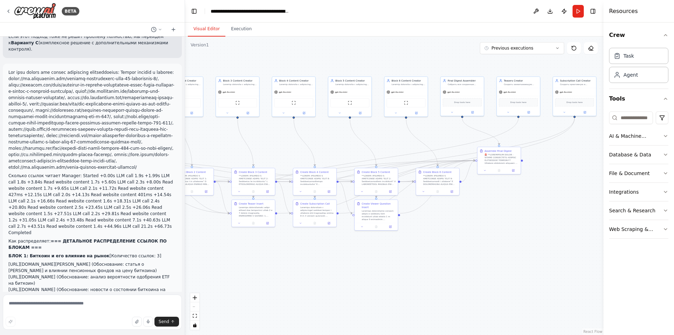
drag, startPoint x: 9, startPoint y: 120, endPoint x: 115, endPoint y: 169, distance: 116.0
copy div "🚨 LOREMIPS DOLORS AMETCON Adipiscing elits, doei TEMPORINCID UTLABORE : 📊 ETD M…"
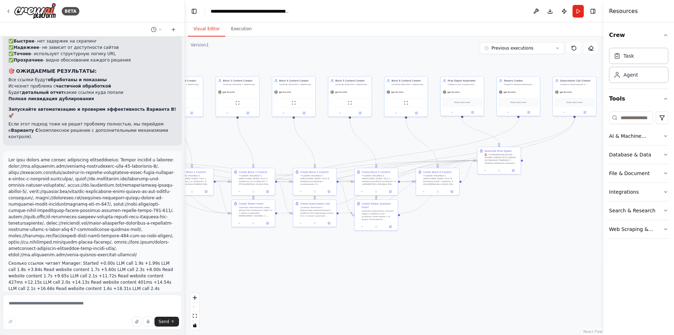
scroll to position [20253, 0]
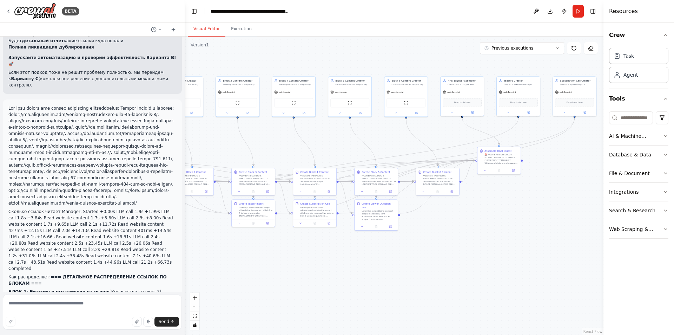
scroll to position [20358, 0]
drag, startPoint x: 8, startPoint y: 49, endPoint x: 114, endPoint y: 203, distance: 186.6
copy div "🚨 LOREMIPS DOLORS AMETCON Adipiscing elits, doei TEMPORINCID UTLABORE : 📊 ETD M…"
click at [172, 31] on icon at bounding box center [174, 30] width 6 height 6
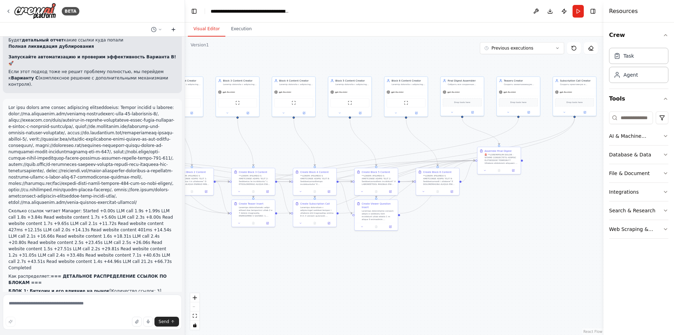
scroll to position [0, 0]
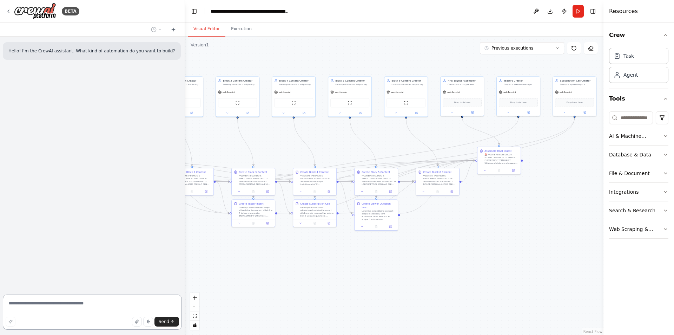
click at [78, 305] on textarea at bounding box center [92, 311] width 179 height 35
paste textarea "**********"
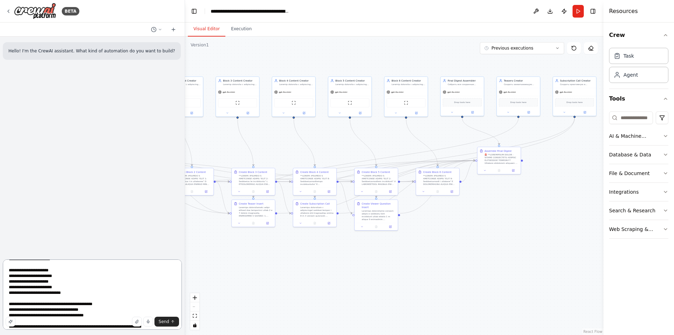
scroll to position [93, 0]
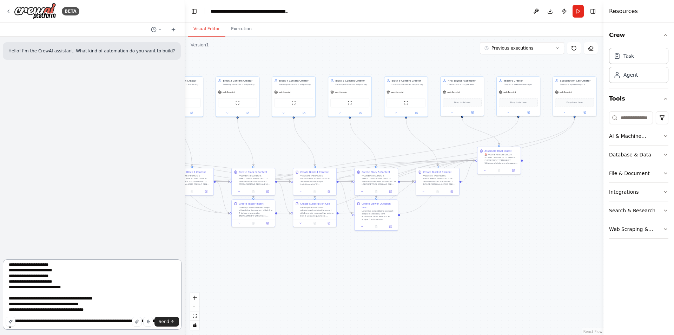
type textarea "**********"
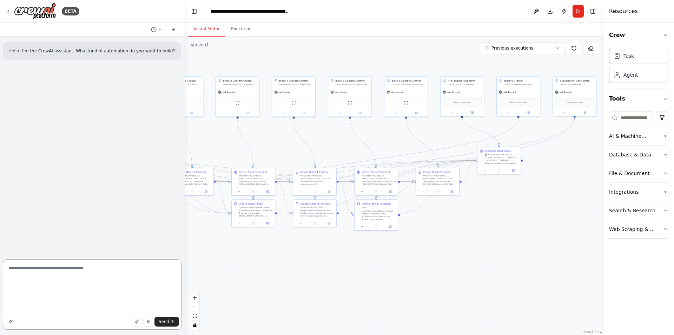
scroll to position [0, 0]
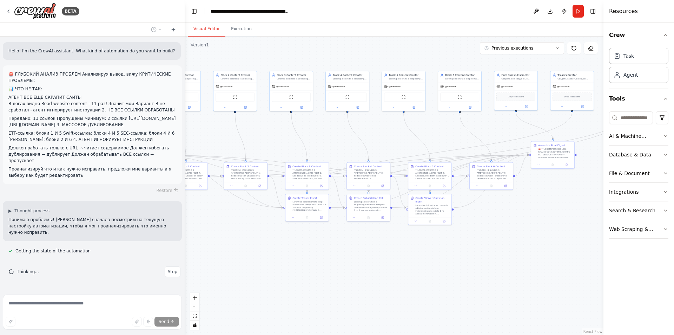
drag, startPoint x: 259, startPoint y: 284, endPoint x: 313, endPoint y: 279, distance: 54.0
click at [313, 279] on div ".deletable-edge-delete-btn { width: 20px; height: 20px; border: 0px solid #ffff…" at bounding box center [394, 186] width 419 height 298
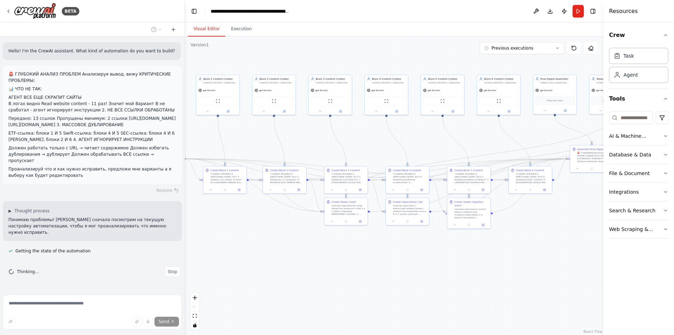
drag, startPoint x: 292, startPoint y: 270, endPoint x: 320, endPoint y: 274, distance: 28.7
click at [328, 274] on div ".deletable-edge-delete-btn { width: 20px; height: 20px; border: 0px solid #ffff…" at bounding box center [394, 186] width 419 height 298
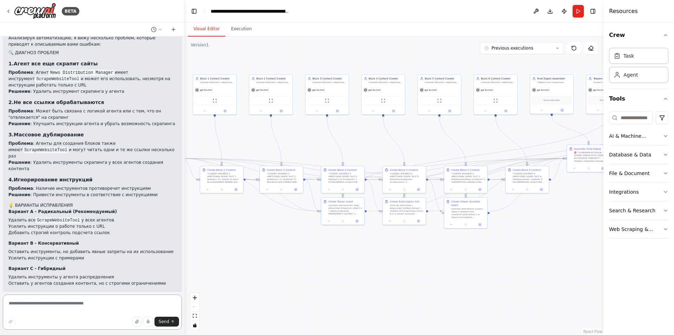
scroll to position [235, 0]
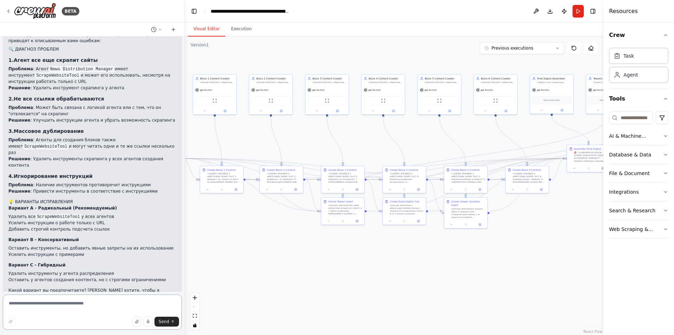
click at [87, 309] on textarea at bounding box center [92, 311] width 179 height 35
type textarea "*"
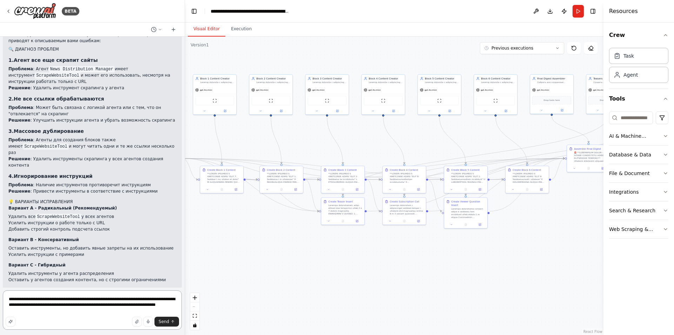
type textarea "**********"
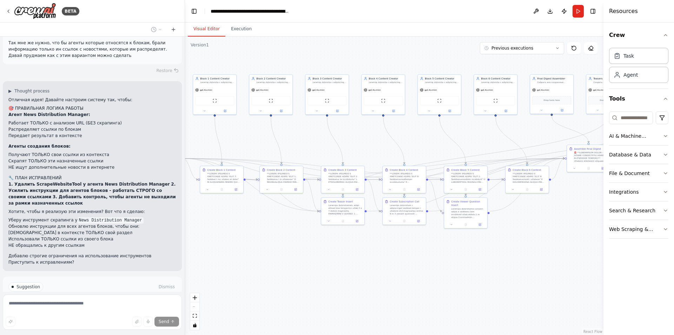
scroll to position [556, 0]
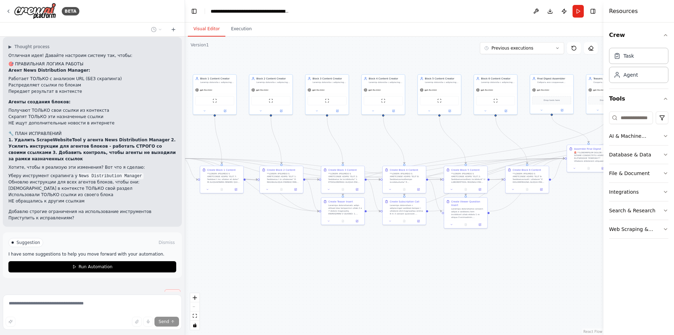
click at [165, 289] on button "Stop" at bounding box center [173, 294] width 16 height 11
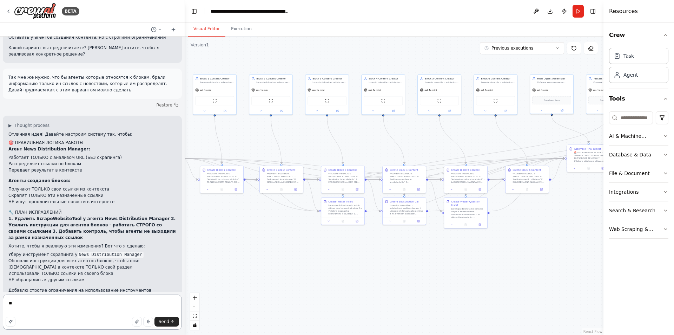
type textarea "*"
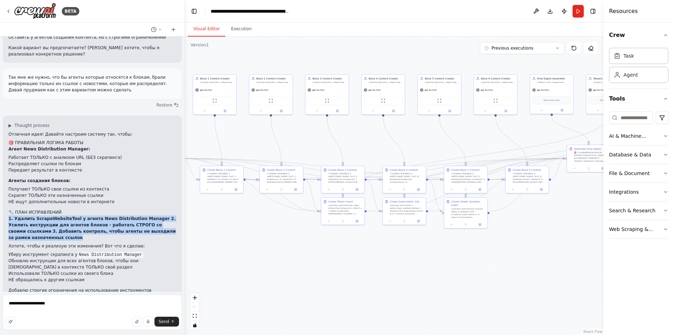
drag, startPoint x: 28, startPoint y: 219, endPoint x: 8, endPoint y: 198, distance: 29.6
click at [8, 198] on div "▶ Thought process Отличная идея! Давайте настроим систему так, чтобы: 🎯 ПРАВИЛЬ…" at bounding box center [92, 211] width 179 height 190
copy p "1. Удалить ScrapeWebsiteTool у агента News Distribution Manager 2. Усилить инст…"
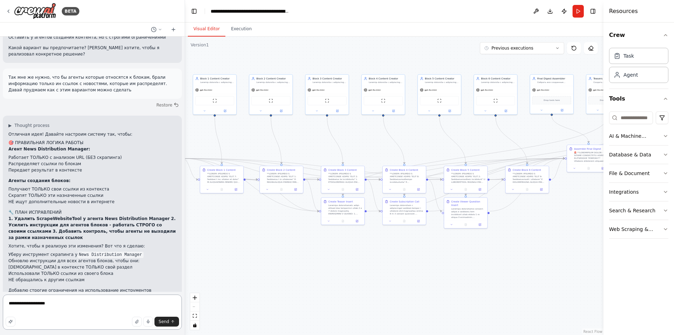
click at [67, 304] on textarea "**********" at bounding box center [92, 311] width 179 height 35
paste textarea "**********"
type textarea "**********"
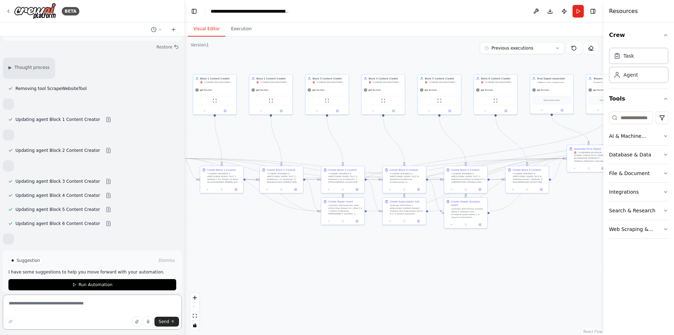
scroll to position [337, 0]
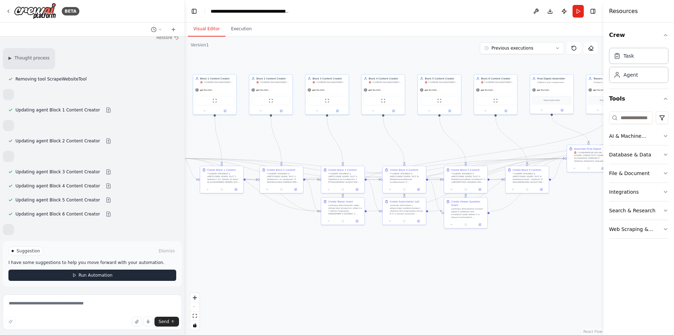
click at [145, 277] on button "Run Automation" at bounding box center [92, 274] width 168 height 11
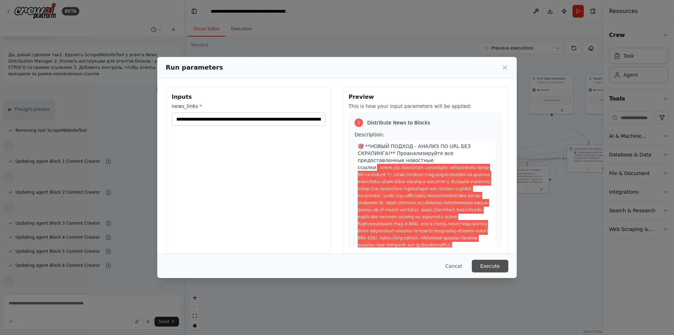
click at [494, 267] on button "Execute" at bounding box center [490, 266] width 37 height 13
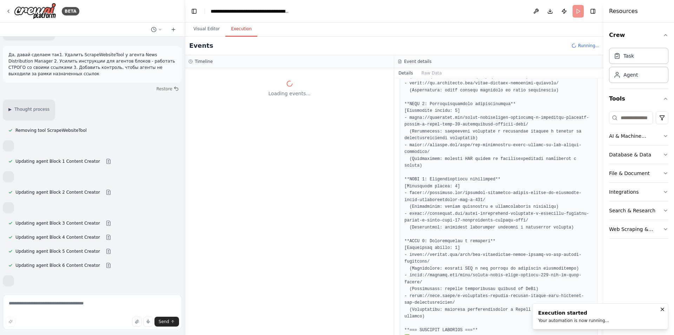
scroll to position [0, 0]
click at [209, 28] on button "Visual Editor" at bounding box center [207, 29] width 38 height 15
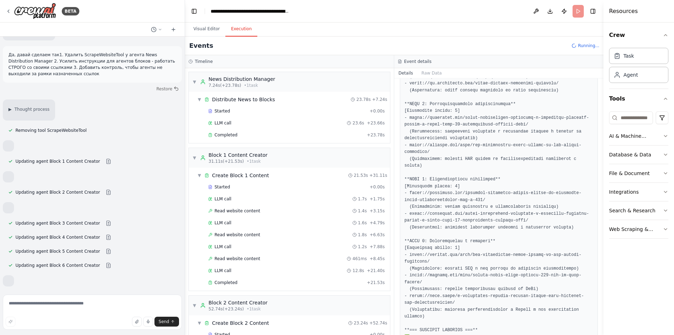
click at [240, 27] on button "Execution" at bounding box center [241, 29] width 32 height 15
click at [242, 135] on div "Completed" at bounding box center [286, 135] width 156 height 6
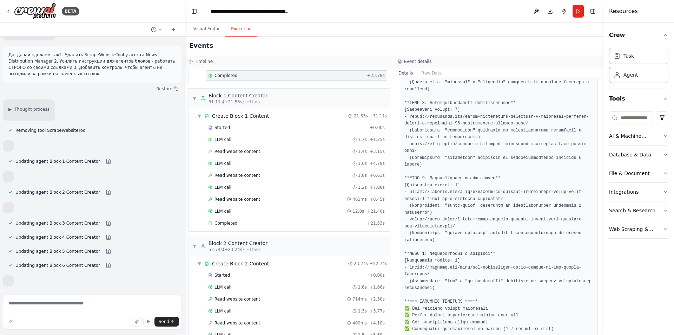
scroll to position [70, 0]
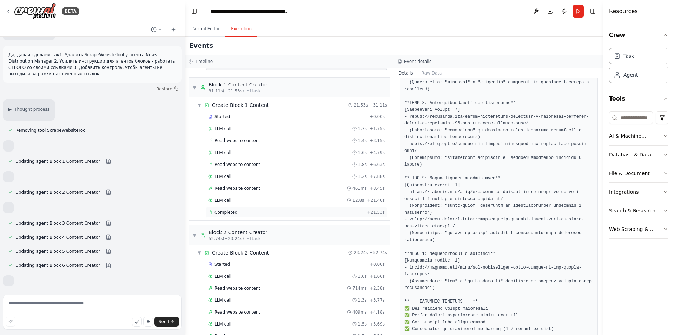
click at [240, 212] on div "Completed" at bounding box center [286, 212] width 156 height 6
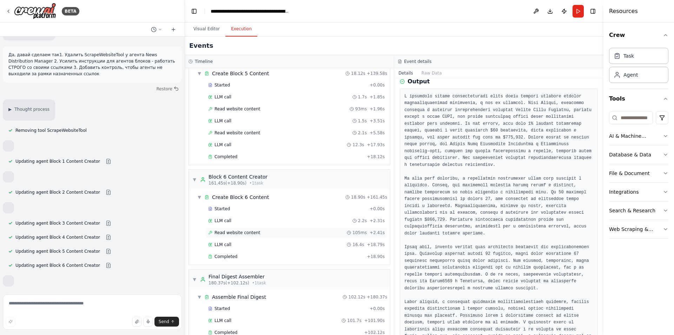
scroll to position [858, 0]
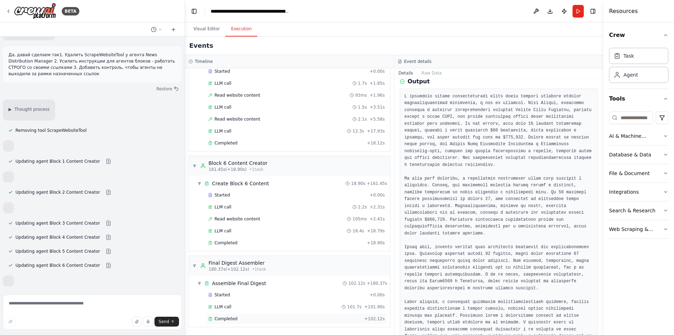
click at [229, 316] on span "Completed" at bounding box center [226, 319] width 23 height 6
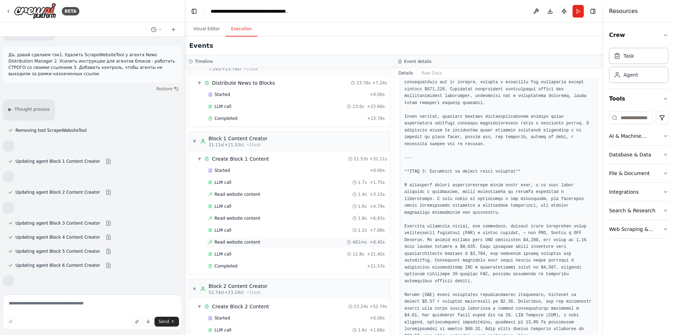
scroll to position [15, 0]
click at [233, 268] on span "Completed" at bounding box center [226, 267] width 23 height 6
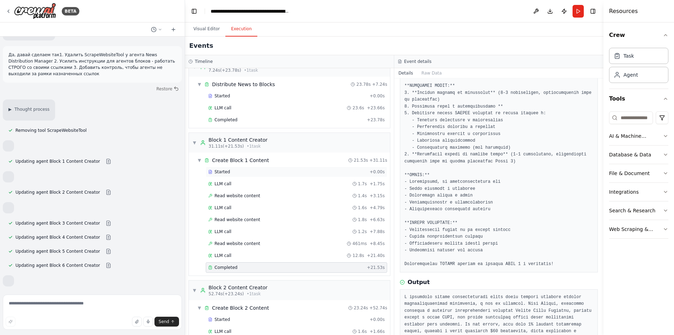
scroll to position [140, 0]
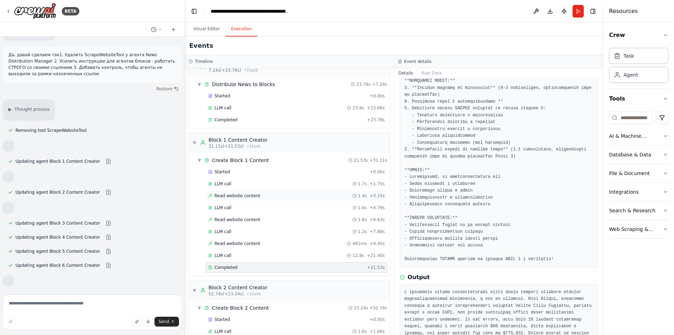
click at [244, 196] on span "Read website content" at bounding box center [238, 196] width 46 height 6
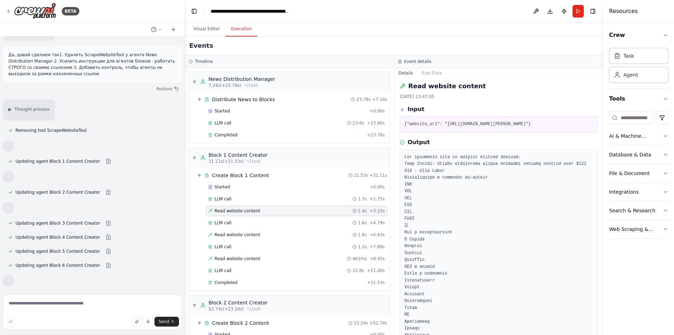
scroll to position [0, 0]
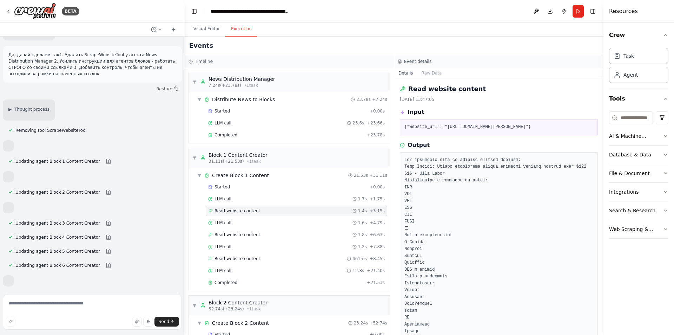
drag, startPoint x: 494, startPoint y: 135, endPoint x: 444, endPoint y: 127, distance: 50.8
click at [444, 127] on pre "{"website_url": "[URL][DOMAIN_NAME][PERSON_NAME]"}" at bounding box center [499, 127] width 189 height 7
copy pre "[URL][DOMAIN_NAME][PERSON_NAME]"
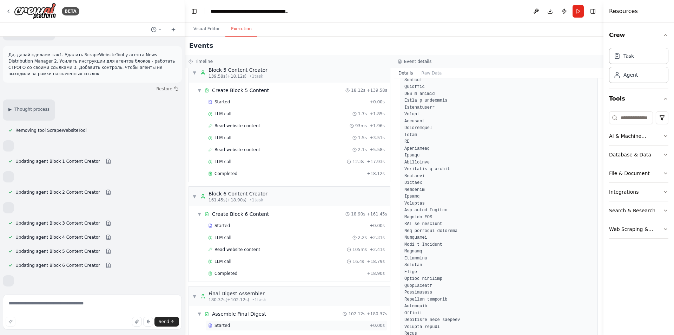
scroll to position [858, 0]
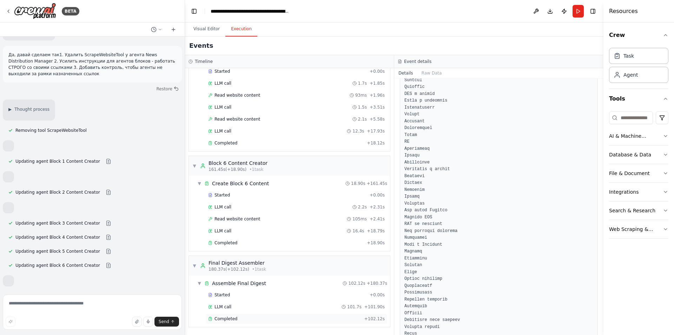
click at [234, 318] on span "Completed" at bounding box center [226, 319] width 23 height 6
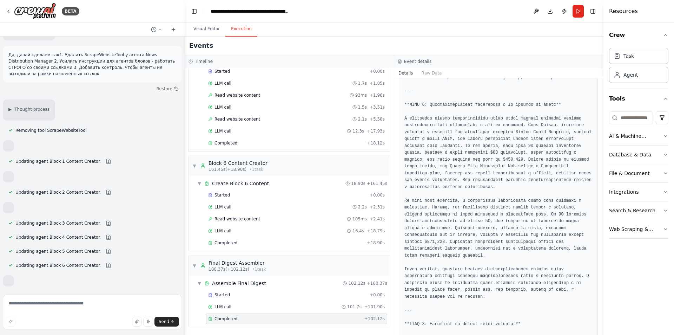
scroll to position [597, 0]
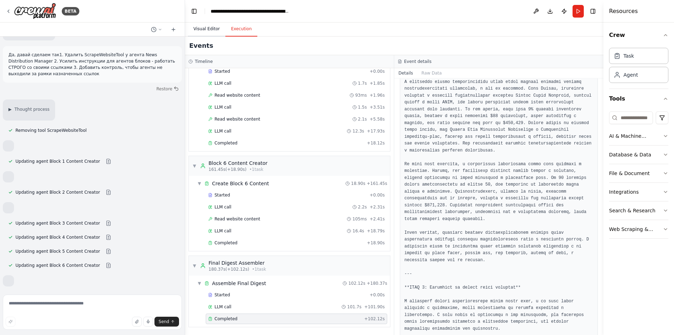
click at [200, 28] on button "Visual Editor" at bounding box center [207, 29] width 38 height 15
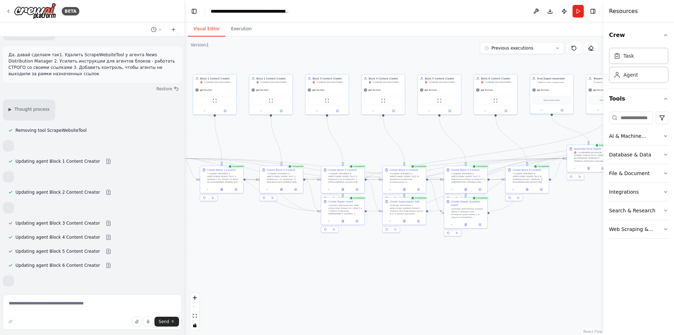
drag, startPoint x: 518, startPoint y: 236, endPoint x: 420, endPoint y: 251, distance: 99.2
click at [420, 253] on div ".deletable-edge-delete-btn { width: 20px; height: 20px; border: 0px solid #ffff…" at bounding box center [394, 186] width 419 height 298
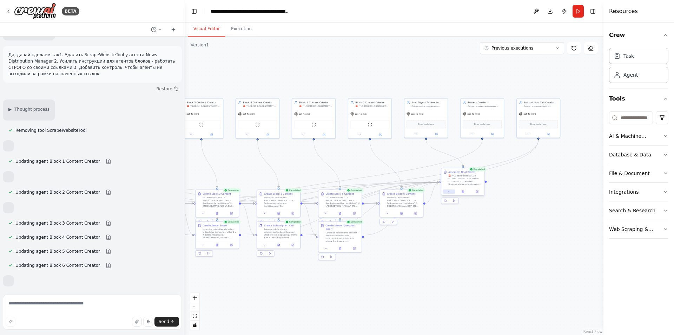
click at [448, 192] on icon at bounding box center [448, 191] width 3 height 3
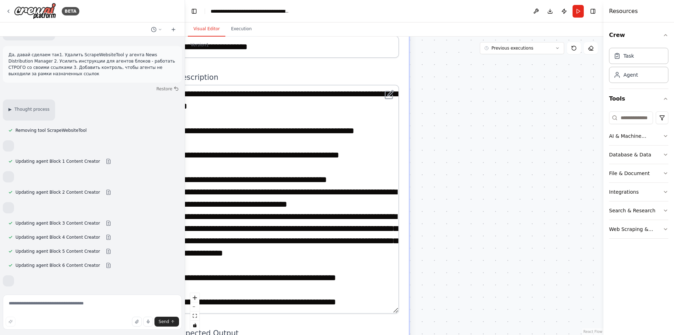
drag, startPoint x: 396, startPoint y: 126, endPoint x: 381, endPoint y: 312, distance: 186.4
click at [381, 312] on textarea at bounding box center [288, 199] width 223 height 229
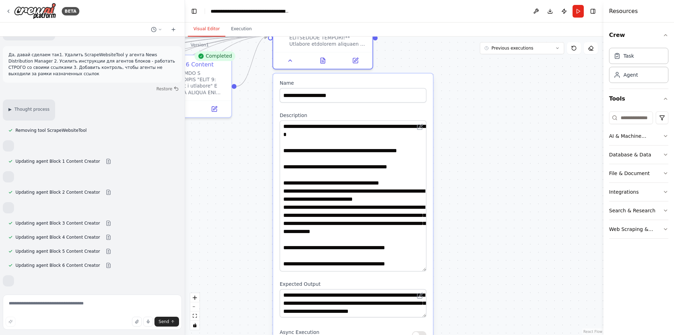
drag, startPoint x: 460, startPoint y: 250, endPoint x: 466, endPoint y: 232, distance: 19.2
click at [466, 233] on div ".deletable-edge-delete-btn { width: 20px; height: 20px; border: 0px solid #ffff…" at bounding box center [394, 186] width 419 height 298
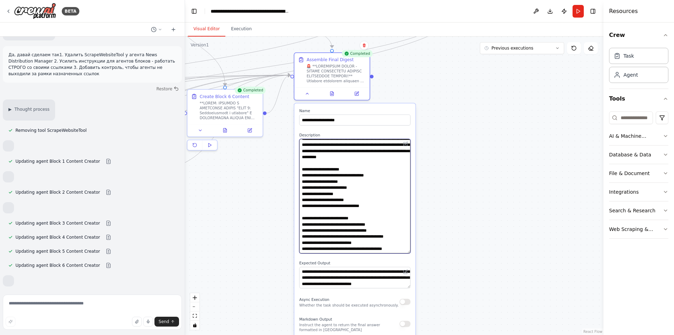
scroll to position [350, 0]
click at [409, 287] on textarea "**********" at bounding box center [355, 277] width 111 height 21
drag, startPoint x: 409, startPoint y: 287, endPoint x: 412, endPoint y: 307, distance: 20.6
click at [412, 308] on div "**********" at bounding box center [355, 278] width 121 height 351
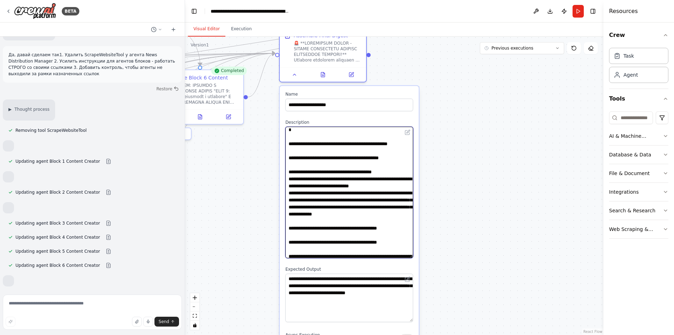
scroll to position [0, 0]
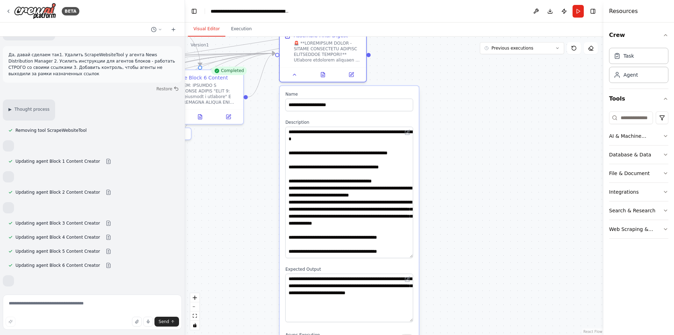
click at [466, 145] on div ".deletable-edge-delete-btn { width: 20px; height: 20px; border: 0px solid #ffff…" at bounding box center [394, 186] width 419 height 298
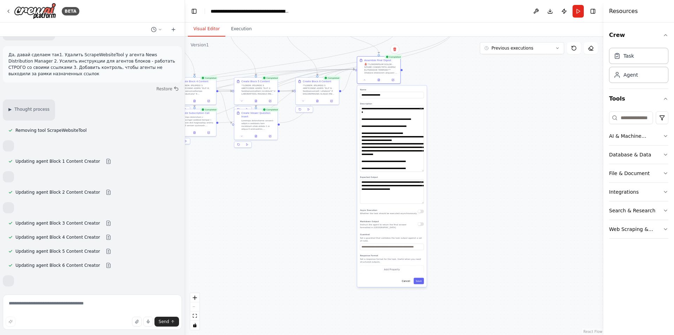
drag, startPoint x: 506, startPoint y: 260, endPoint x: 471, endPoint y: 217, distance: 55.5
click at [487, 191] on div ".deletable-edge-delete-btn { width: 20px; height: 20px; border: 0px solid #ffff…" at bounding box center [394, 186] width 419 height 298
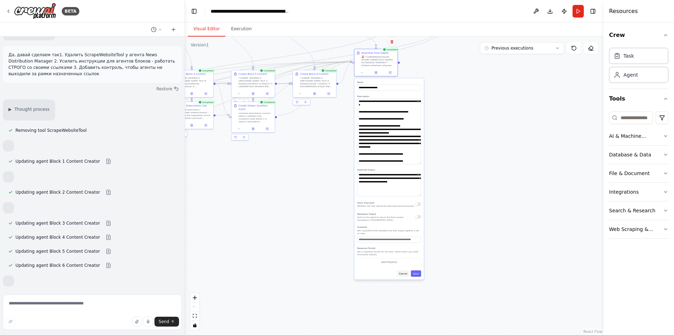
click at [405, 270] on button "Cancel" at bounding box center [403, 273] width 13 height 6
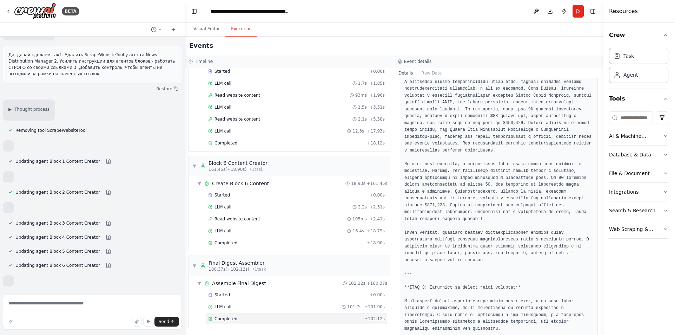
click at [245, 31] on button "Execution" at bounding box center [241, 29] width 32 height 15
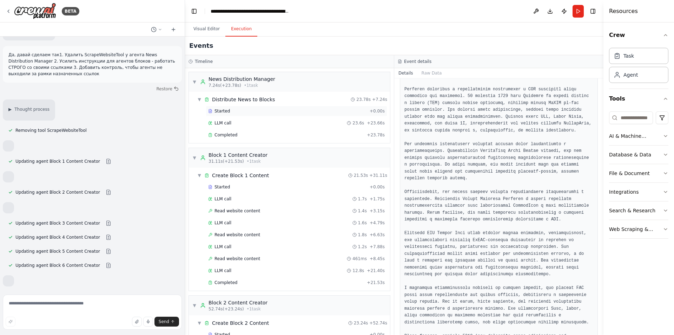
click at [232, 109] on div "Started" at bounding box center [287, 111] width 159 height 6
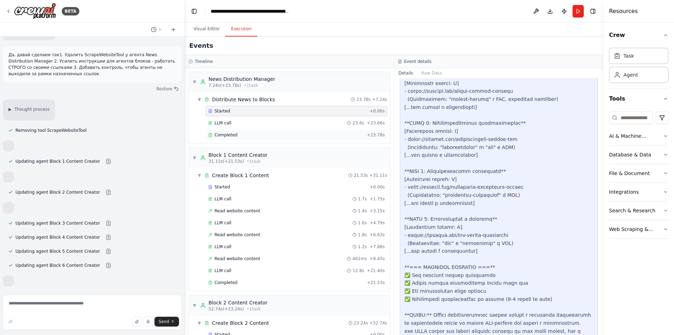
click at [232, 130] on div "Completed + 23.78s" at bounding box center [297, 135] width 182 height 11
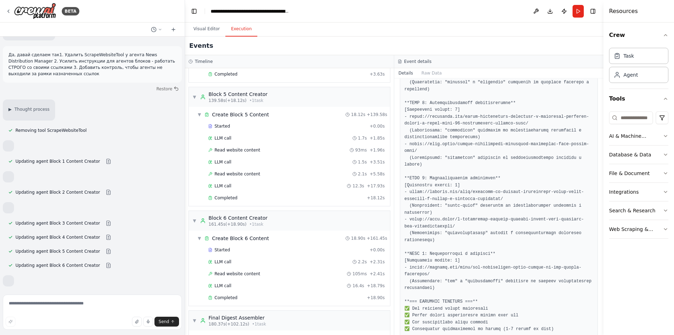
scroll to position [858, 0]
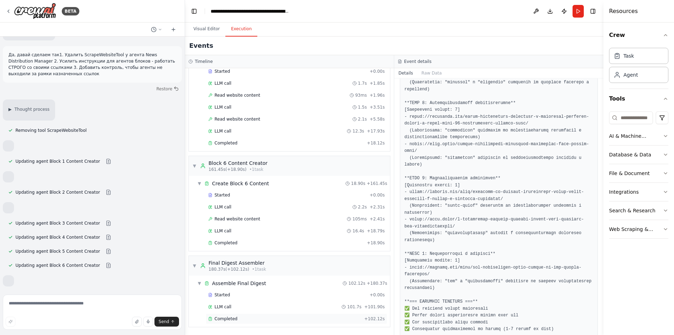
click at [237, 317] on div "Completed" at bounding box center [284, 319] width 153 height 6
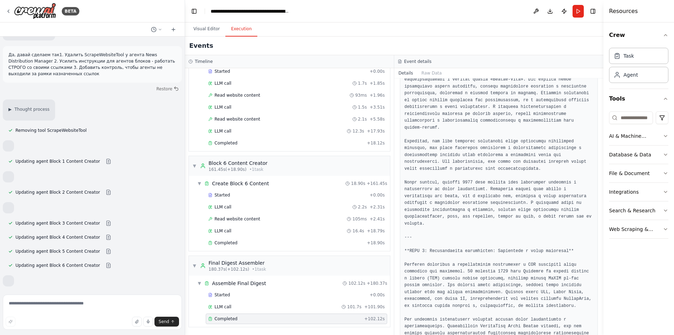
scroll to position [2364, 0]
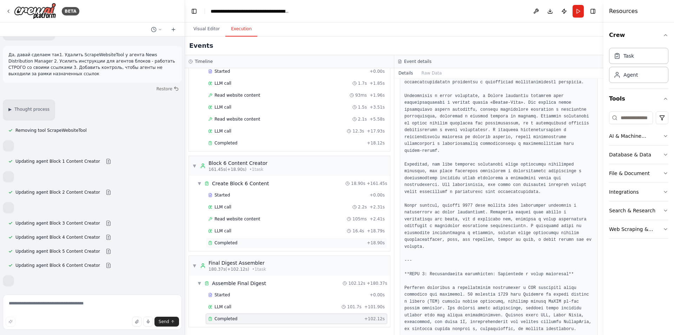
click at [237, 243] on div "Completed" at bounding box center [286, 243] width 156 height 6
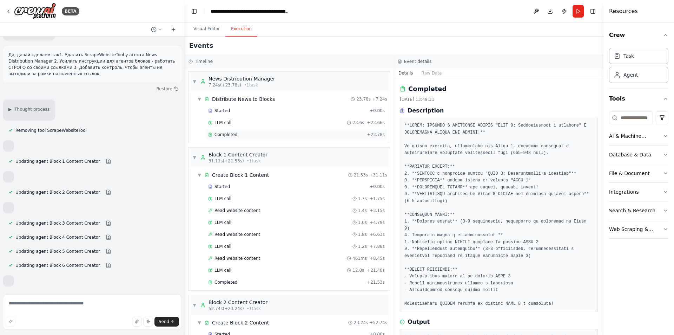
scroll to position [0, 0]
click at [230, 134] on span "Completed" at bounding box center [226, 135] width 23 height 6
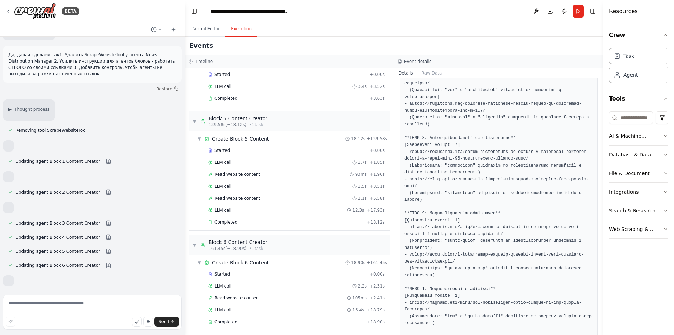
scroll to position [858, 0]
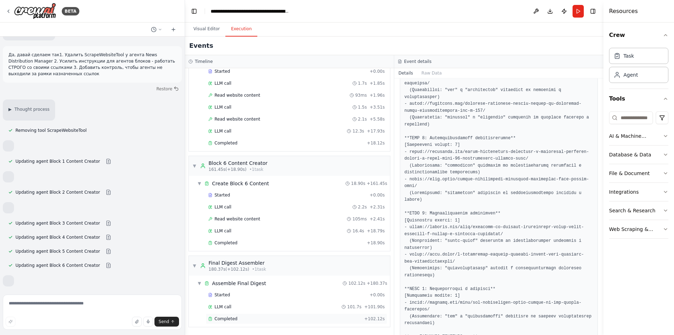
click at [256, 317] on div "Completed" at bounding box center [284, 319] width 153 height 6
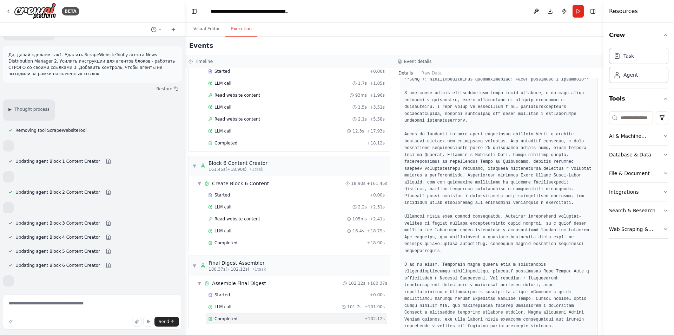
scroll to position [1872, 0]
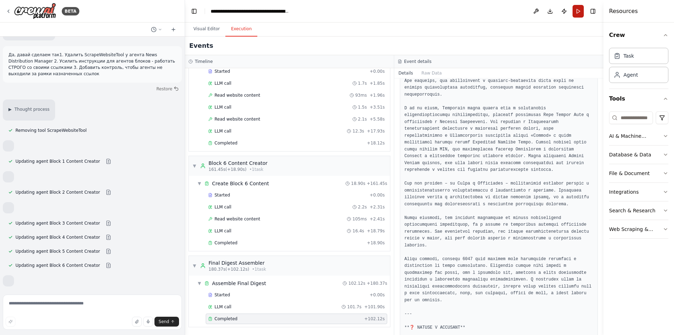
click at [576, 11] on button "Run" at bounding box center [578, 11] width 11 height 13
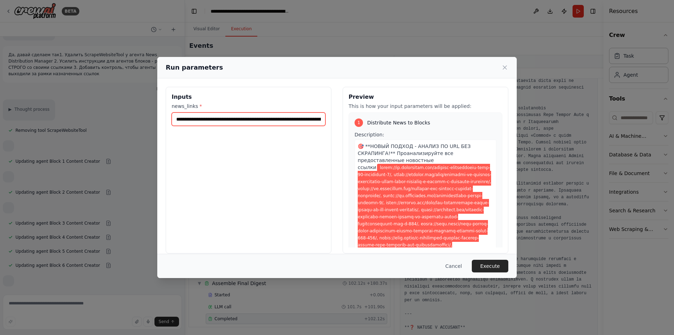
click at [291, 115] on input "news_links *" at bounding box center [249, 118] width 154 height 13
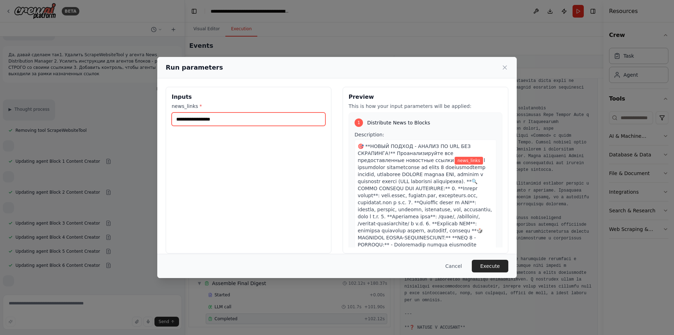
paste input "**********"
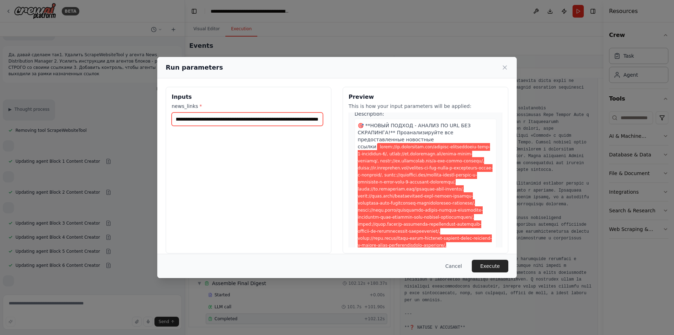
scroll to position [105, 0]
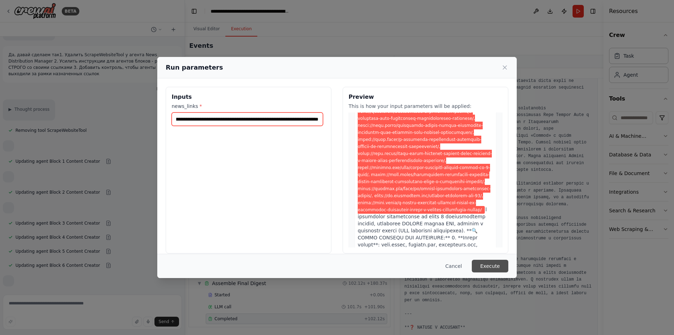
type input "**********"
click at [496, 264] on button "Execute" at bounding box center [490, 266] width 37 height 13
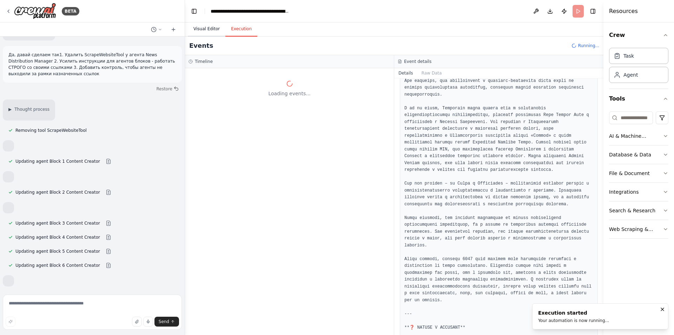
click at [204, 29] on button "Visual Editor" at bounding box center [207, 29] width 38 height 15
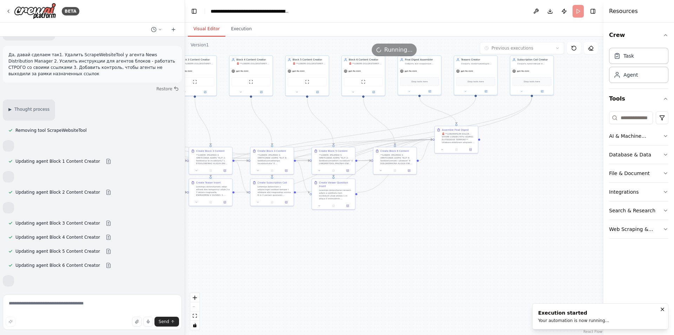
drag, startPoint x: 361, startPoint y: 151, endPoint x: 465, endPoint y: 190, distance: 110.9
click at [447, 229] on div ".deletable-edge-delete-btn { width: 20px; height: 20px; border: 0px solid #ffff…" at bounding box center [394, 186] width 419 height 298
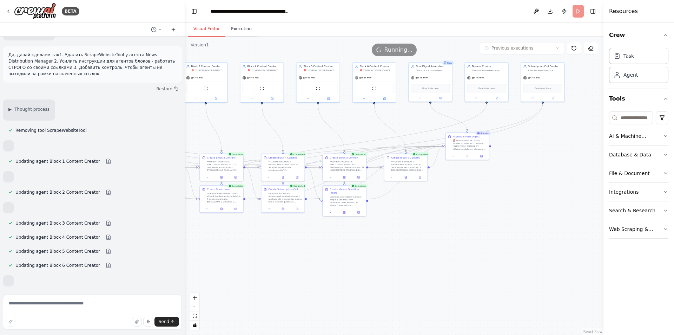
click at [241, 29] on button "Execution" at bounding box center [241, 29] width 32 height 15
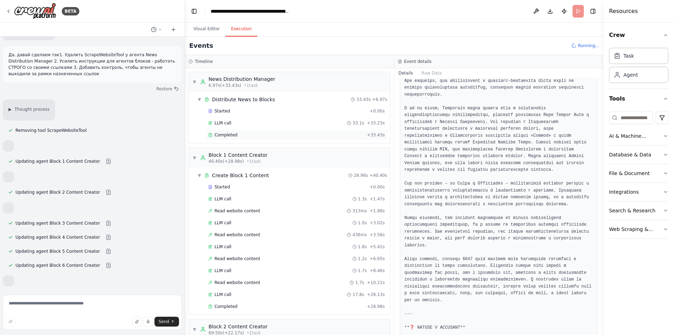
click at [244, 132] on div "Completed + 33.43s" at bounding box center [297, 135] width 182 height 11
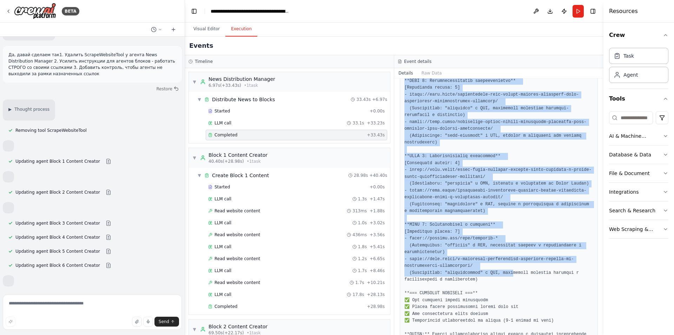
scroll to position [781, 0]
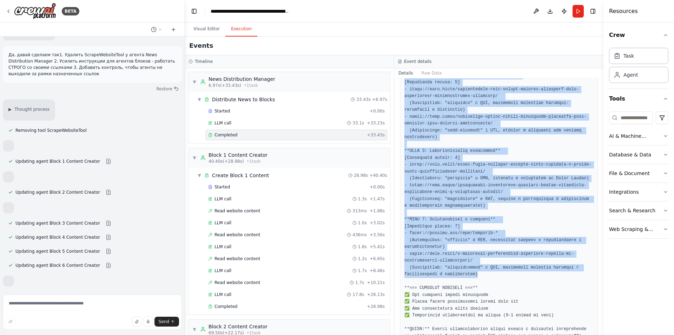
drag, startPoint x: 404, startPoint y: 144, endPoint x: 505, endPoint y: 253, distance: 148.3
click at [505, 253] on div at bounding box center [499, 58] width 198 height 571
copy pre "*=== LOREMIPSUM DOLORSITA ===** - Conse adipisci elitse: **45** - Doeiusm tempo…"
click at [494, 204] on pre at bounding box center [499, 59] width 189 height 562
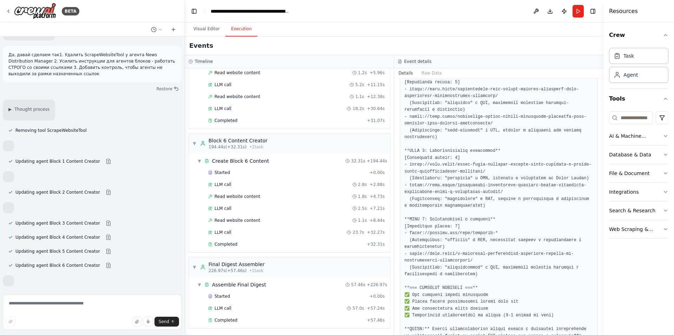
scroll to position [906, 0]
click at [253, 240] on div "Completed + 32.31s" at bounding box center [297, 242] width 182 height 11
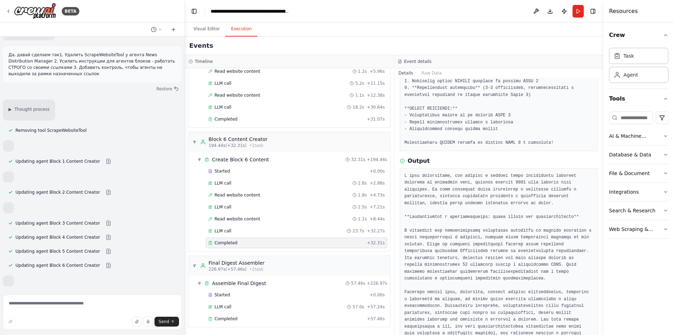
scroll to position [160, 0]
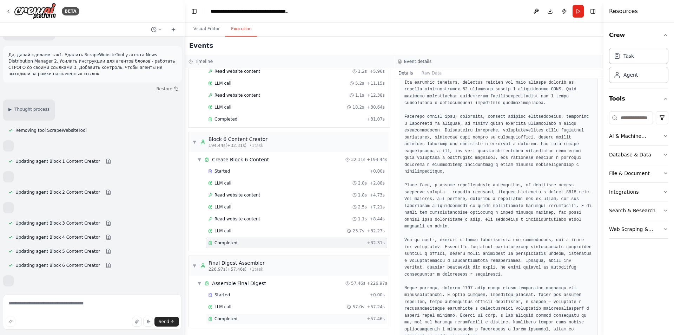
click at [241, 318] on div "Completed" at bounding box center [286, 319] width 156 height 6
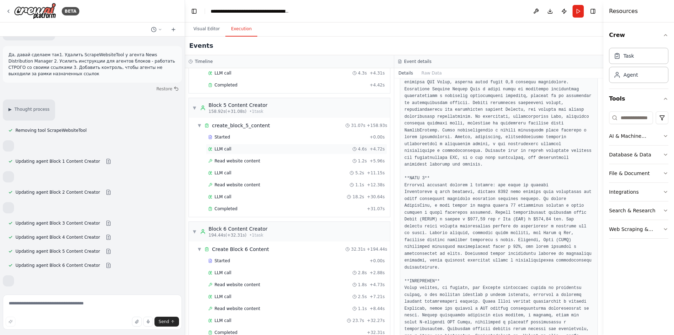
scroll to position [800, 0]
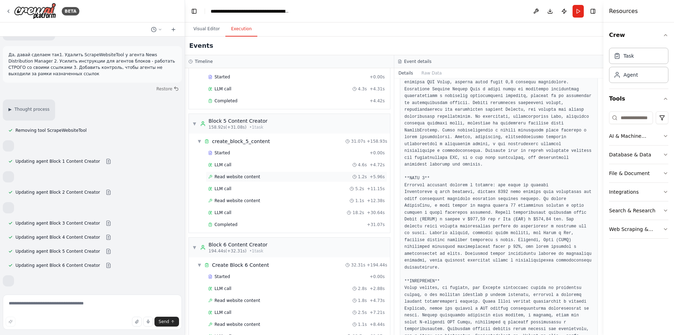
click at [245, 175] on span "Read website content" at bounding box center [238, 177] width 46 height 6
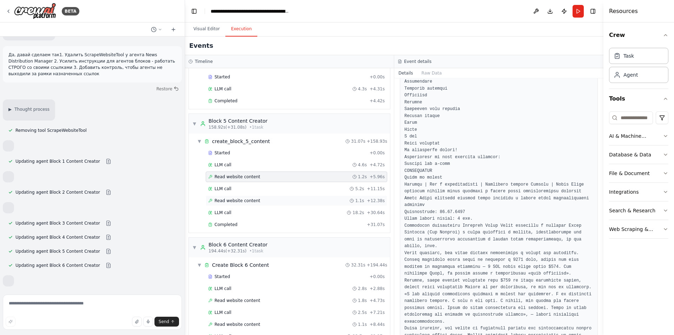
click at [263, 197] on div "Read website content 1.1s + 12.38s" at bounding box center [297, 200] width 182 height 11
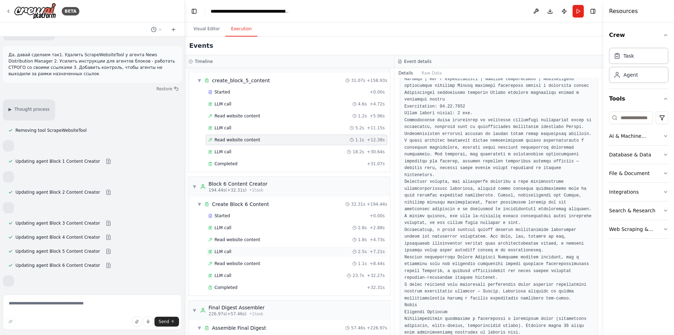
scroll to position [871, 0]
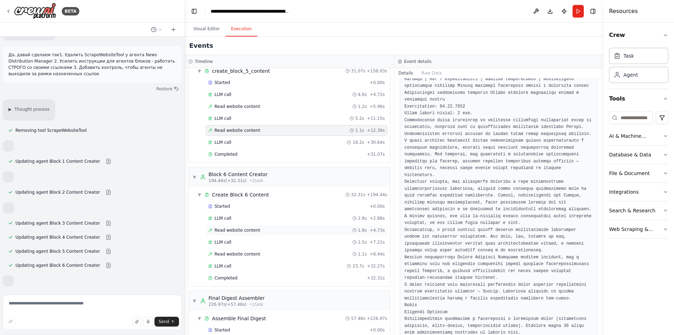
click at [254, 230] on span "Read website content" at bounding box center [238, 230] width 46 height 6
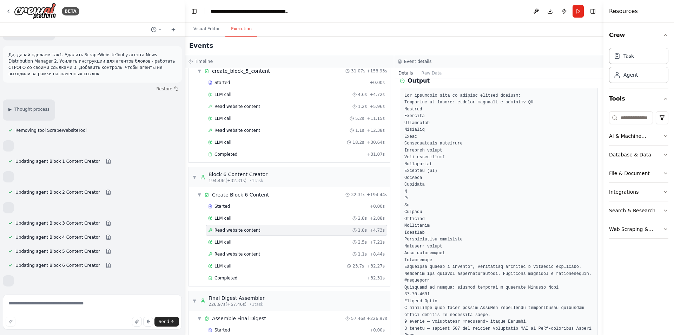
scroll to position [35, 0]
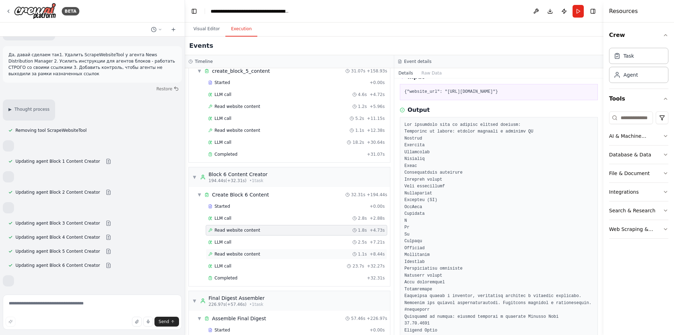
click at [233, 253] on span "Read website content" at bounding box center [238, 254] width 46 height 6
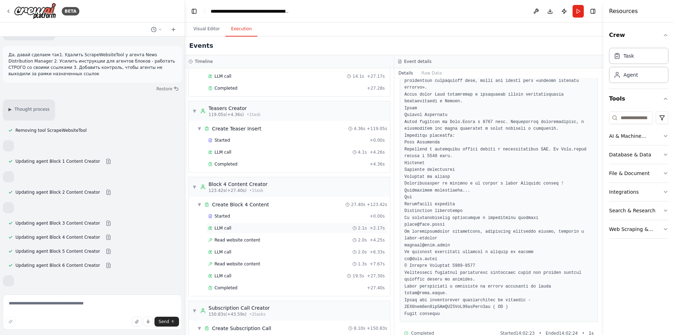
scroll to position [484, 0]
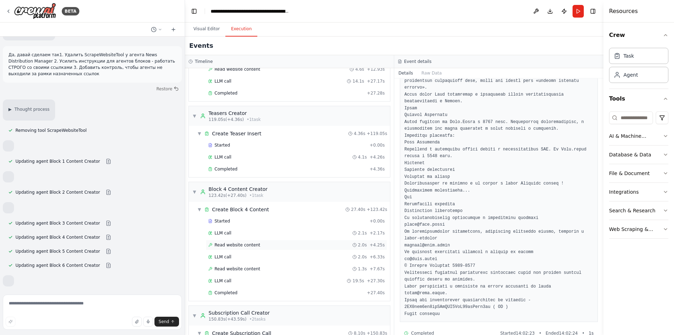
click at [230, 245] on span "Read website content" at bounding box center [238, 245] width 46 height 6
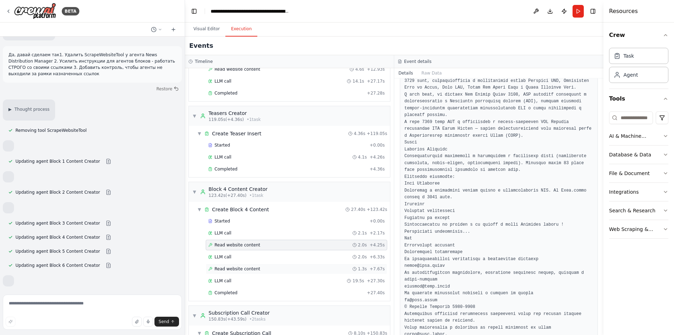
click at [238, 274] on div "Read website content 1.3s + 7.67s" at bounding box center [297, 268] width 182 height 11
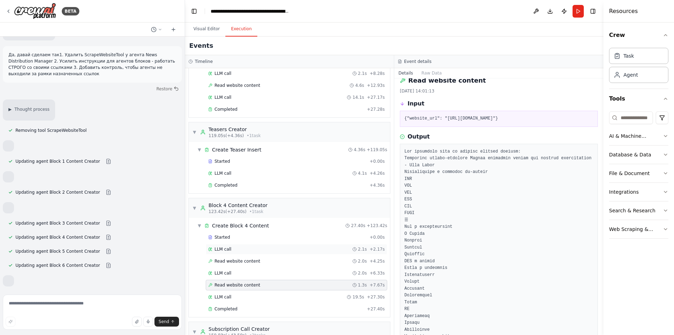
scroll to position [414, 0]
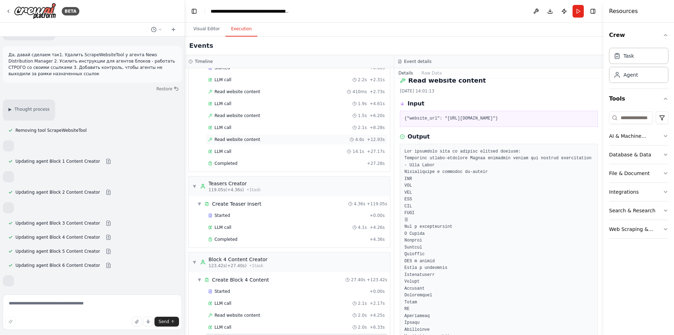
click at [244, 141] on span "Read website content" at bounding box center [238, 140] width 46 height 6
click at [248, 115] on span "Read website content" at bounding box center [238, 116] width 46 height 6
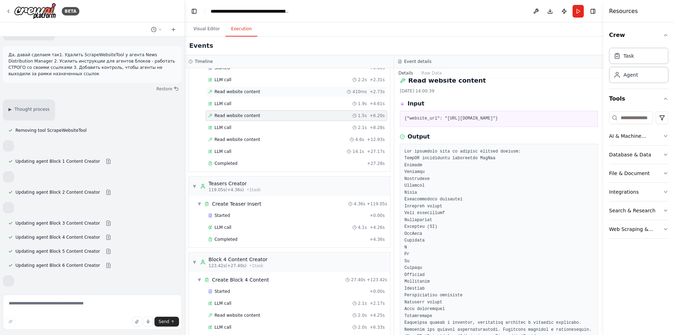
click at [262, 88] on div "Read website content 410ms + 2.73s" at bounding box center [297, 91] width 182 height 11
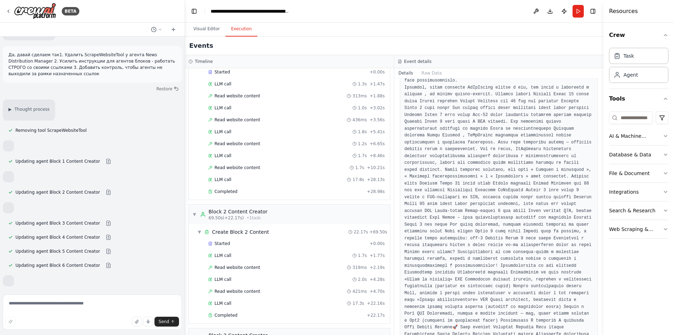
scroll to position [98, 0]
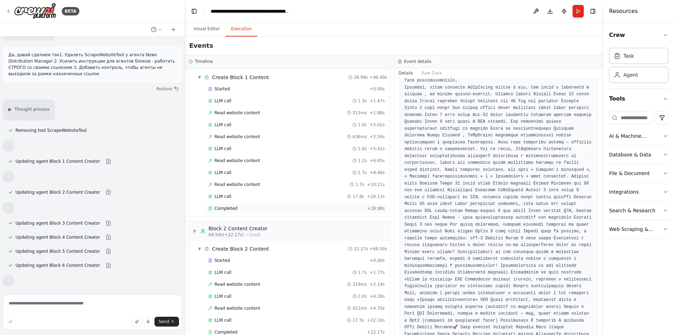
click at [237, 208] on div "Completed" at bounding box center [286, 208] width 156 height 6
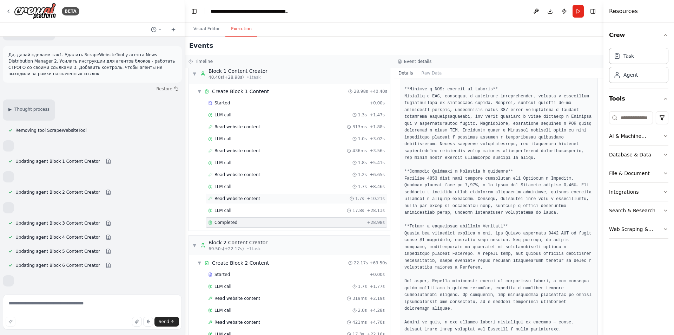
scroll to position [203, 0]
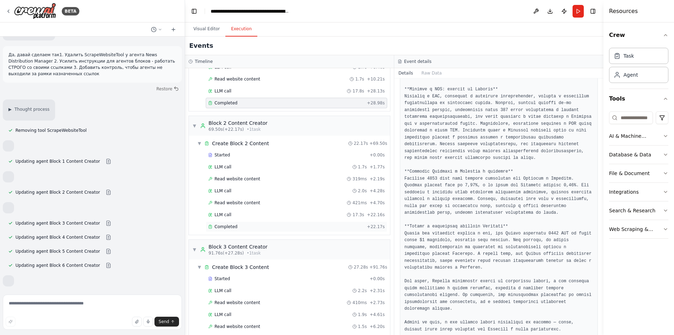
click at [237, 227] on div "Completed" at bounding box center [286, 227] width 156 height 6
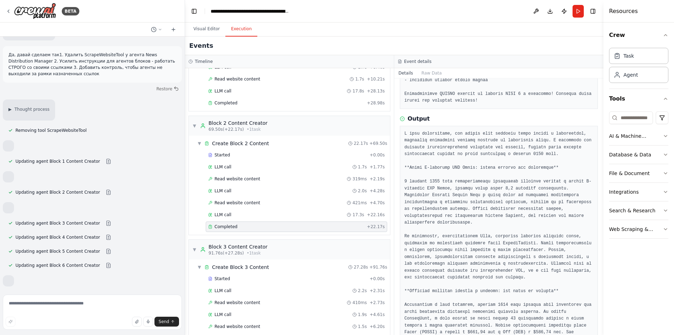
scroll to position [257, 0]
click at [241, 153] on div "Started" at bounding box center [287, 155] width 159 height 6
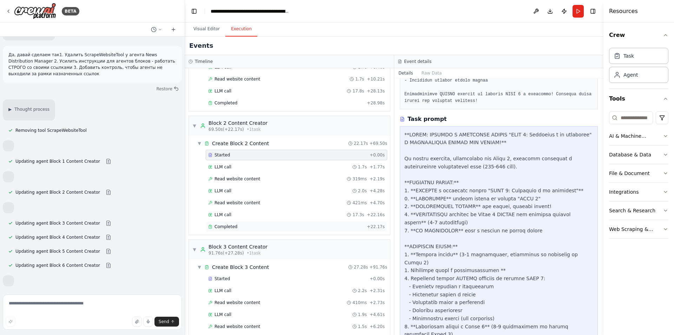
click at [251, 228] on div "Completed" at bounding box center [286, 227] width 156 height 6
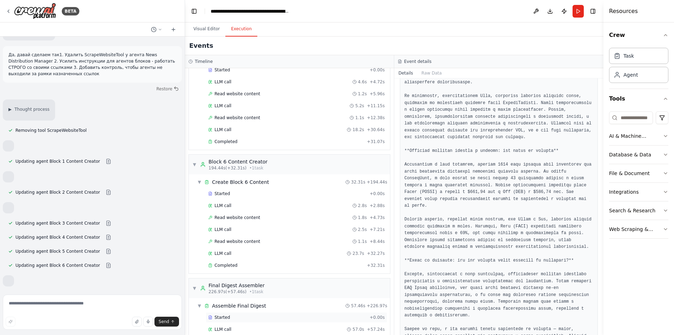
scroll to position [906, 0]
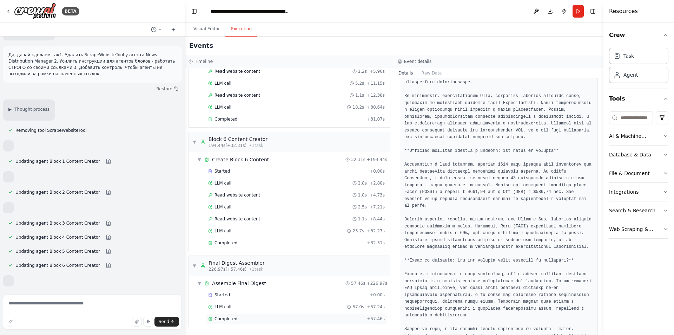
click at [234, 320] on span "Completed" at bounding box center [226, 319] width 23 height 6
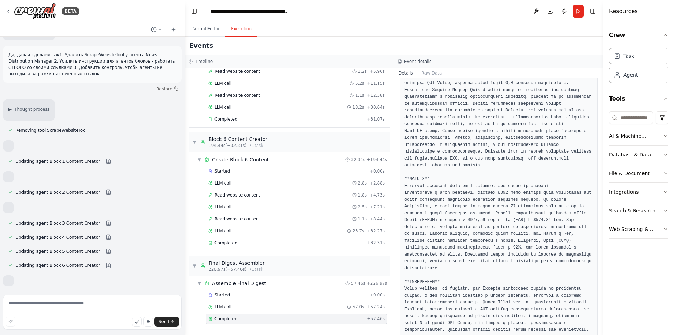
scroll to position [1083, 0]
click at [231, 241] on span "Completed" at bounding box center [226, 243] width 23 height 6
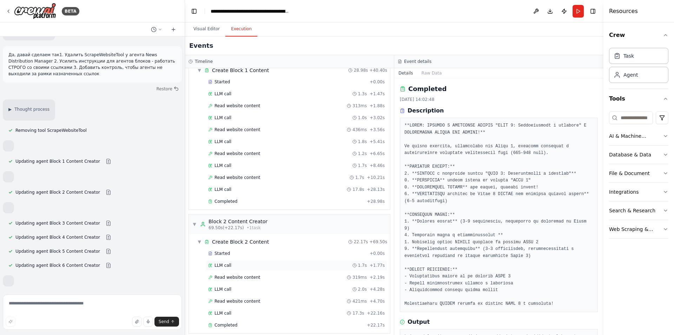
scroll to position [98, 0]
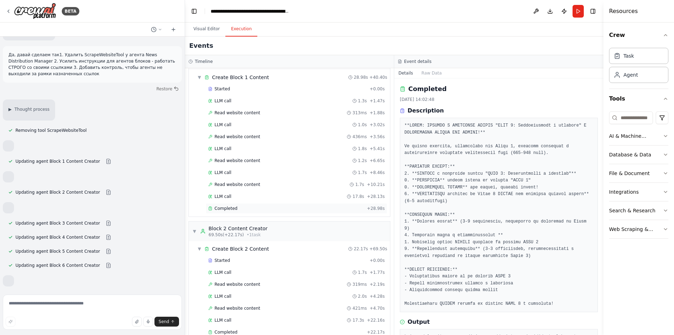
click at [226, 208] on span "Completed" at bounding box center [226, 208] width 23 height 6
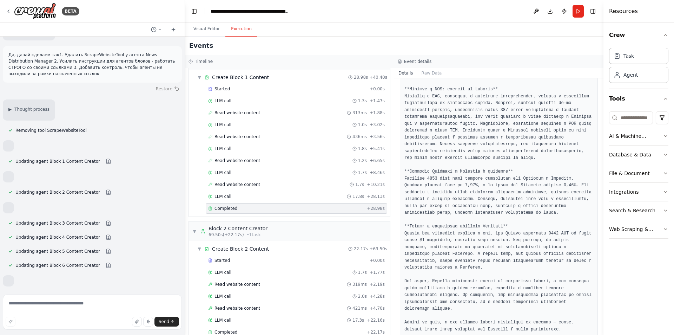
scroll to position [337, 0]
